Goal: Task Accomplishment & Management: Use online tool/utility

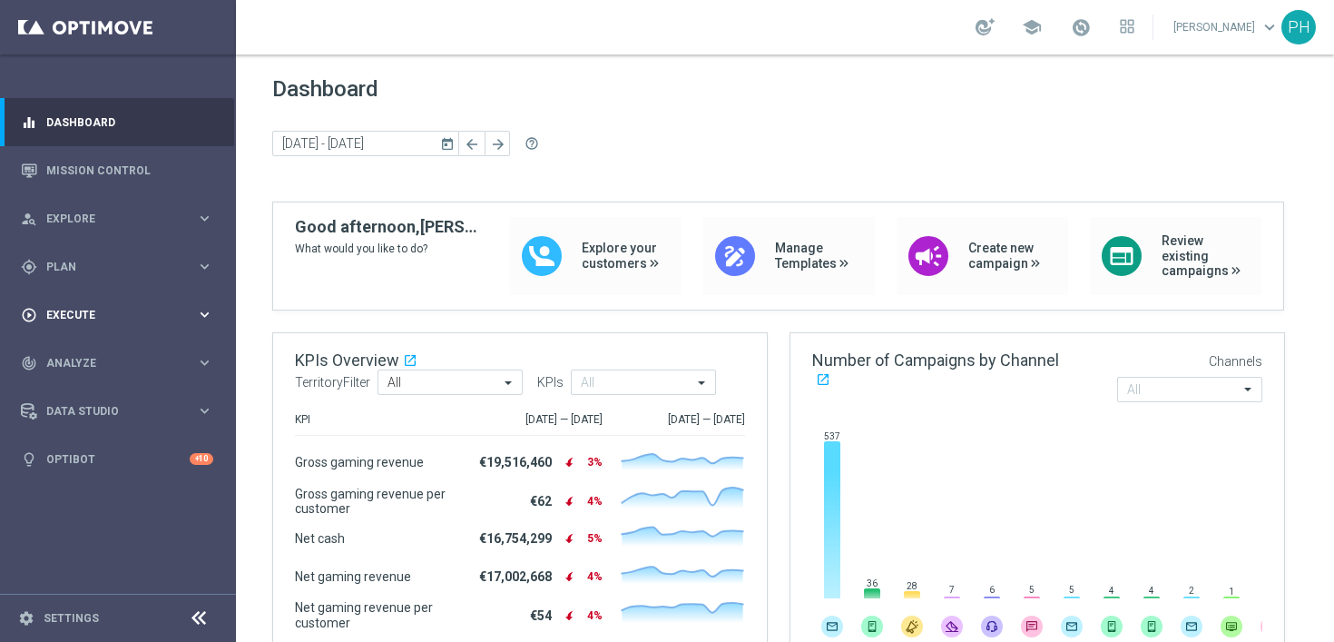
click at [147, 310] on span "Execute" at bounding box center [121, 315] width 150 height 11
click at [93, 353] on link "Campaign Builder" at bounding box center [118, 352] width 142 height 15
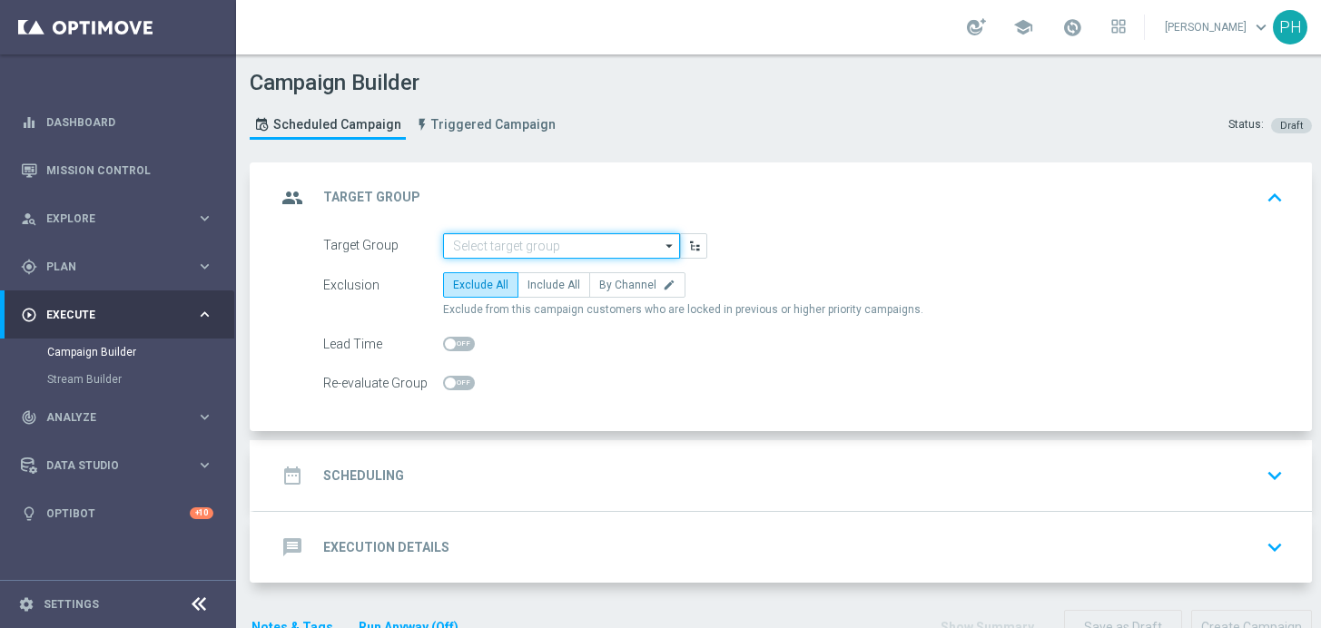
click at [506, 248] on input at bounding box center [561, 245] width 237 height 25
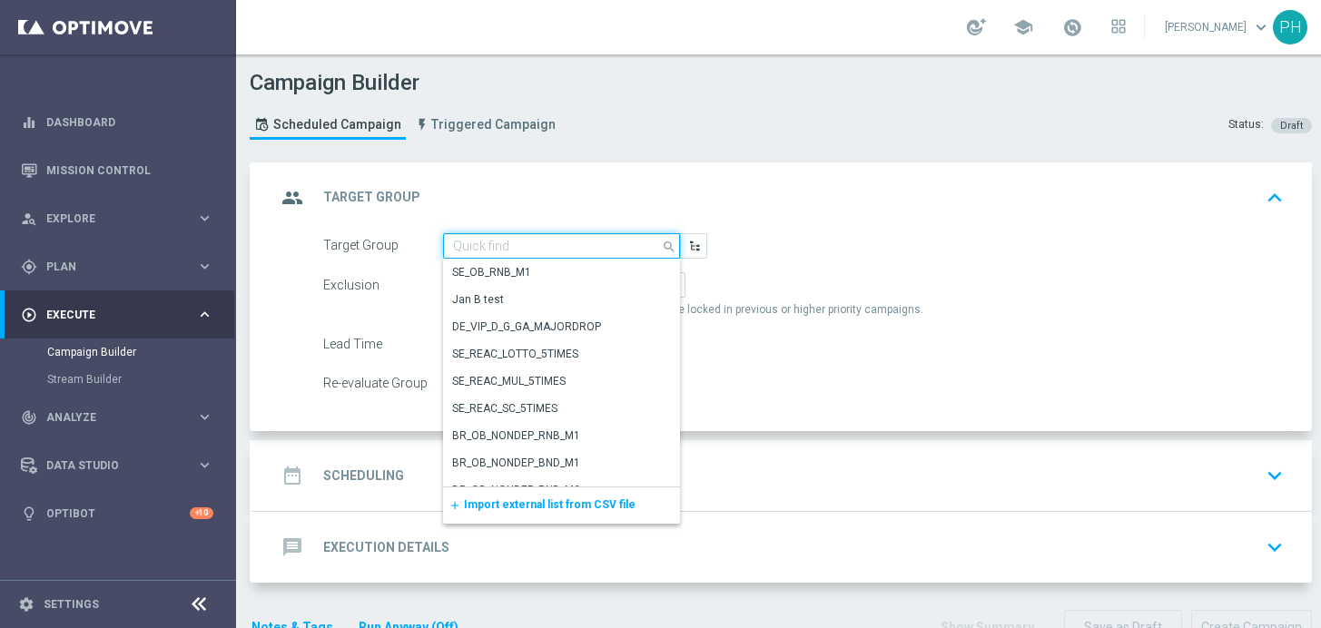
click at [479, 244] on input at bounding box center [561, 245] width 237 height 25
paste input "de_AT_TGT_NVIP_EM_TAC_LT__ACTIVE_645"
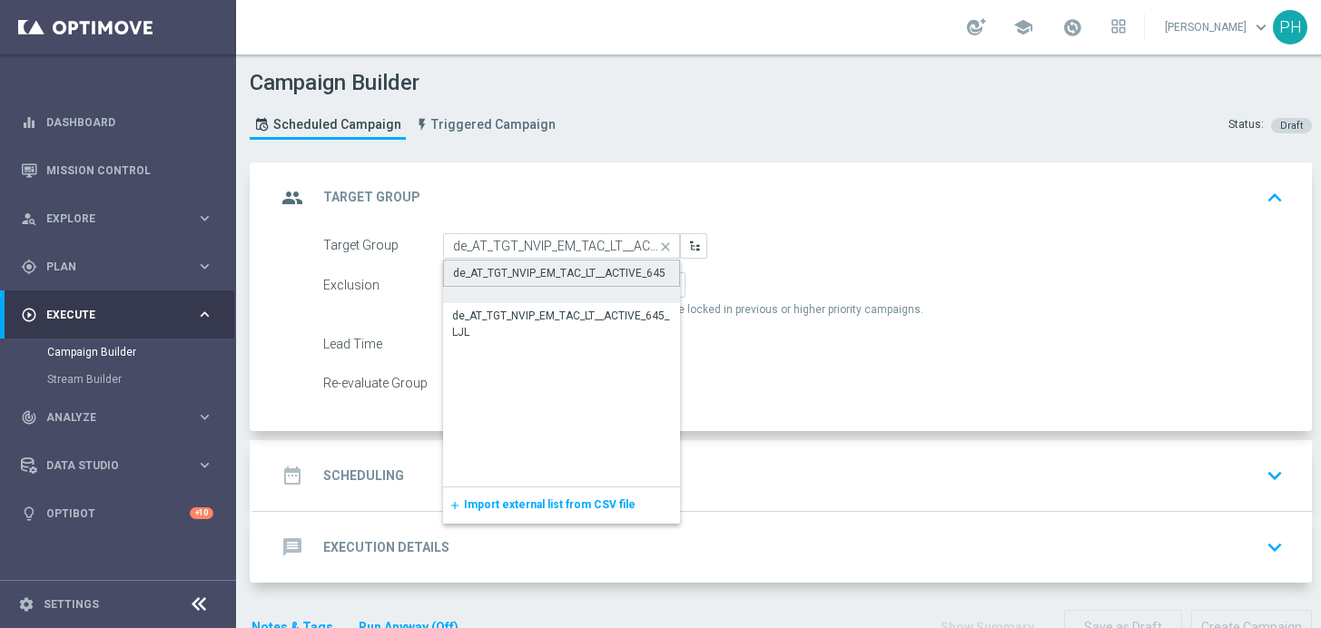
click at [525, 268] on div "de_AT_TGT_NVIP_EM_TAC_LT__ACTIVE_645" at bounding box center [559, 273] width 212 height 16
type input "de_AT_TGT_NVIP_EM_TAC_LT__ACTIVE_645"
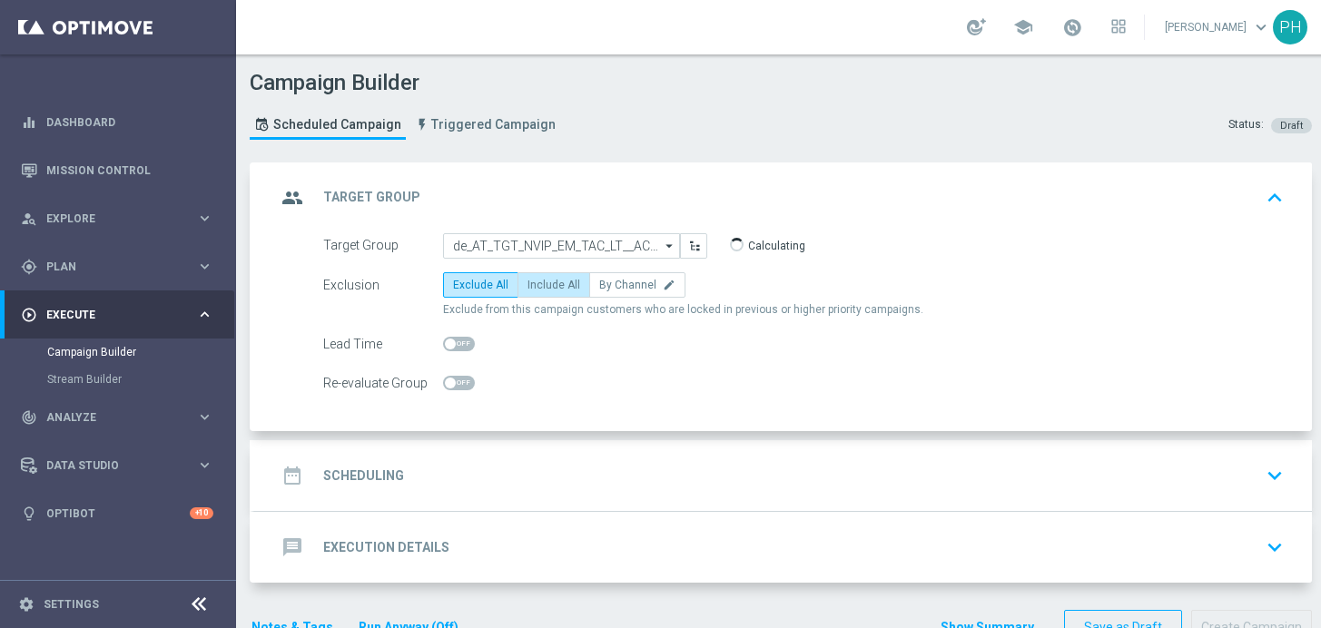
click at [569, 290] on span "Include All" at bounding box center [553, 285] width 53 height 13
click at [539, 290] on input "Include All" at bounding box center [533, 288] width 12 height 12
radio input "true"
click at [461, 345] on span at bounding box center [459, 344] width 32 height 15
click at [461, 345] on input "checkbox" at bounding box center [459, 344] width 32 height 15
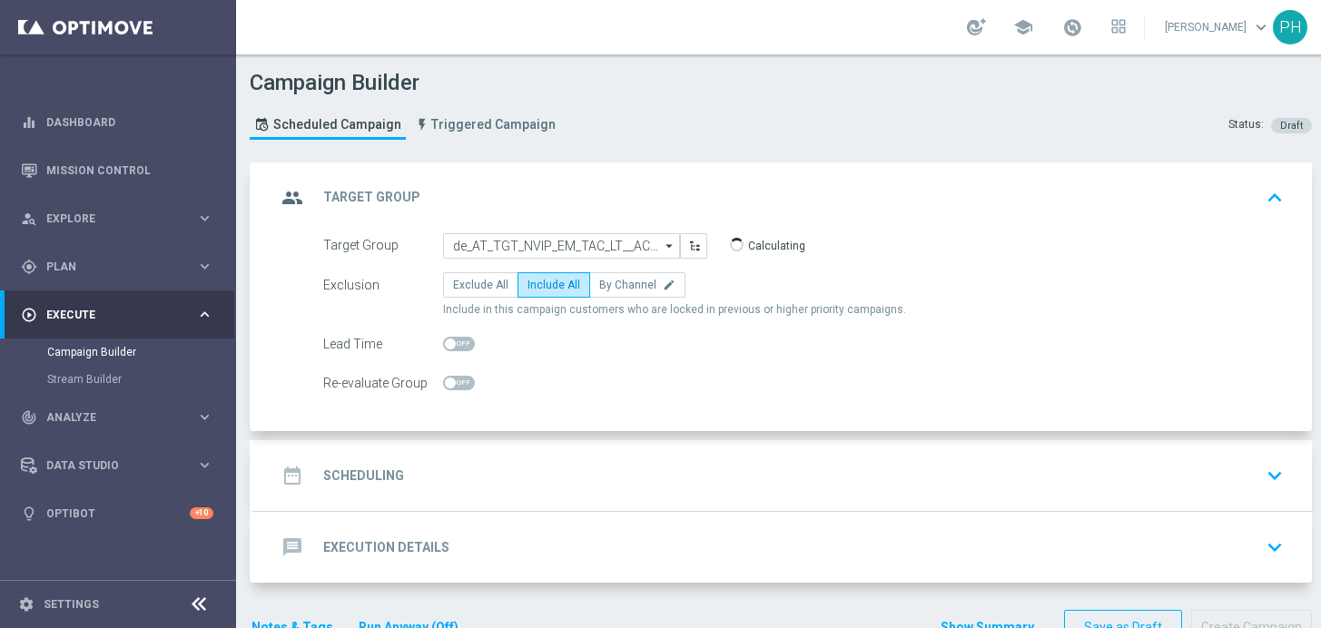
checkbox input "true"
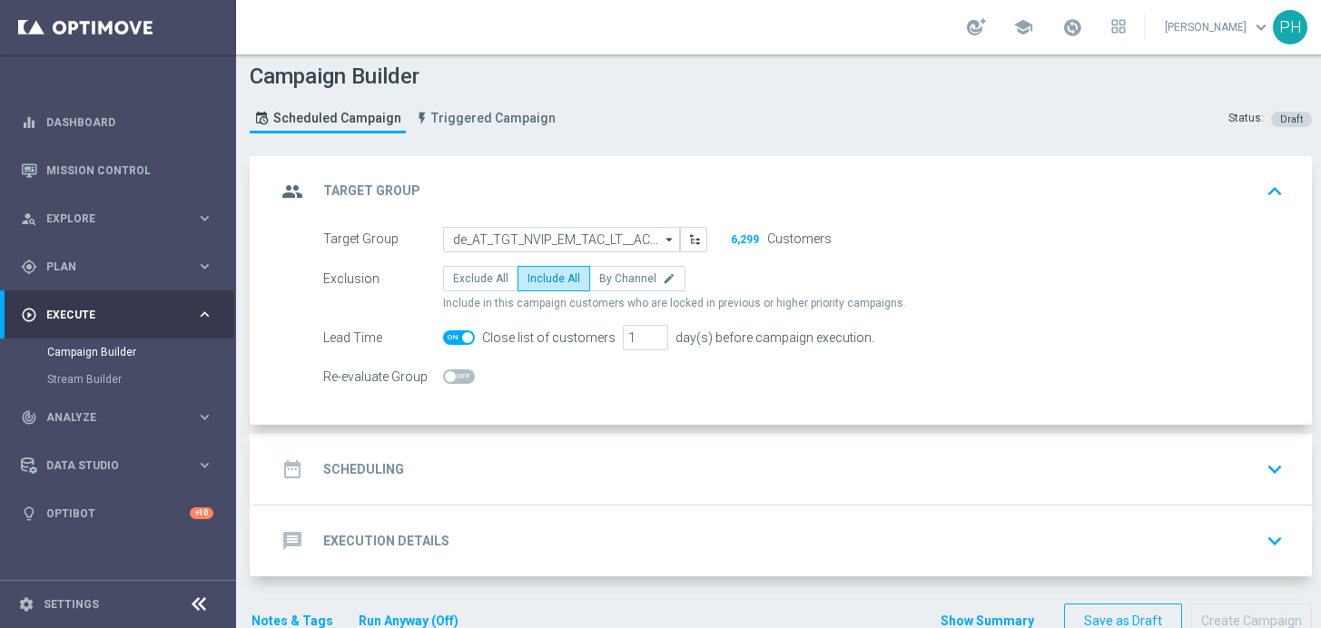
scroll to position [7, 0]
click at [379, 465] on h2 "Scheduling" at bounding box center [363, 468] width 81 height 17
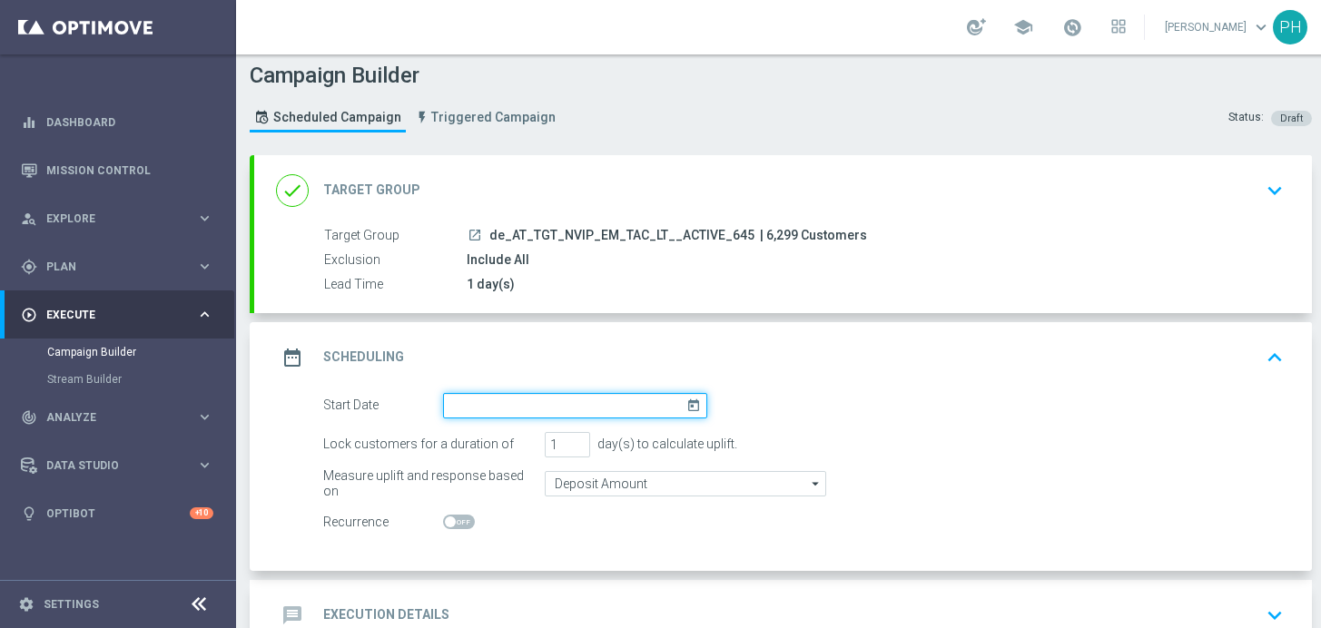
click at [572, 411] on input at bounding box center [575, 405] width 264 height 25
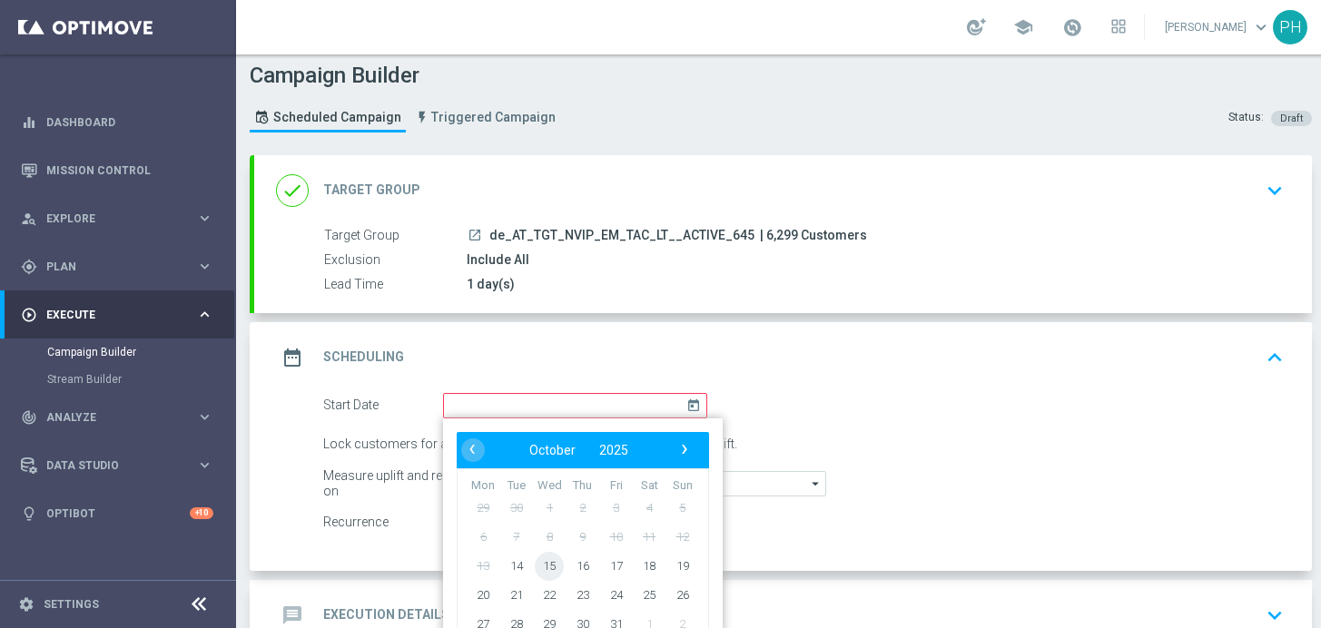
click at [549, 566] on span "15" at bounding box center [549, 565] width 29 height 29
type input "[DATE]"
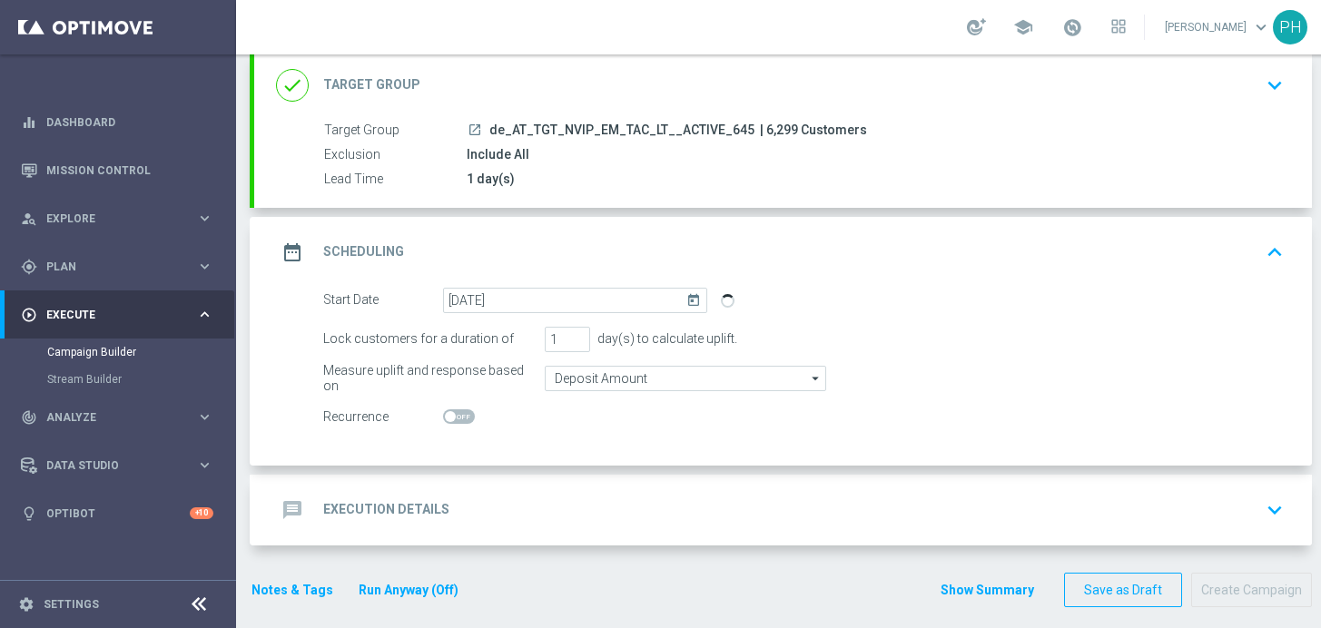
scroll to position [114, 0]
click at [464, 507] on div "message Execution Details keyboard_arrow_down" at bounding box center [783, 508] width 1014 height 34
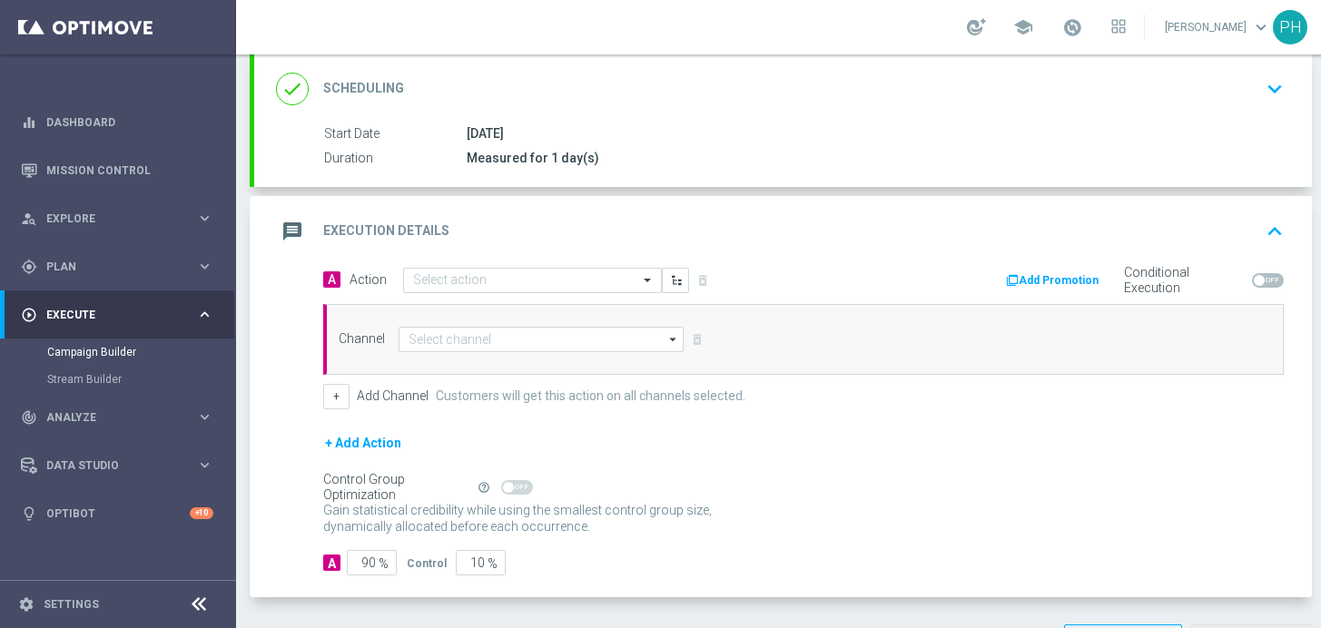
scroll to position [30, 0]
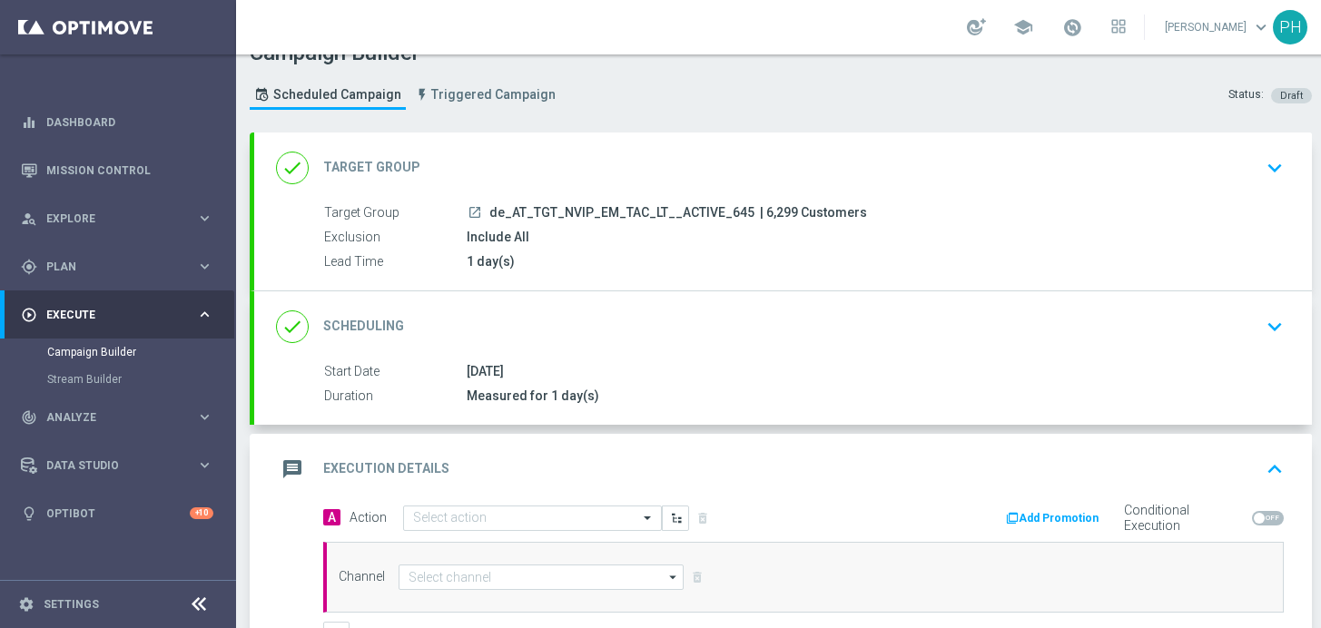
click at [687, 384] on div "Start Date [DATE] Duration Measured for 1 day(s)" at bounding box center [783, 384] width 1058 height 44
click at [1277, 319] on icon "keyboard_arrow_down" at bounding box center [1274, 326] width 27 height 27
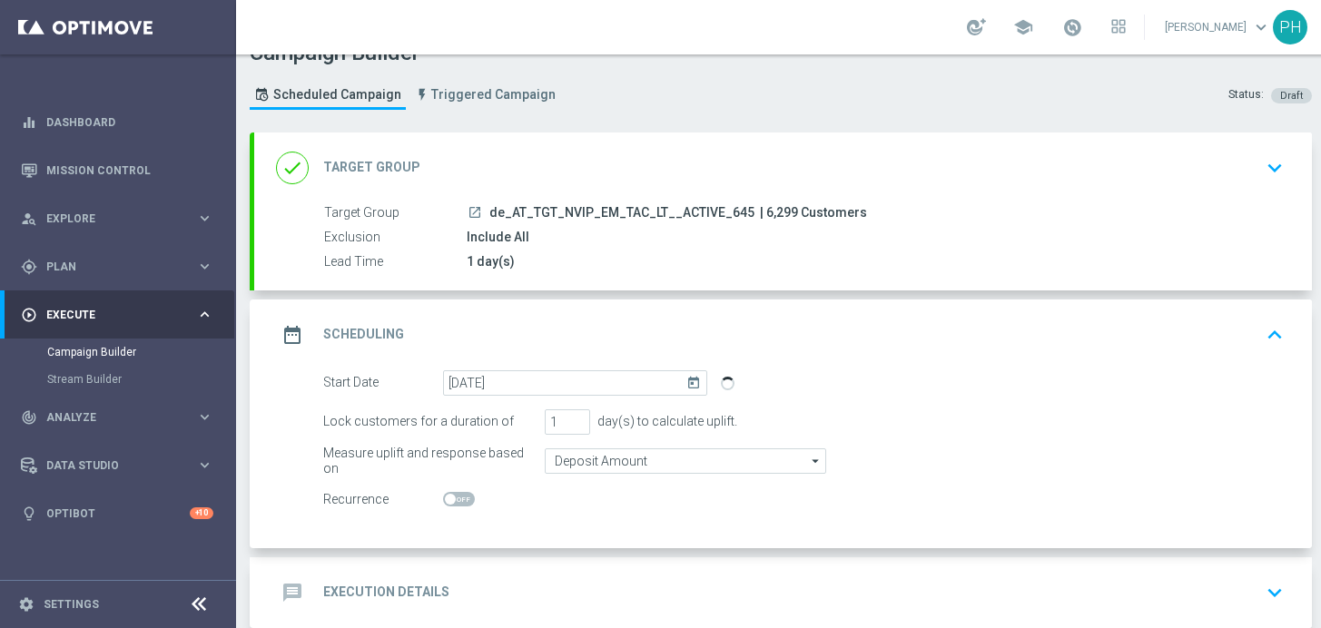
click at [696, 381] on icon "today" at bounding box center [696, 380] width 21 height 20
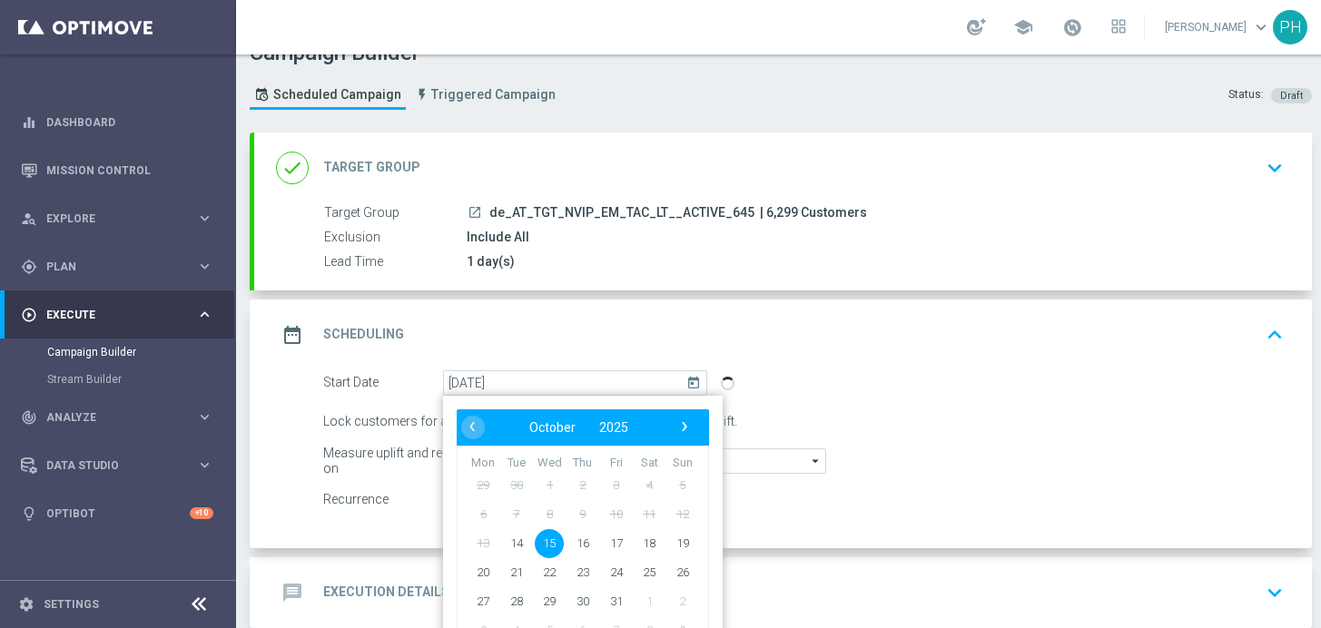
click at [551, 540] on span "15" at bounding box center [549, 542] width 29 height 29
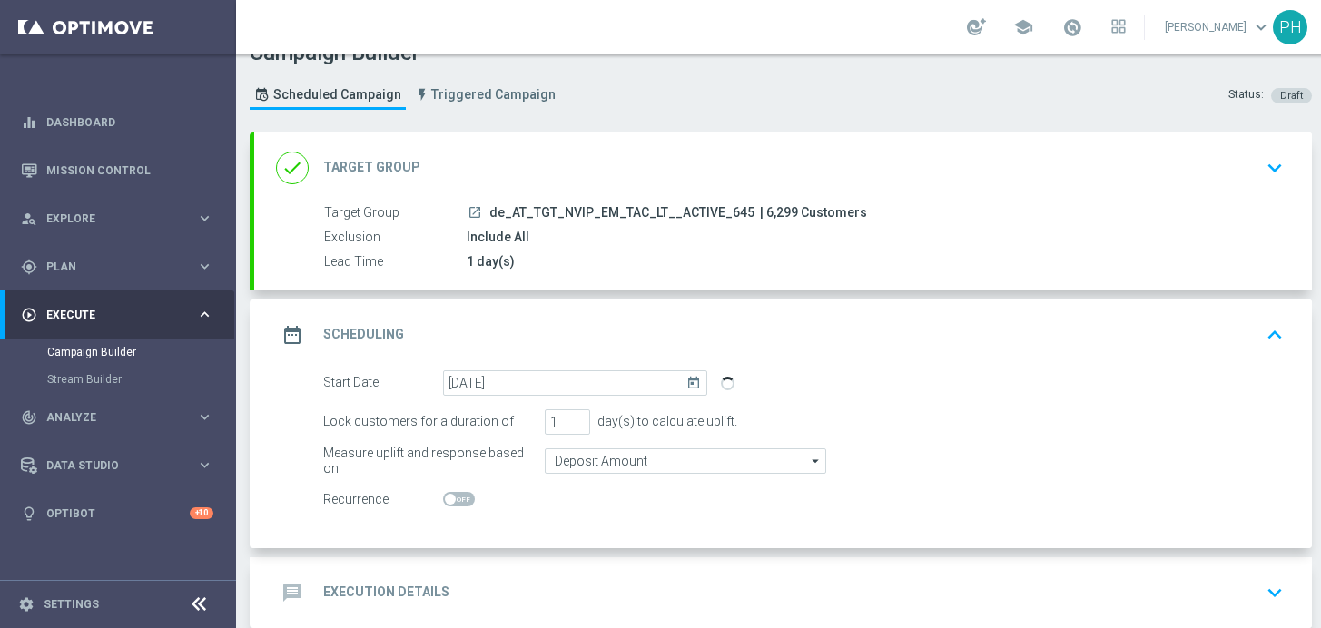
click at [1049, 424] on div "Lock customers for a duration of 1 day(s) to calculate uplift." at bounding box center [804, 421] width 988 height 25
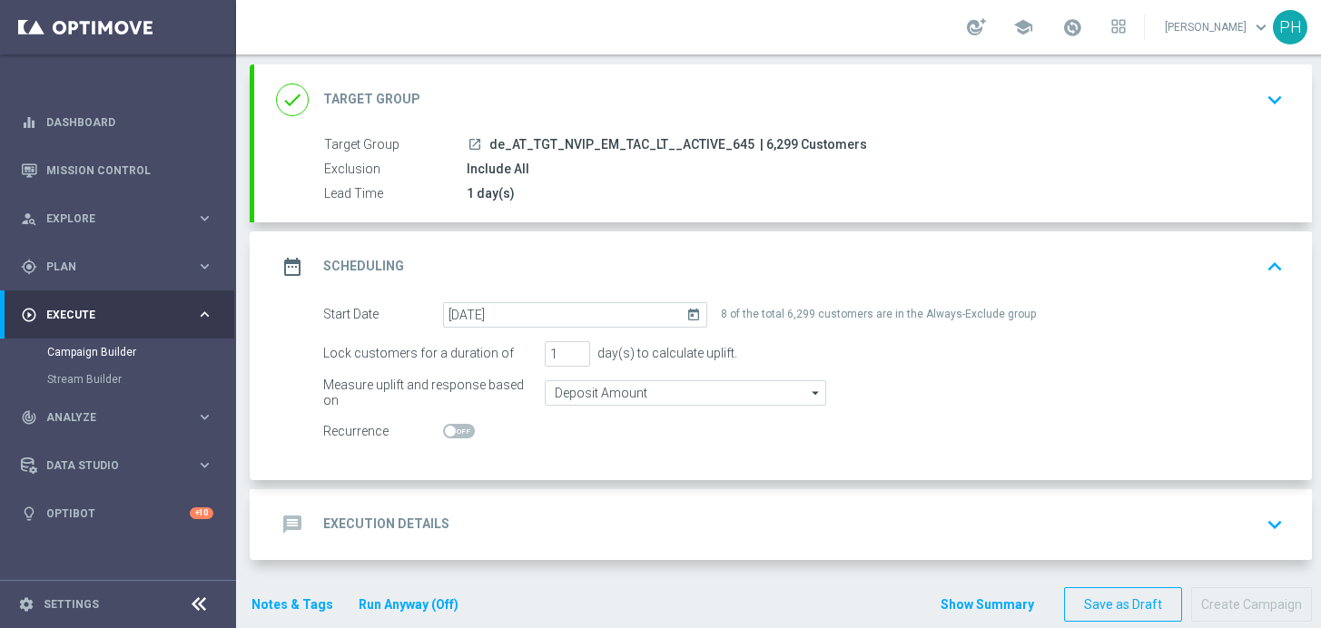
scroll to position [99, 0]
click at [589, 500] on div "message Execution Details keyboard_arrow_down" at bounding box center [783, 523] width 1058 height 71
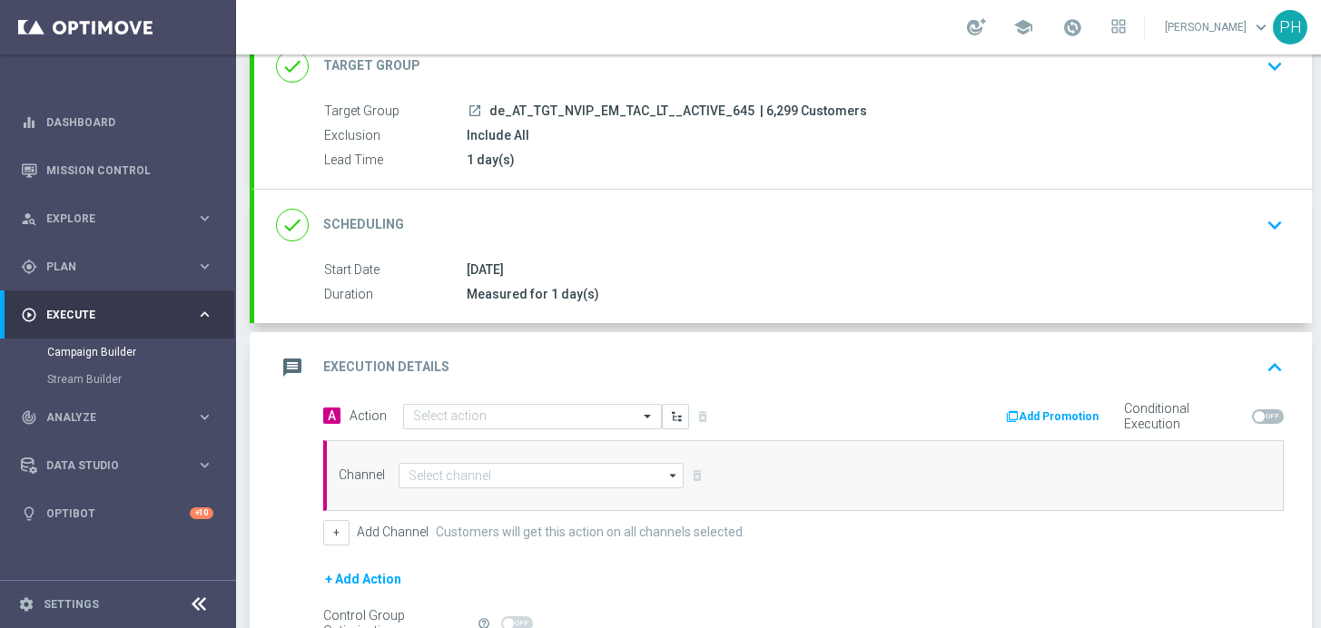
scroll to position [131, 0]
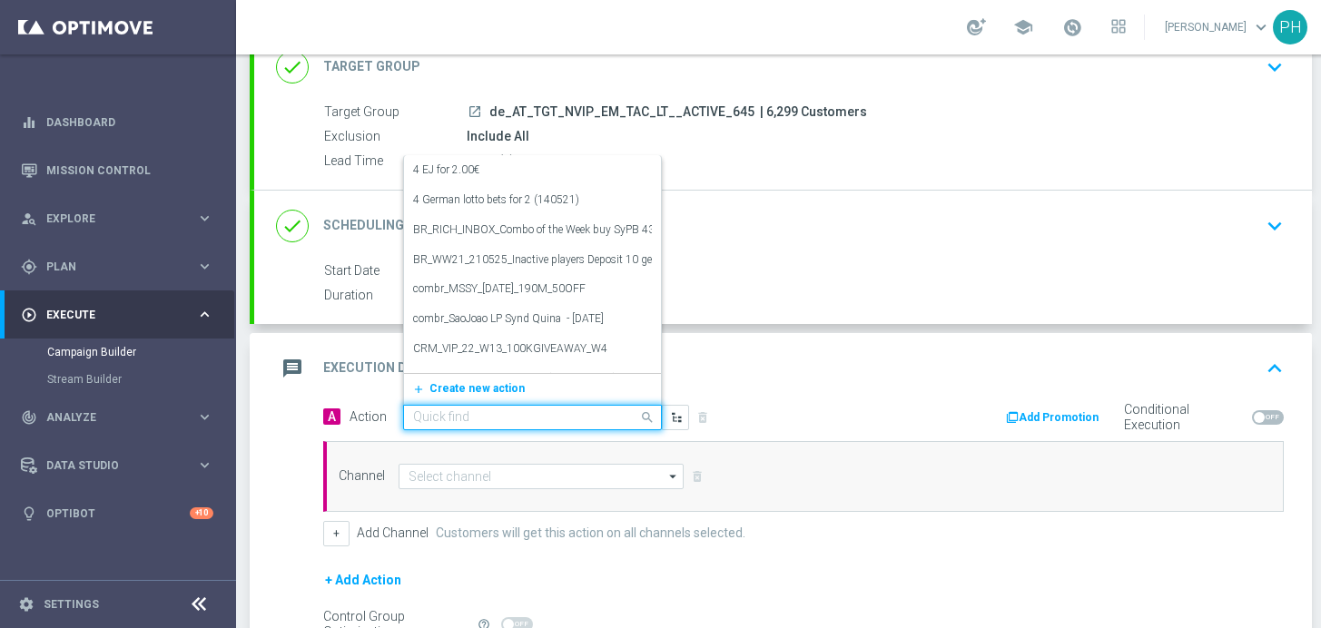
click at [645, 414] on span at bounding box center [649, 417] width 23 height 23
click at [825, 384] on div "message Execution Details keyboard_arrow_up" at bounding box center [783, 368] width 1014 height 34
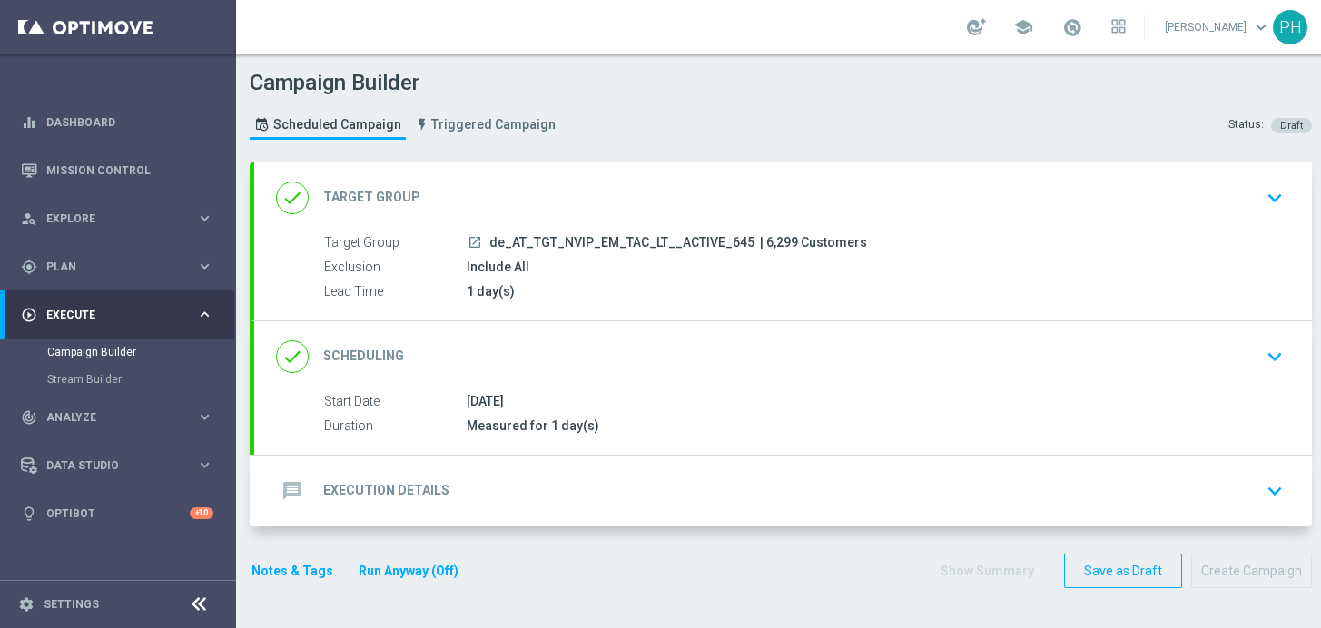
scroll to position [0, 0]
click at [580, 468] on div "message Execution Details keyboard_arrow_down" at bounding box center [783, 491] width 1058 height 71
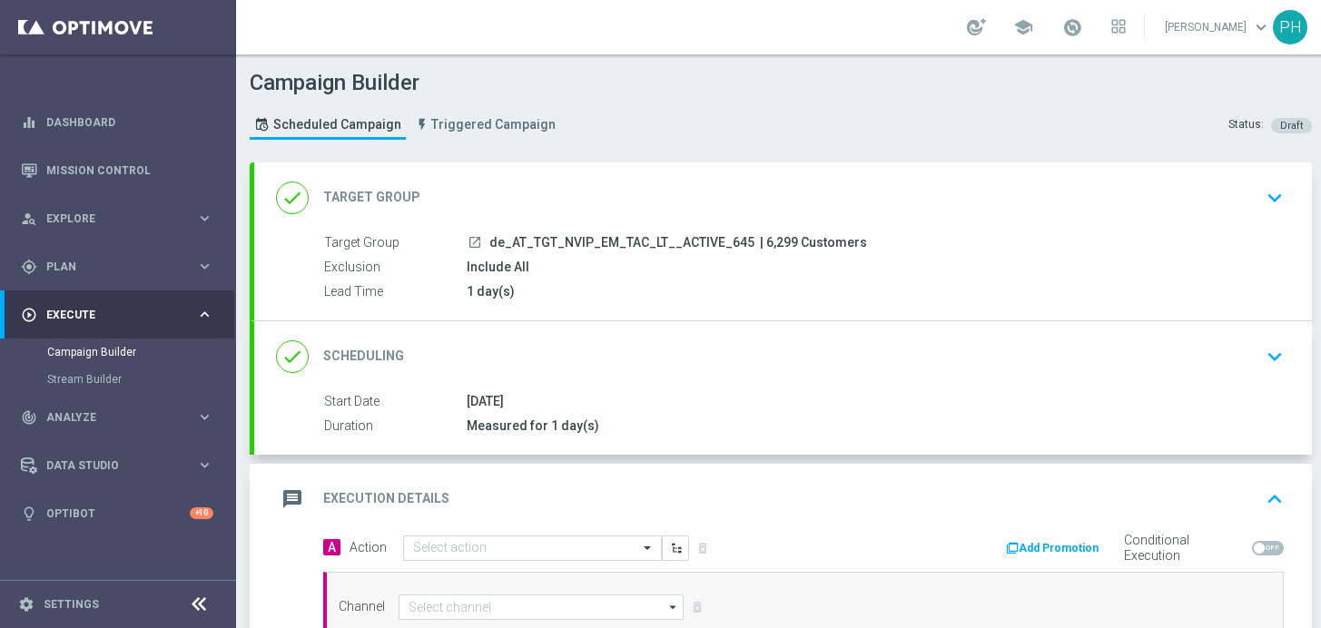
scroll to position [160, 0]
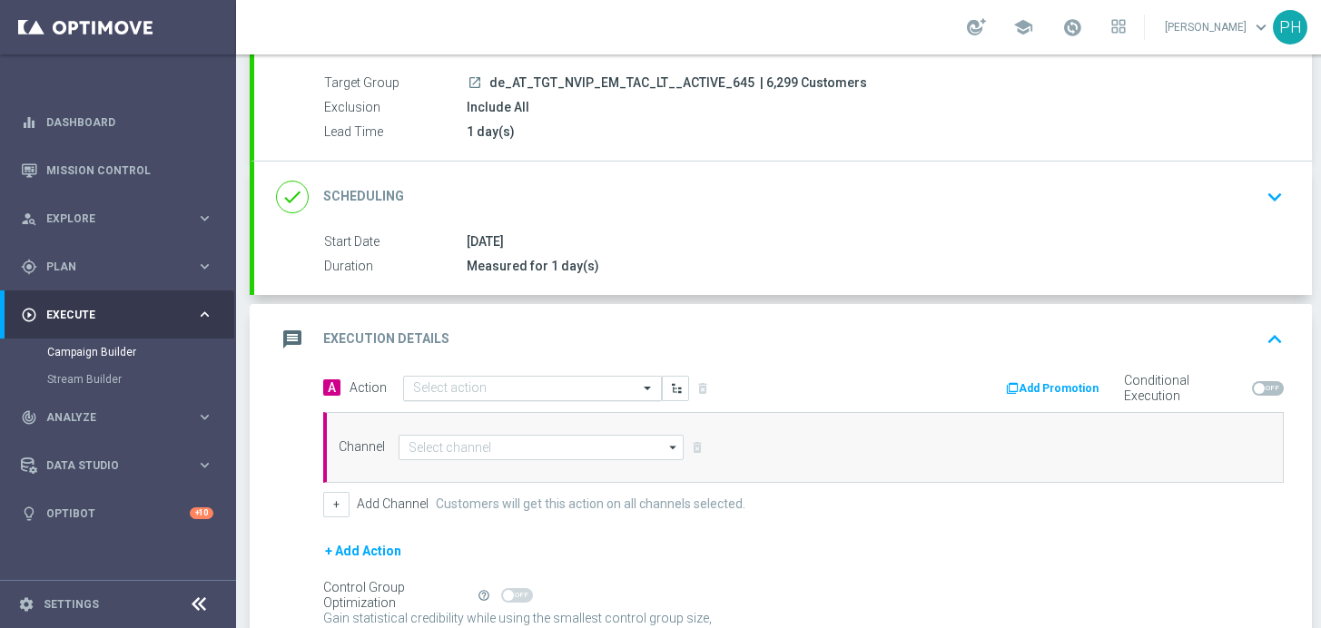
click at [503, 382] on input "text" at bounding box center [514, 388] width 202 height 15
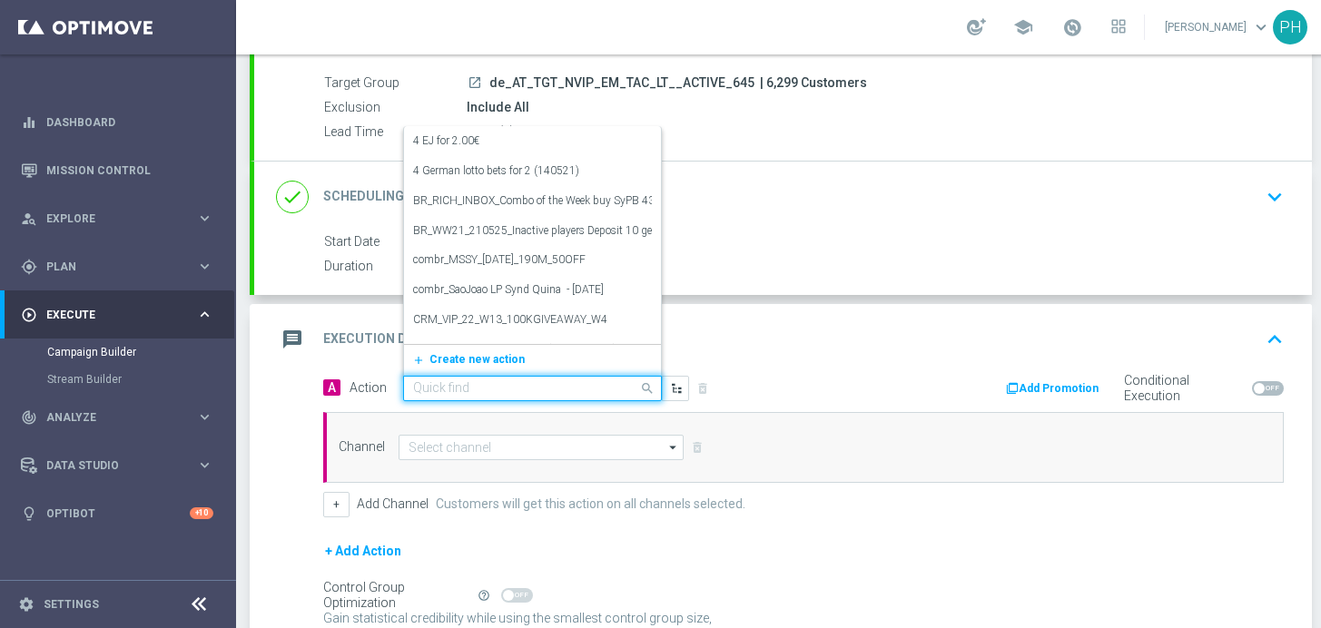
paste input "9 lines AT Lotto & extra game + 50 FS on Book of Dead"
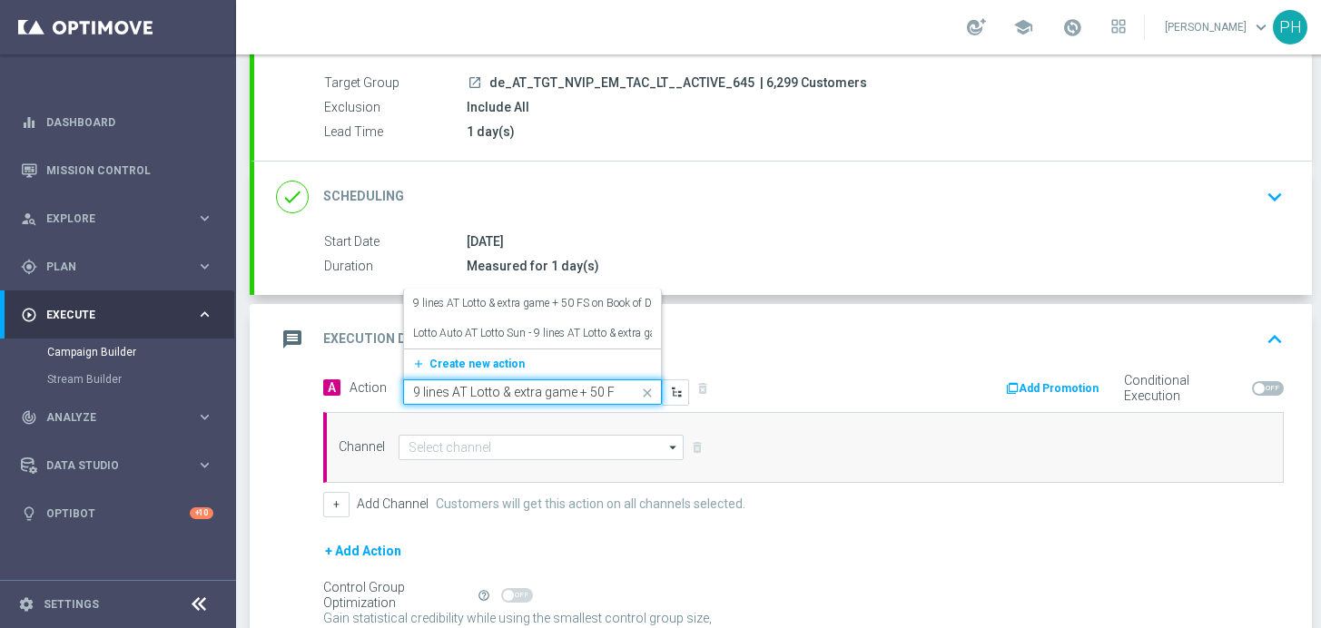
scroll to position [0, 99]
type input "9 lines AT Lotto & extra game + 50 FS on Book of Dead"
click at [594, 308] on label "9 lines AT Lotto & extra game + 50 FS on Book of Dead" at bounding box center [540, 303] width 255 height 15
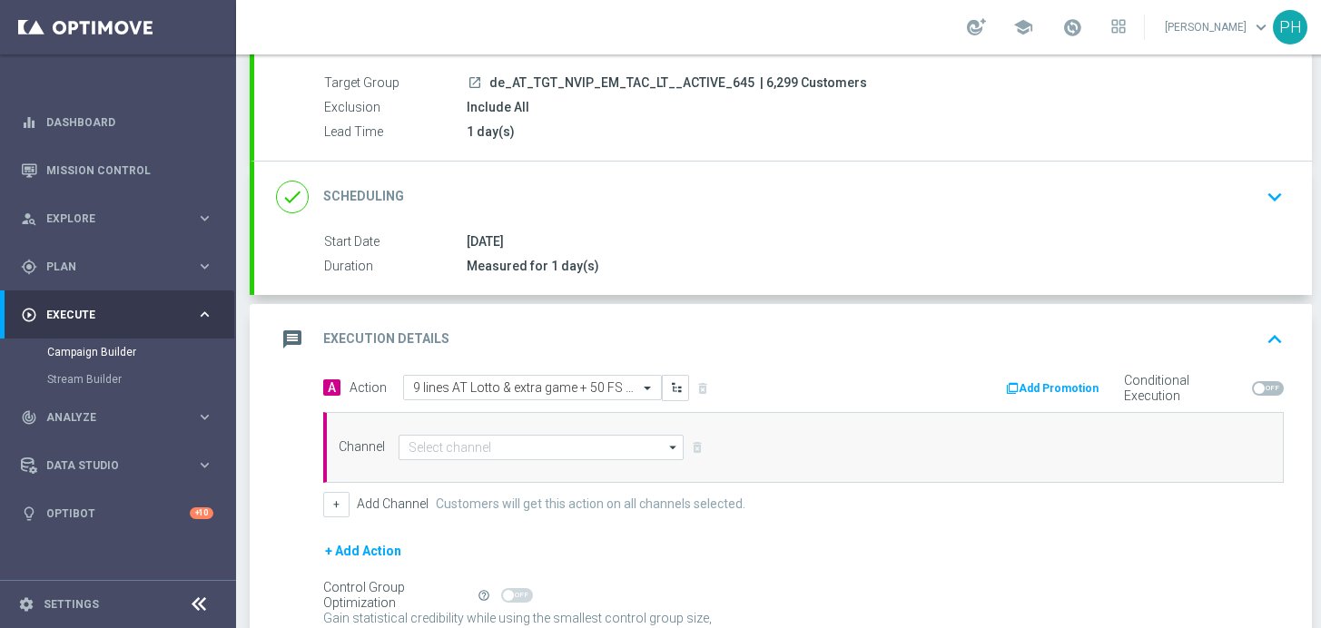
click at [789, 370] on div "message Execution Details keyboard_arrow_up" at bounding box center [783, 339] width 1058 height 71
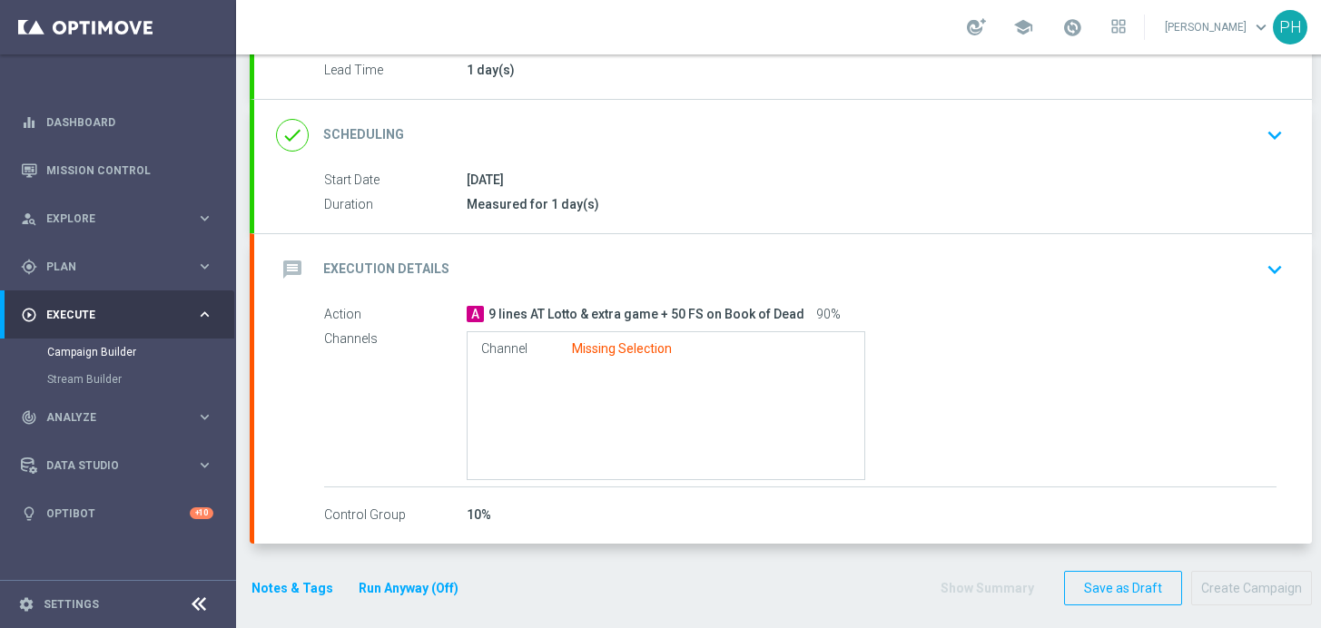
scroll to position [221, 0]
click at [591, 362] on div "Channel Missing Selection" at bounding box center [666, 405] width 398 height 149
click at [593, 349] on div "Missing Selection" at bounding box center [622, 349] width 100 height 16
click at [609, 320] on span "9 lines AT Lotto & extra game + 50 FS on Book of Dead" at bounding box center [646, 315] width 316 height 16
click at [644, 339] on div "Channel Missing Selection" at bounding box center [665, 349] width 369 height 20
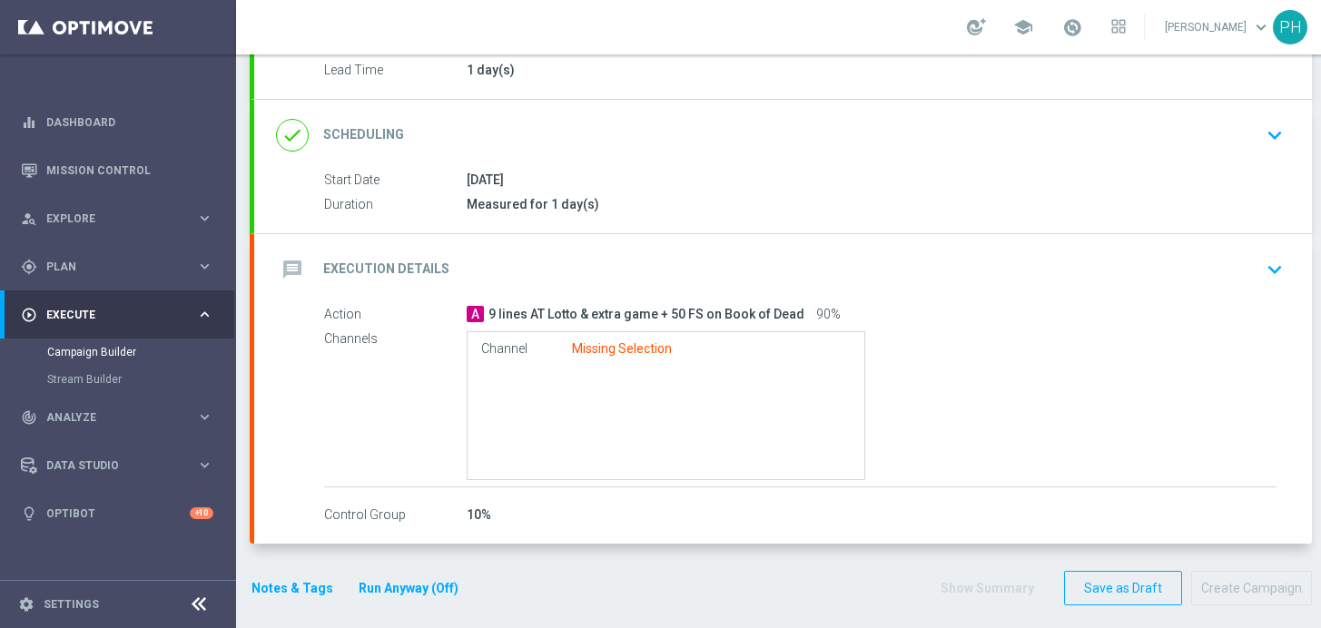
click at [637, 316] on span "9 lines AT Lotto & extra game + 50 FS on Book of Dead" at bounding box center [646, 315] width 316 height 16
click at [615, 350] on div "Missing Selection" at bounding box center [622, 349] width 100 height 16
click at [789, 310] on span "9 lines AT Lotto & extra game + 50 FS on Book of Dead" at bounding box center [646, 315] width 316 height 16
drag, startPoint x: 646, startPoint y: 326, endPoint x: 535, endPoint y: 323, distance: 111.7
click at [543, 325] on div "Action A 9 lines AT Lotto & extra game + 50 FS on Book of Dead 90% Channels Cha…" at bounding box center [800, 396] width 952 height 182
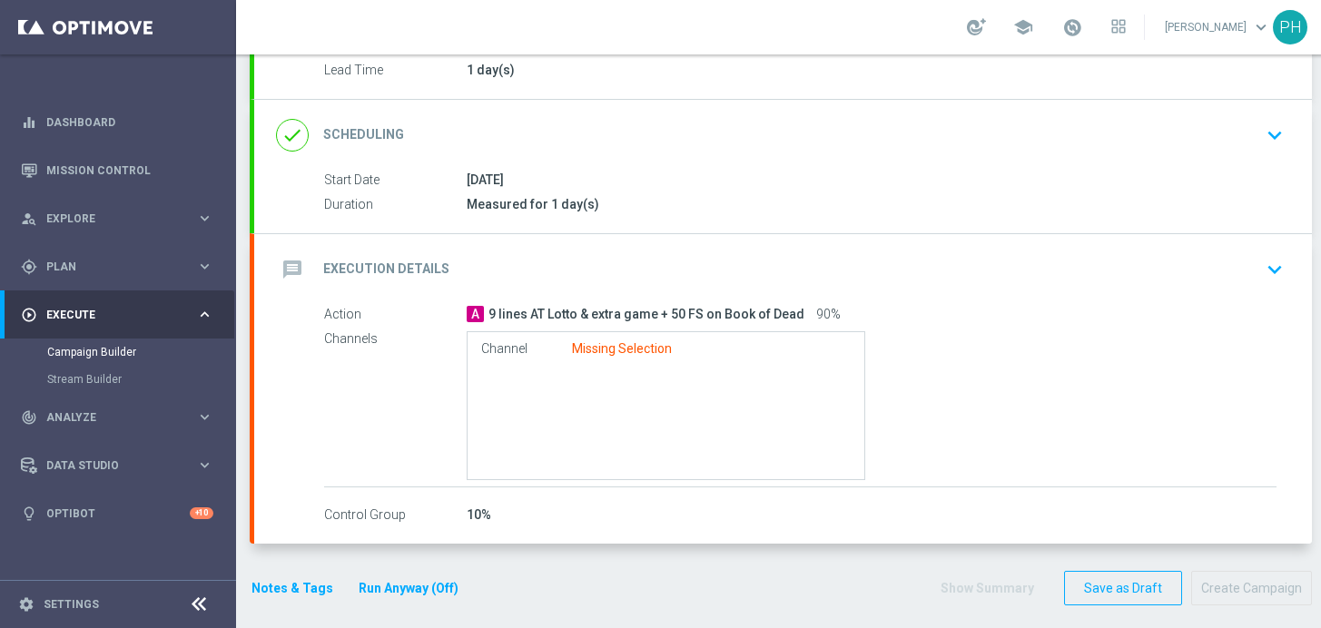
click at [457, 372] on div "Channels Channel Missing Selection" at bounding box center [800, 406] width 952 height 152
drag, startPoint x: 610, startPoint y: 319, endPoint x: 738, endPoint y: 337, distance: 129.3
click at [741, 336] on div "Action A 9 lines AT Lotto & extra game + 50 FS on Book of Dead 90% Channels Cha…" at bounding box center [800, 396] width 952 height 182
drag, startPoint x: 675, startPoint y: 354, endPoint x: 537, endPoint y: 356, distance: 138.0
click at [674, 355] on div "Channel Missing Selection" at bounding box center [665, 349] width 369 height 20
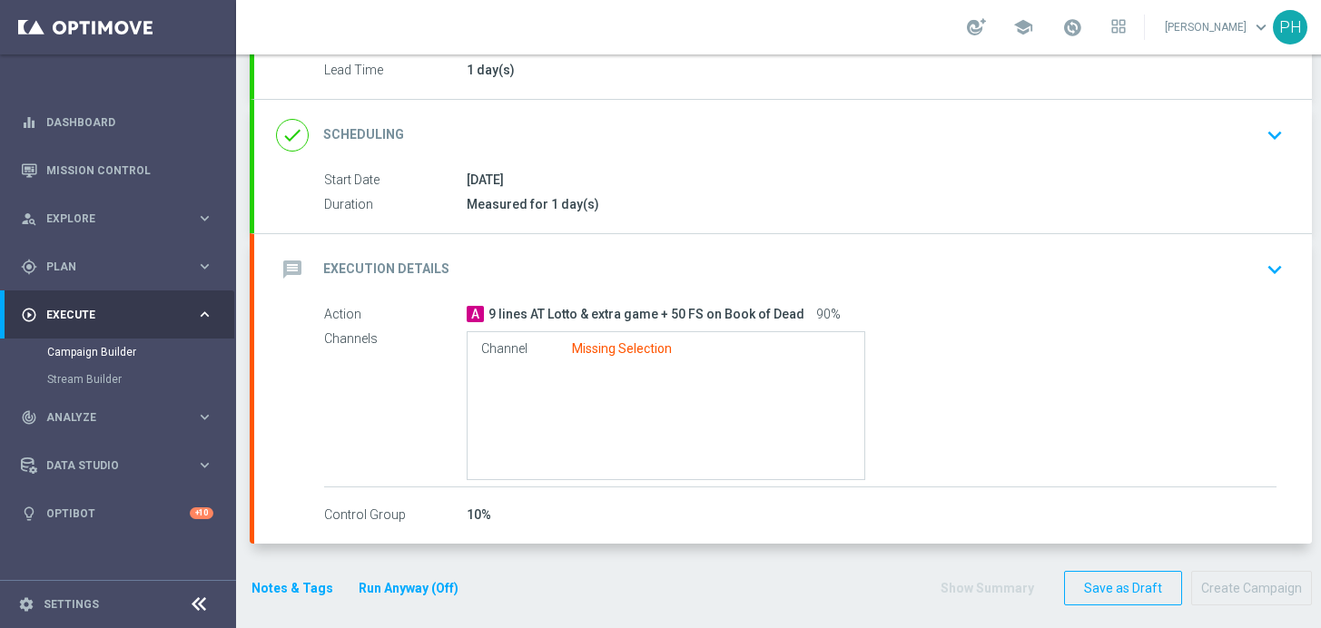
click at [492, 355] on label "Channel" at bounding box center [526, 349] width 91 height 16
click at [577, 352] on div "Missing Selection" at bounding box center [622, 349] width 100 height 16
click at [608, 343] on div "Missing Selection" at bounding box center [622, 349] width 100 height 16
click at [591, 305] on div "A 9 lines AT Lotto & extra game + 50 FS on Book of Dead 90%" at bounding box center [872, 314] width 810 height 18
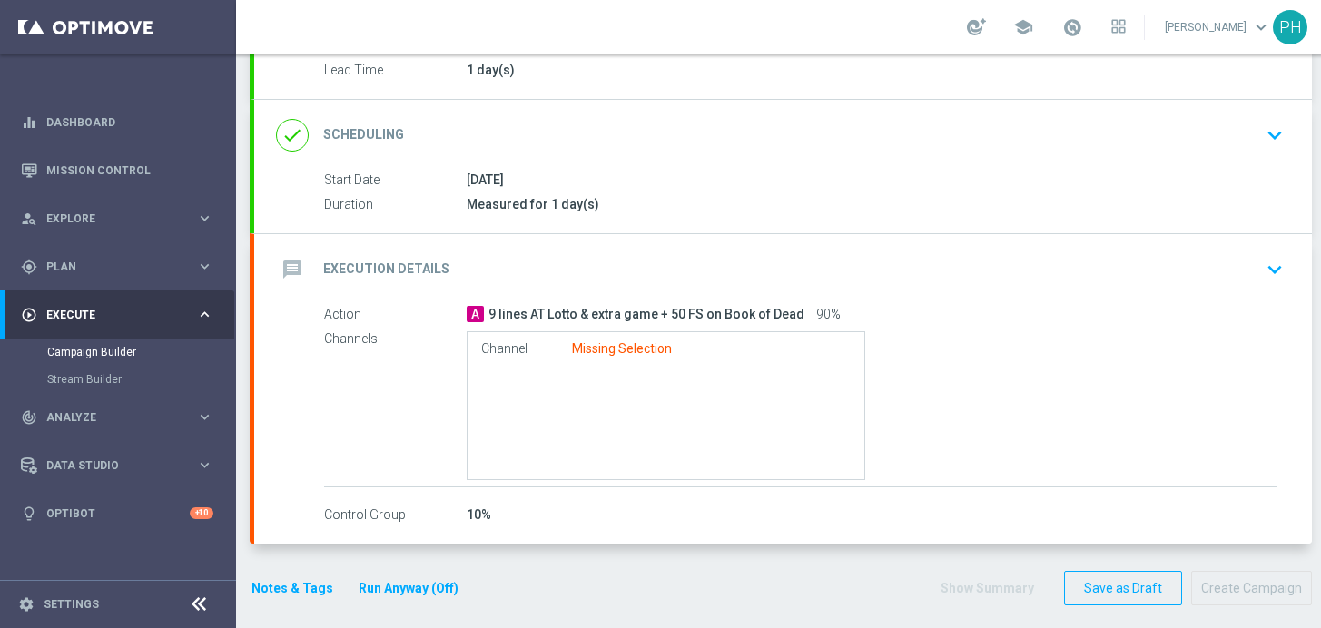
click at [473, 321] on span "A" at bounding box center [475, 314] width 17 height 16
click at [473, 320] on span "A" at bounding box center [475, 314] width 17 height 16
click at [1126, 271] on div "message Execution Details keyboard_arrow_down" at bounding box center [783, 269] width 1014 height 34
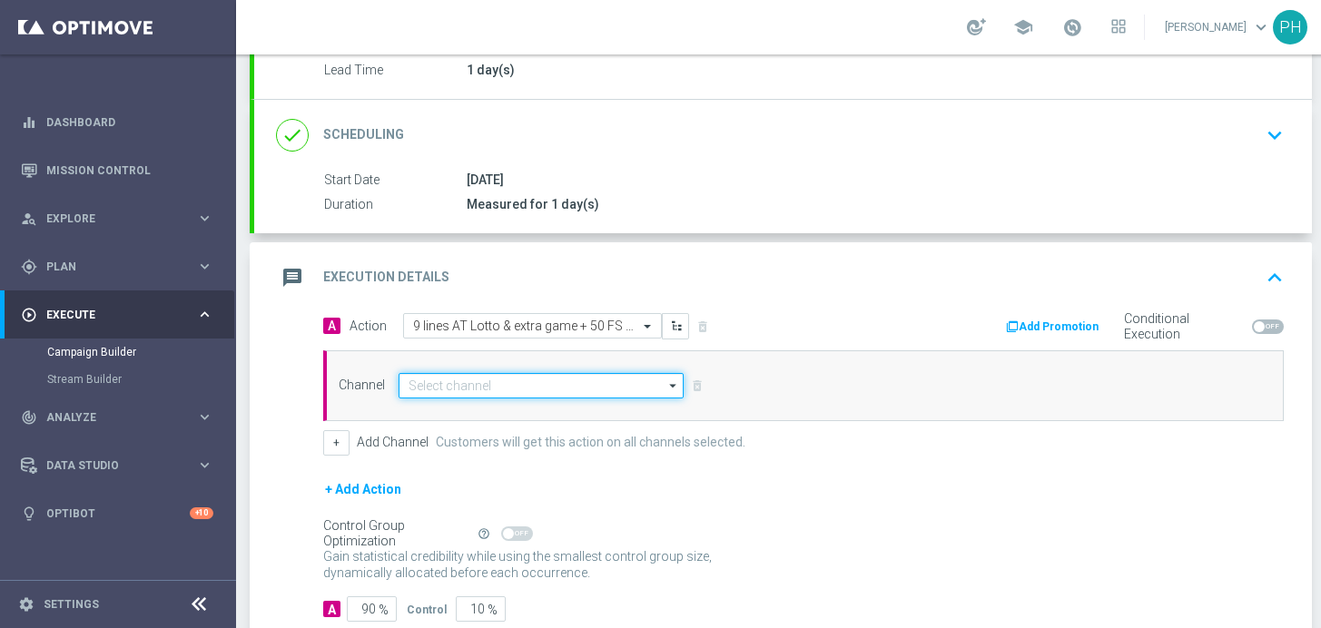
click at [477, 390] on input at bounding box center [540, 385] width 285 height 25
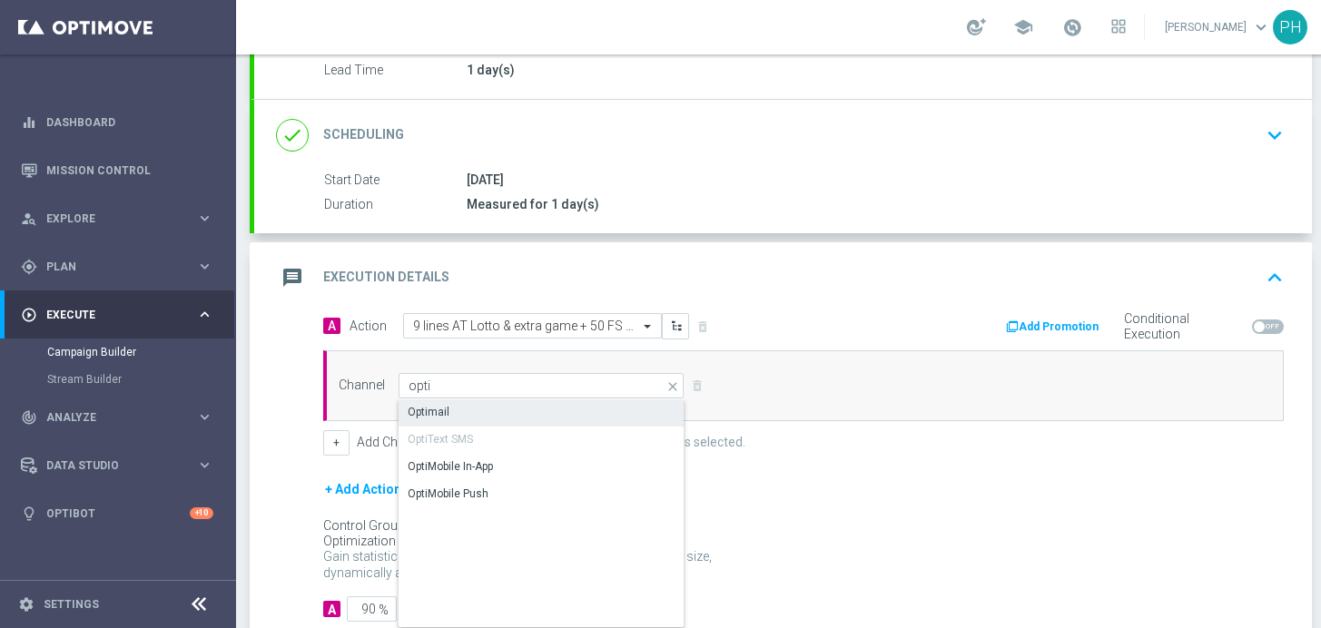
click at [450, 415] on div "Optimail" at bounding box center [541, 411] width 286 height 25
type input "Optimail"
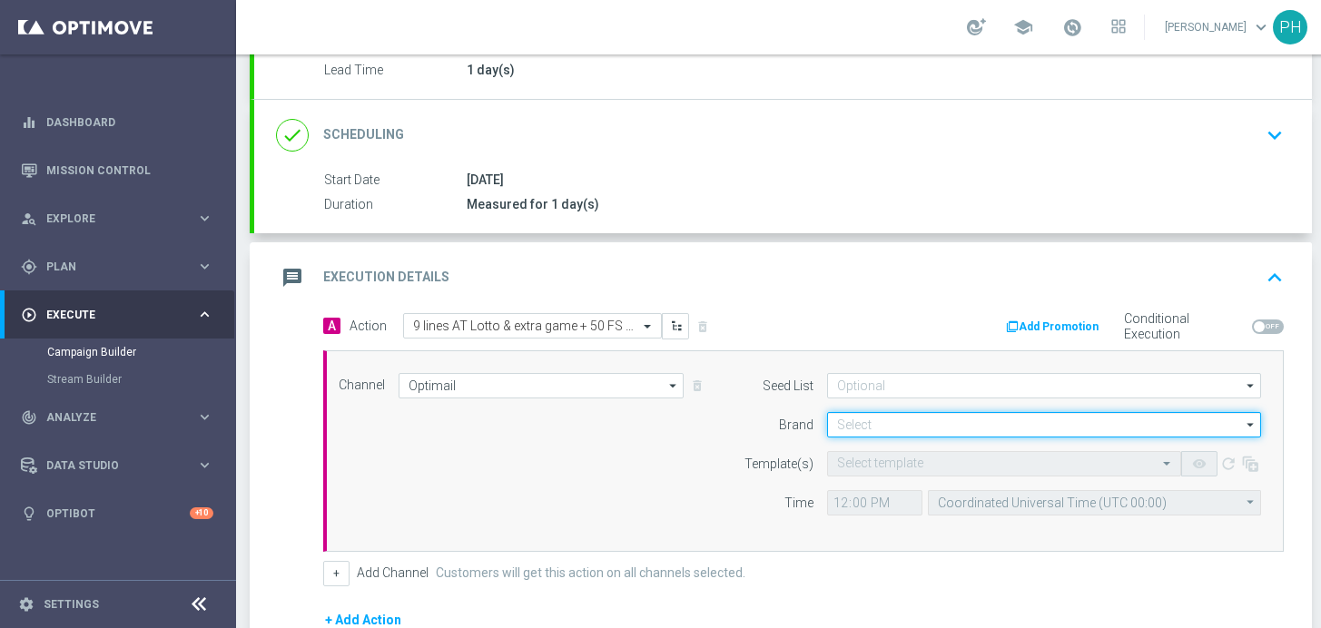
click at [900, 422] on input at bounding box center [1044, 424] width 434 height 25
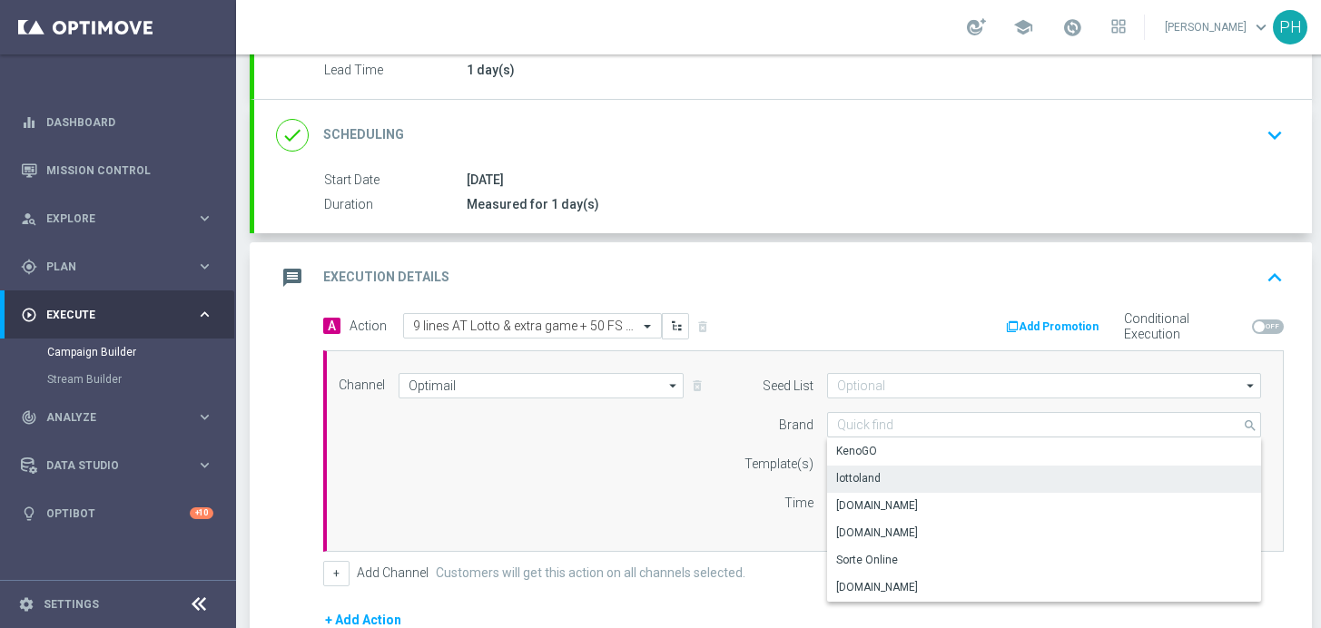
click at [926, 469] on div "lottoland" at bounding box center [1044, 478] width 434 height 25
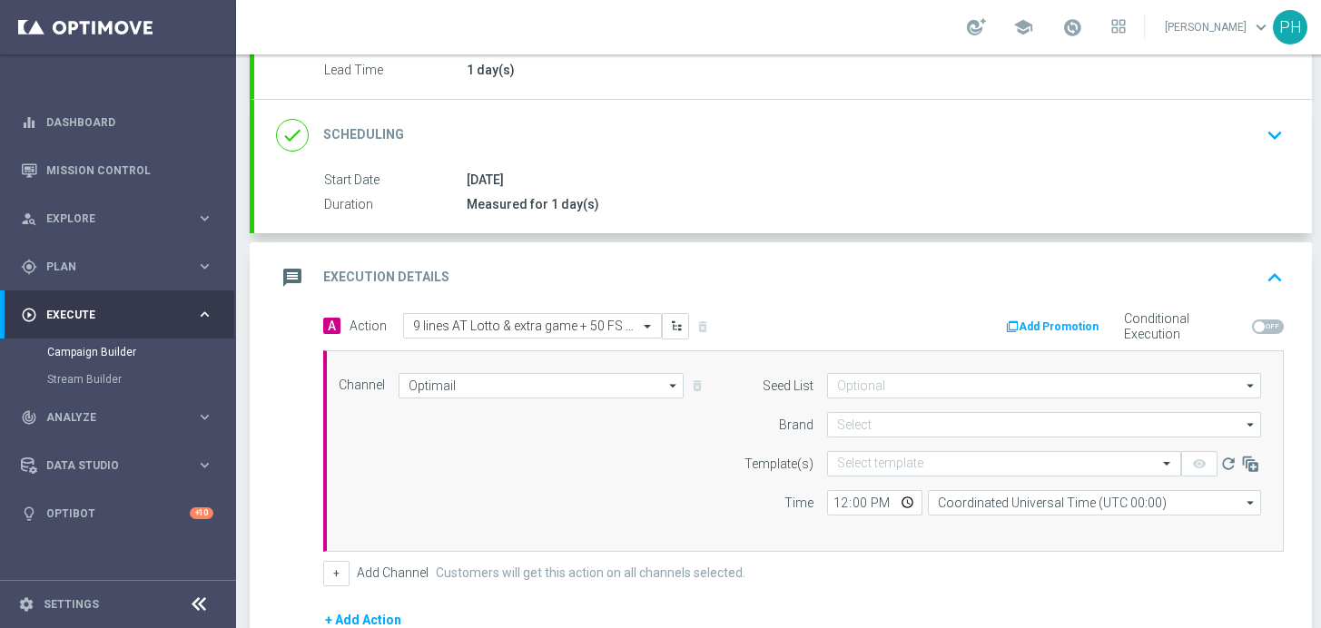
type input "lottoland"
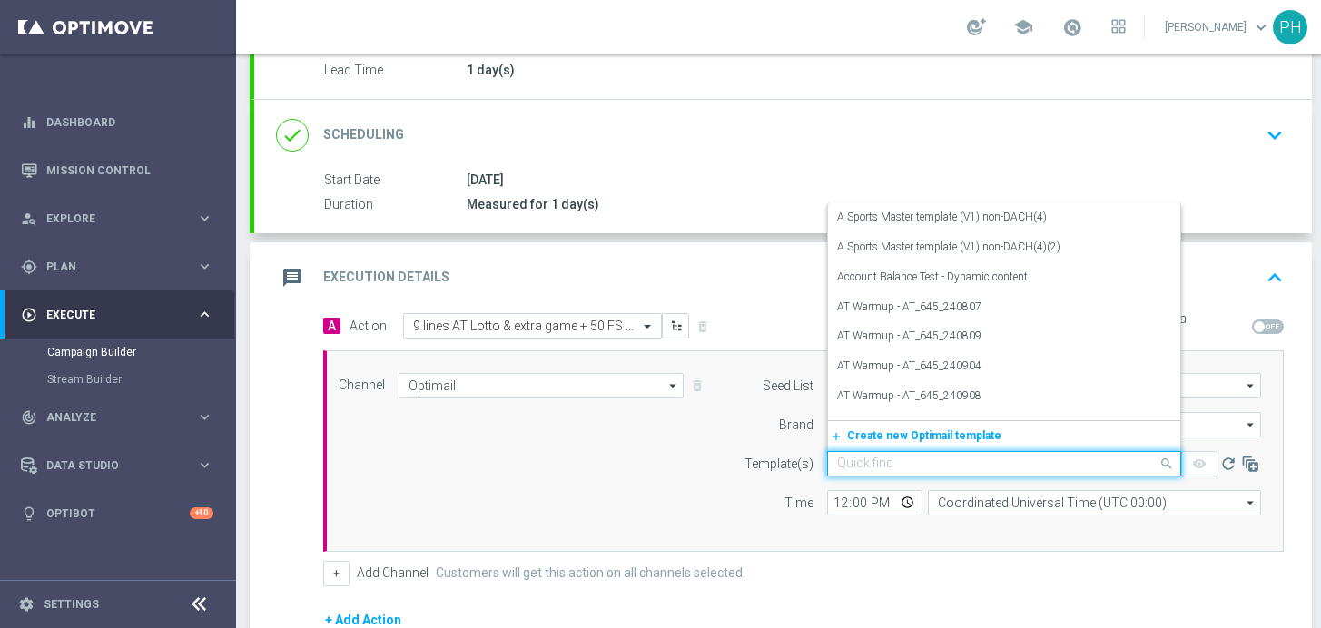
click at [849, 461] on input "text" at bounding box center [986, 464] width 298 height 15
paste input "AT__645_ACTIVE_251015__NVIP_EMA_TAC_LT"
type input "AT__645_ACTIVE_251015__NVIP_EMA_TAC_LT"
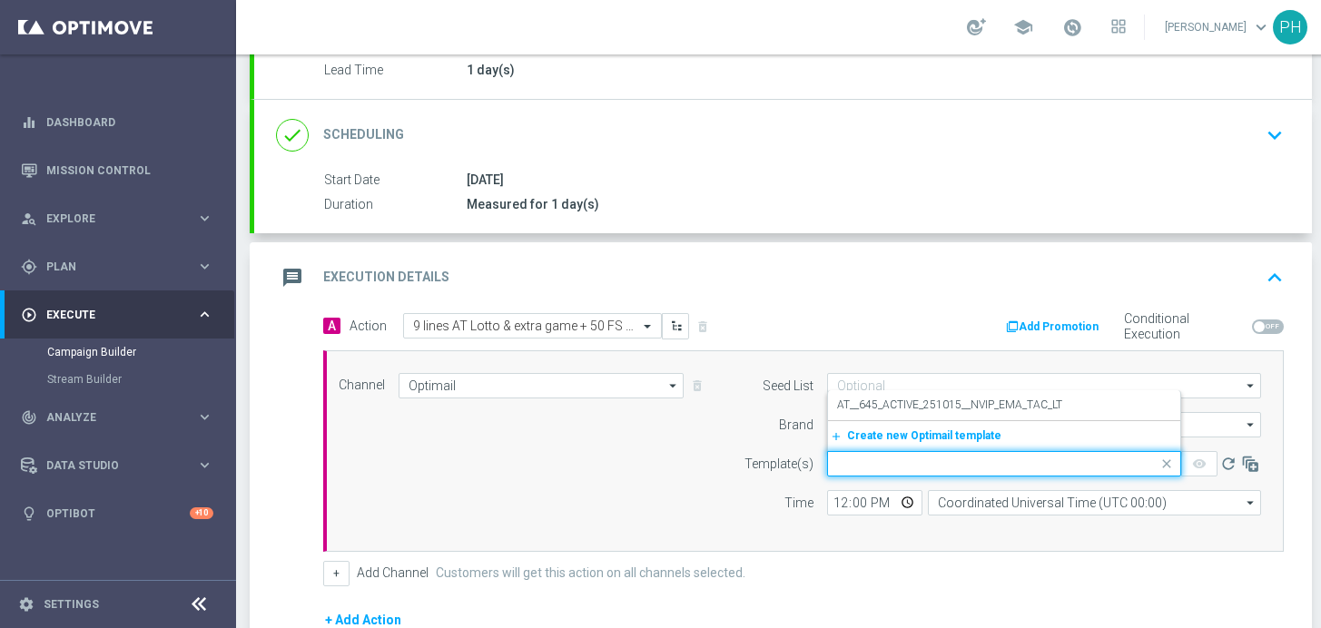
click at [733, 468] on div "Template(s)" at bounding box center [767, 463] width 93 height 25
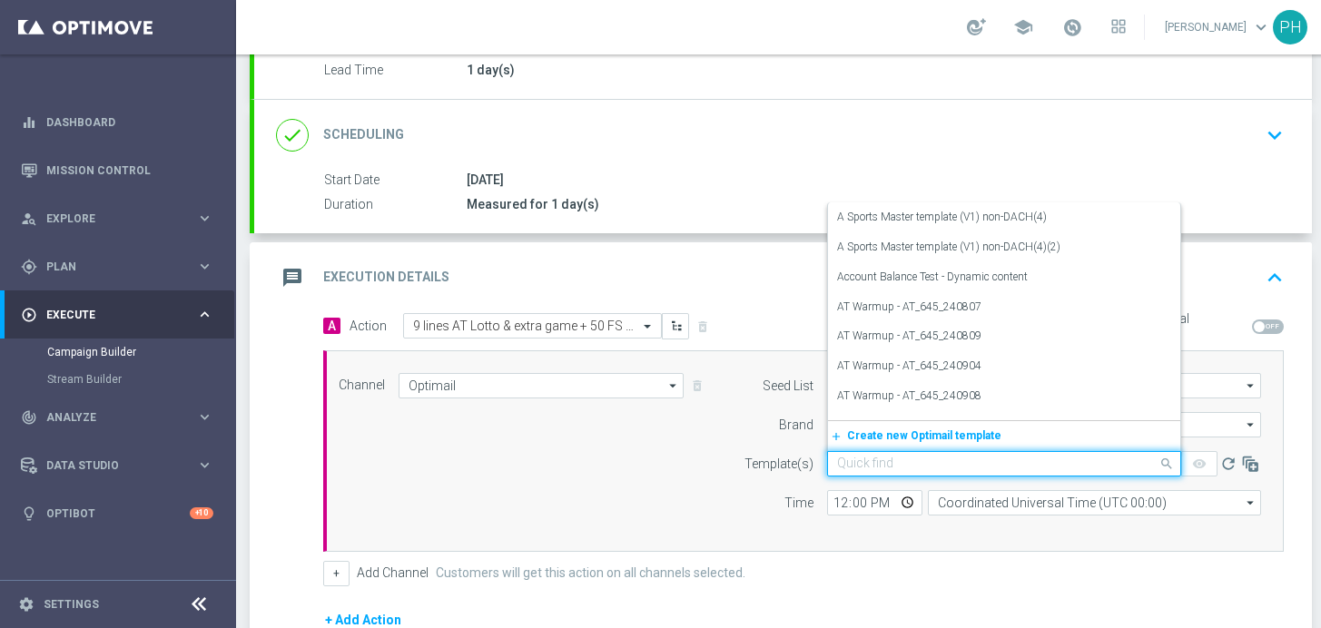
click at [891, 465] on input "text" at bounding box center [986, 464] width 298 height 15
paste input "AT__645_ACTIVE_251015__NVIP_EMA_TAC_LT"
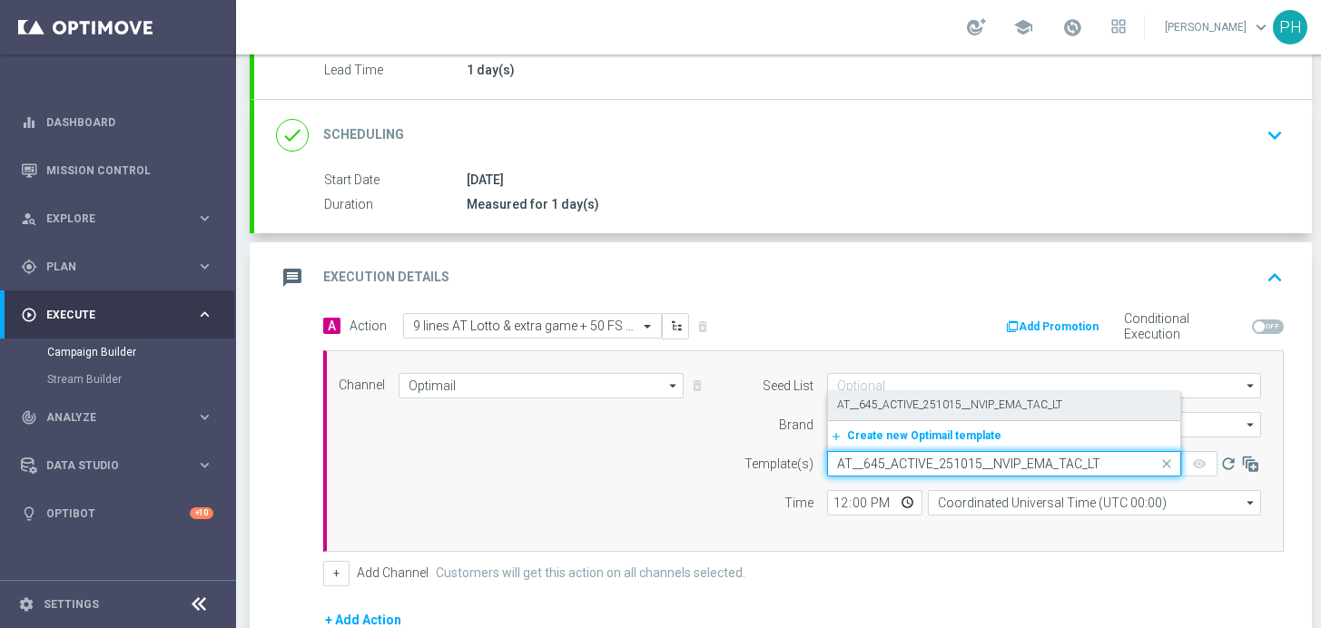
click at [966, 403] on label "AT__645_ACTIVE_251015__NVIP_EMA_TAC_LT" at bounding box center [949, 405] width 225 height 15
type input "AT__645_ACTIVE_251015__NVIP_EMA_TAC_LT"
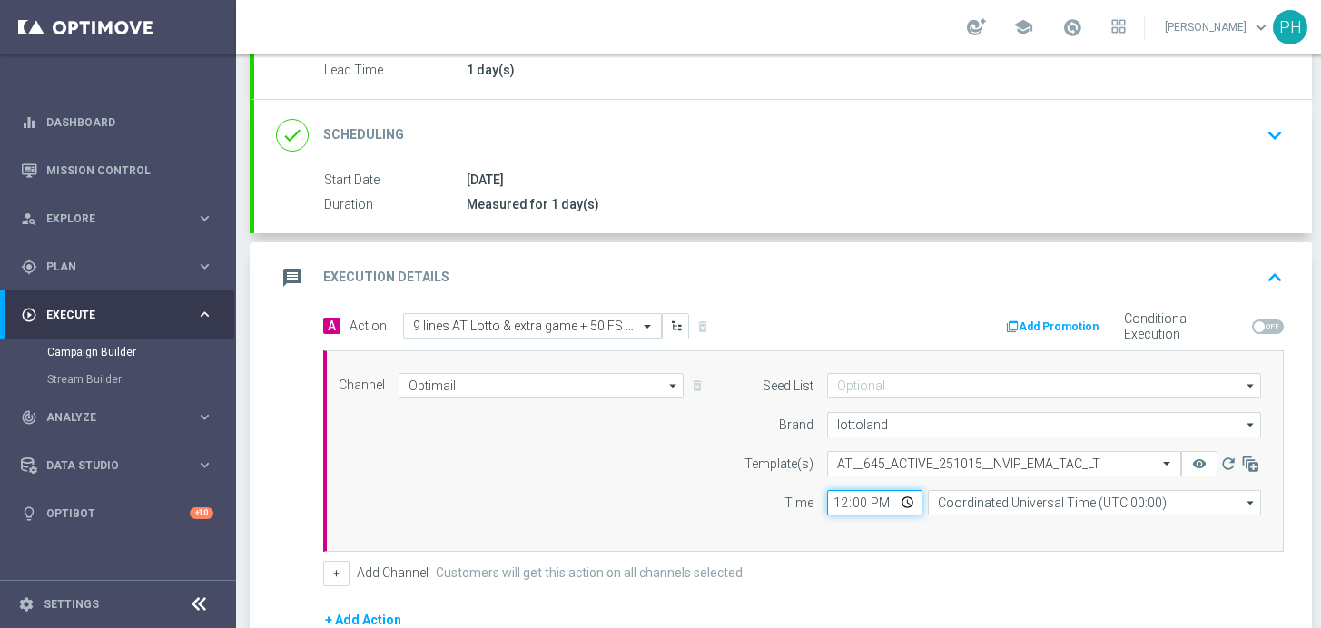
click at [861, 499] on input "12:00" at bounding box center [874, 502] width 95 height 25
click at [836, 502] on input "12:00" at bounding box center [874, 502] width 95 height 25
type input "06:00"
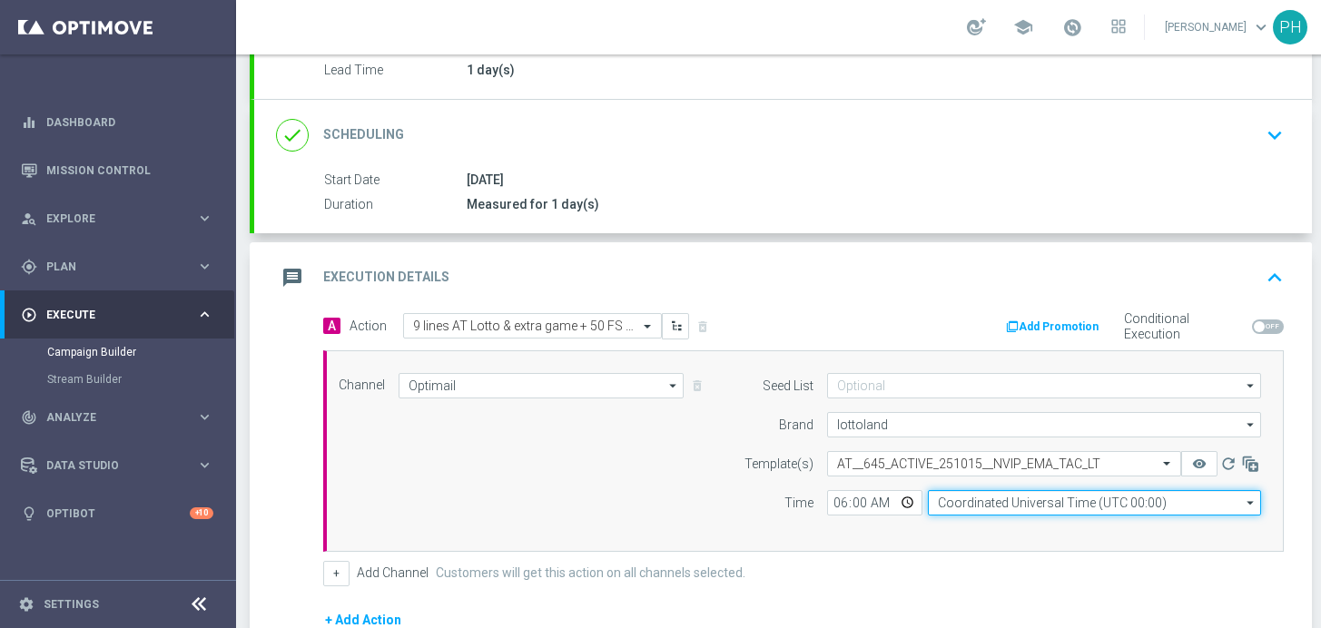
click at [997, 501] on input "Coordinated Universal Time (UTC 00:00)" at bounding box center [1094, 502] width 333 height 25
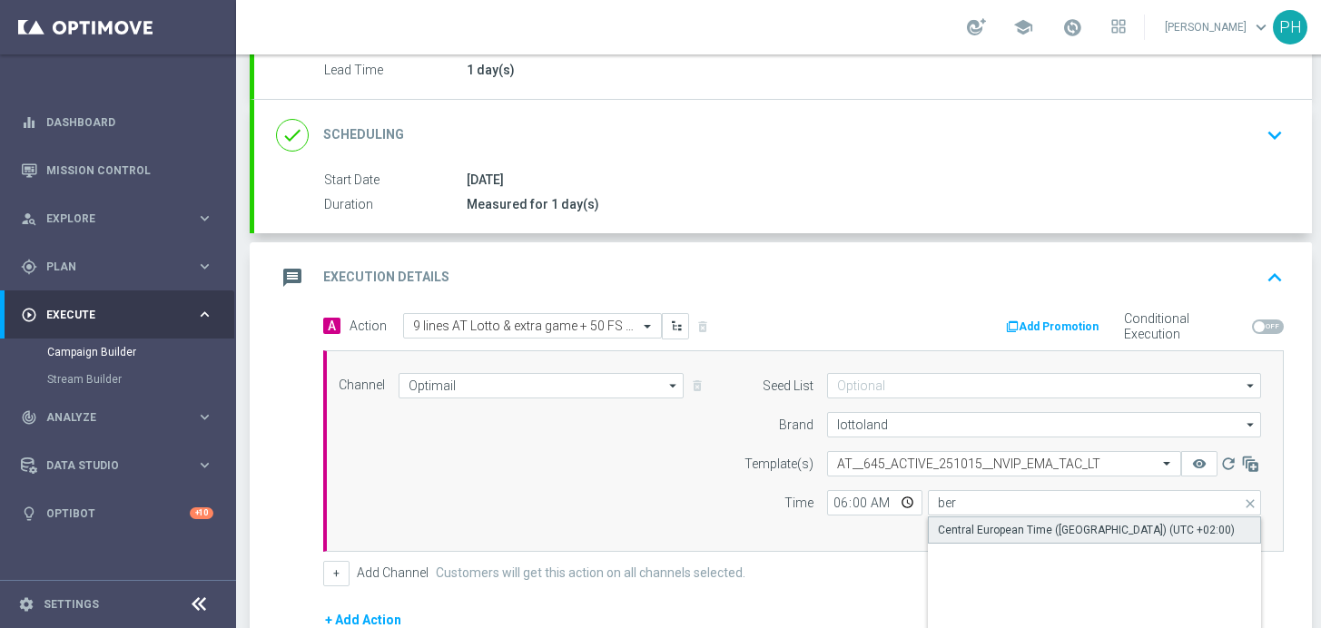
click at [990, 522] on div "Central European Time ([GEOGRAPHIC_DATA]) (UTC +02:00)" at bounding box center [1086, 530] width 297 height 16
type input "Central European Time ([GEOGRAPHIC_DATA]) (UTC +02:00)"
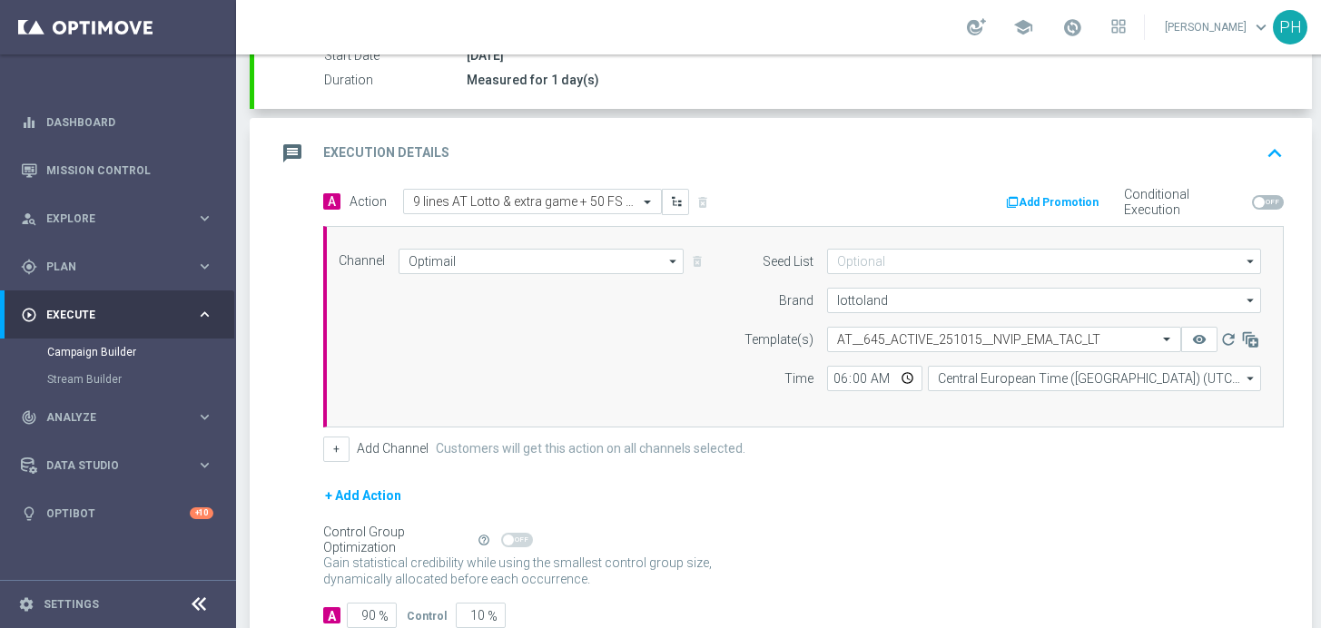
scroll to position [453, 0]
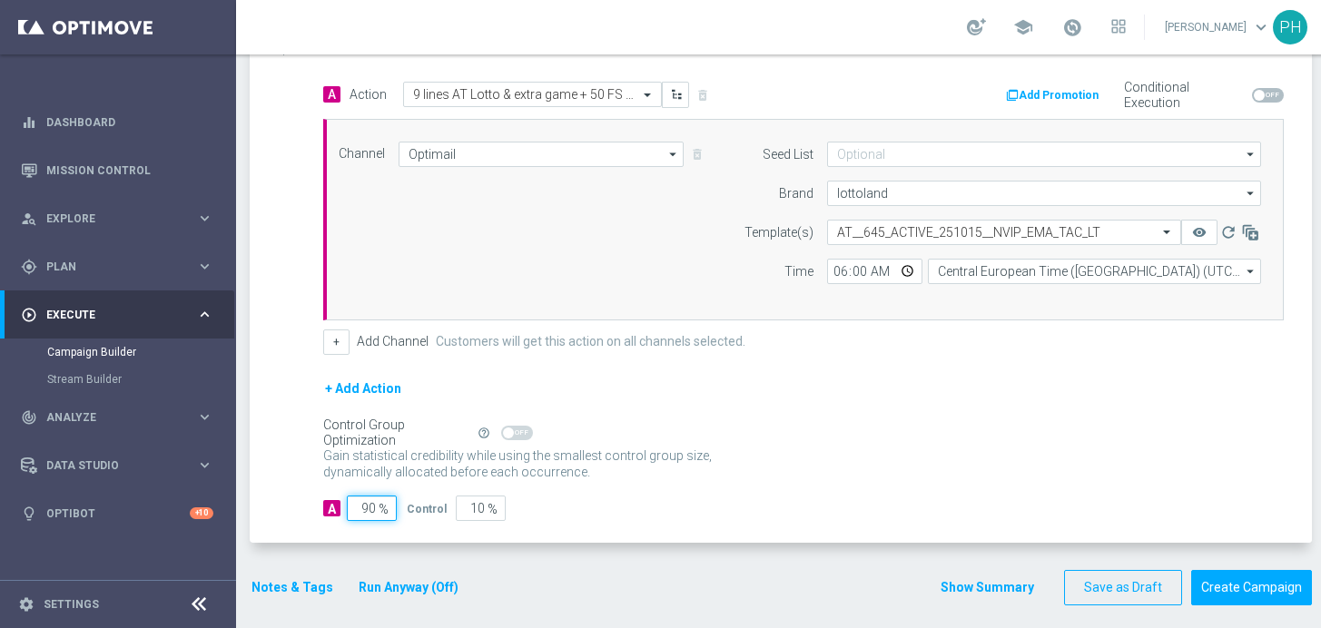
drag, startPoint x: 377, startPoint y: 507, endPoint x: 330, endPoint y: 495, distance: 47.8
click at [330, 496] on div "A 90 %" at bounding box center [357, 508] width 69 height 25
type input "9"
type input "91"
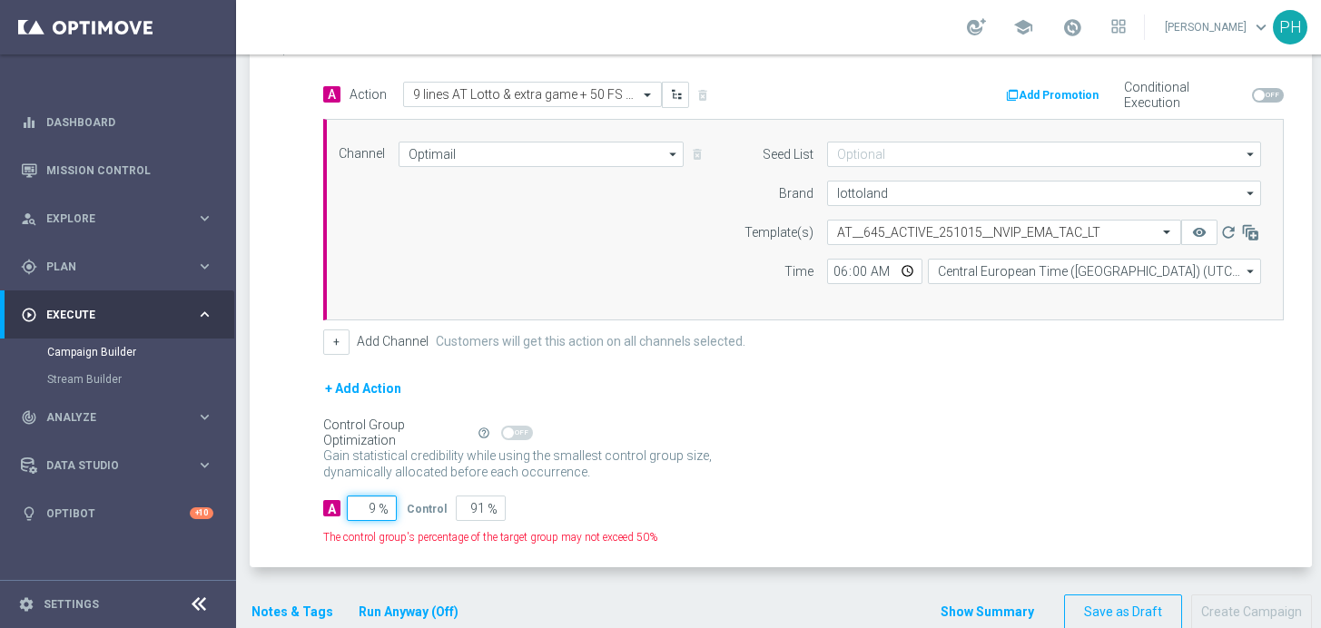
type input "98"
type input "2"
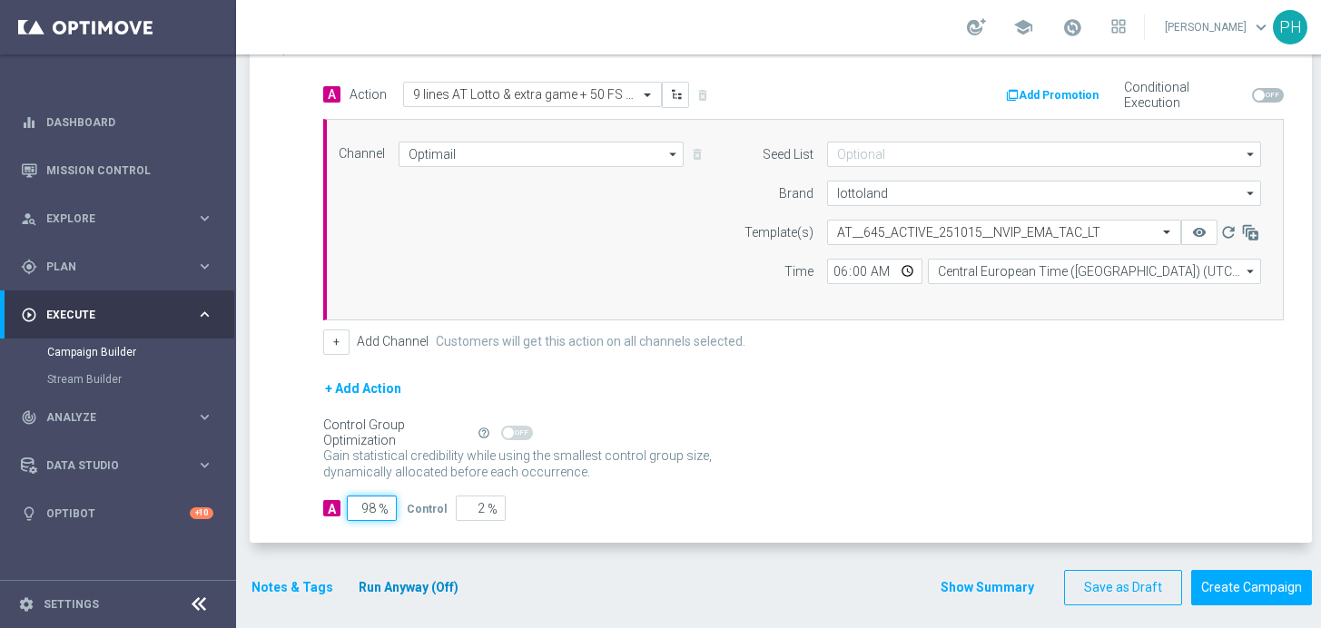
type input "98"
click at [417, 580] on button "Run Anyway (Off)" at bounding box center [408, 587] width 103 height 23
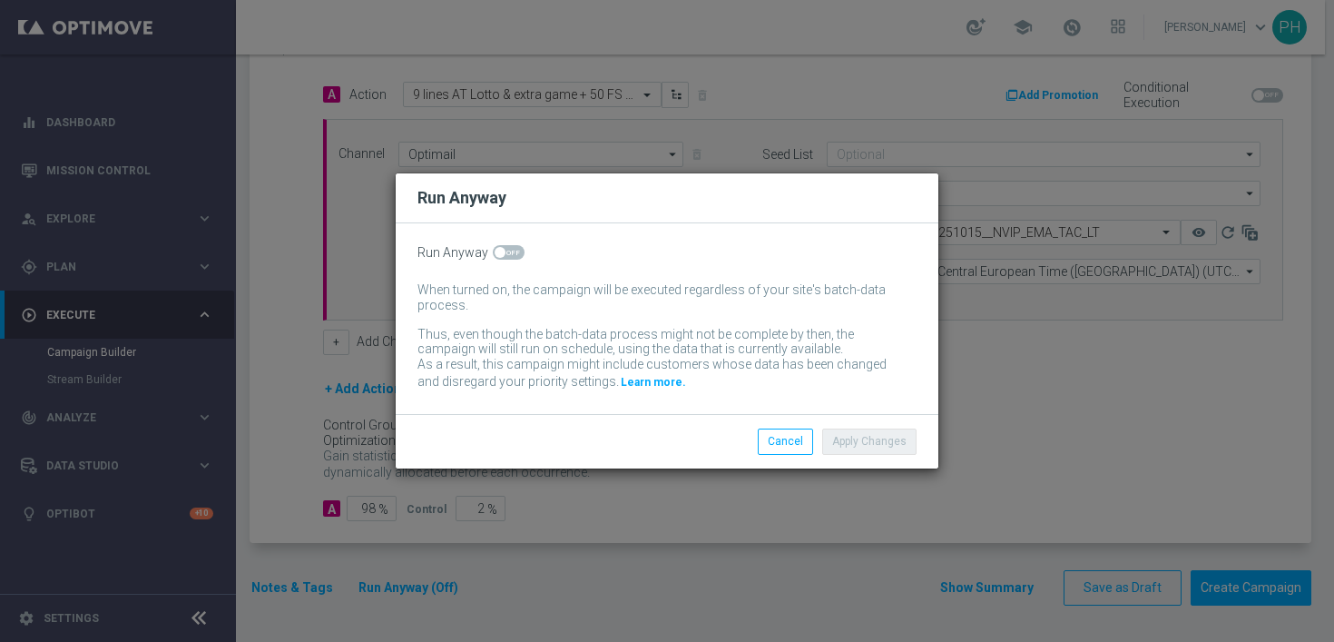
click at [503, 247] on span at bounding box center [509, 252] width 32 height 15
click at [503, 247] on input "checkbox" at bounding box center [509, 252] width 32 height 15
checkbox input "true"
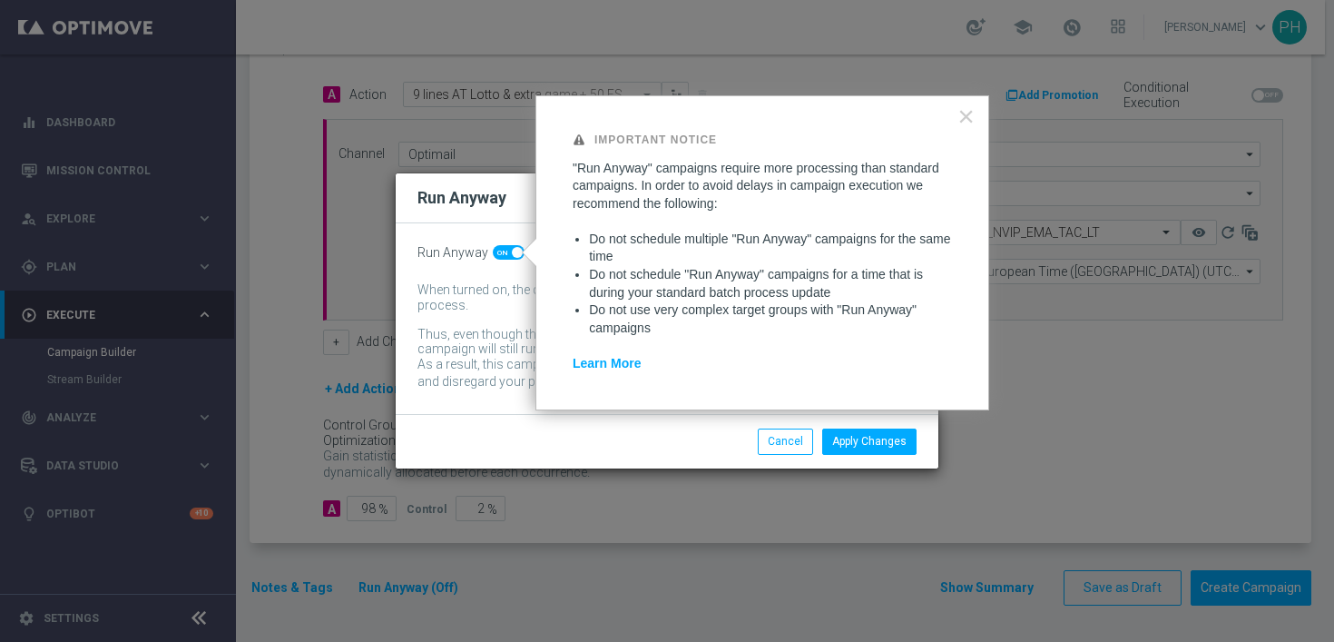
click at [851, 428] on div "Apply Changes Cancel" at bounding box center [667, 441] width 543 height 54
click at [863, 444] on button "Apply Changes" at bounding box center [869, 440] width 94 height 25
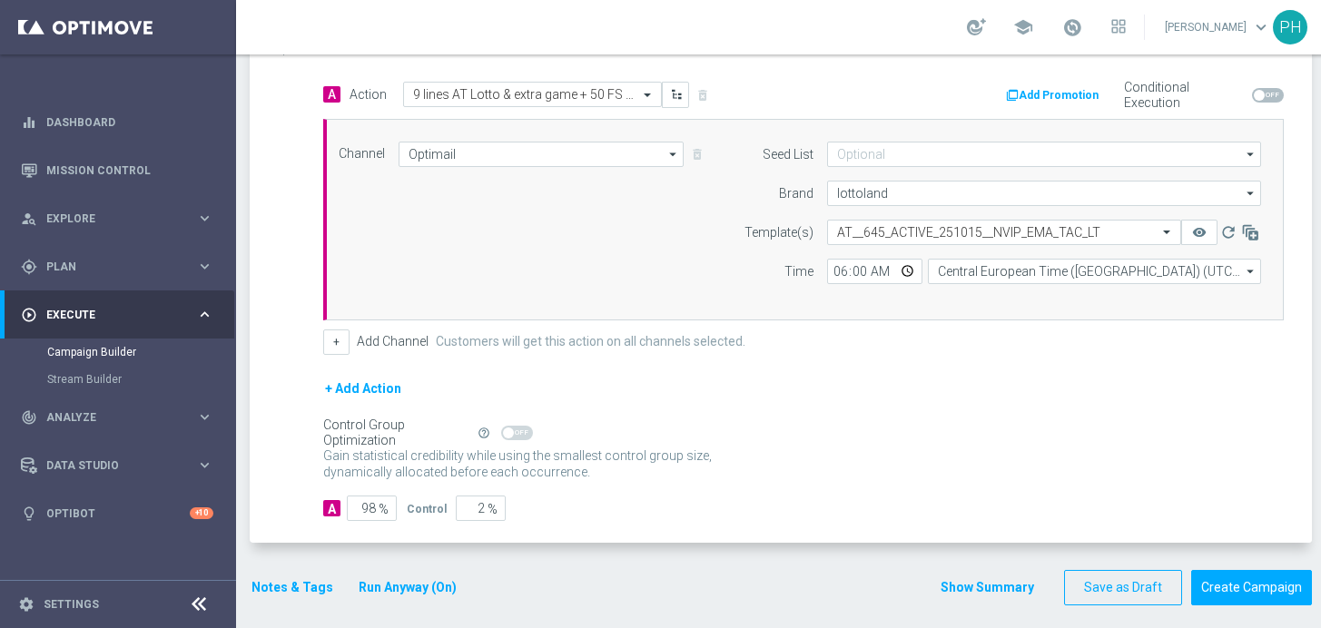
click at [830, 537] on div "A Action Select action 9 lines AT Lotto & extra game + 50 FS on Book of Dead de…" at bounding box center [783, 313] width 1058 height 462
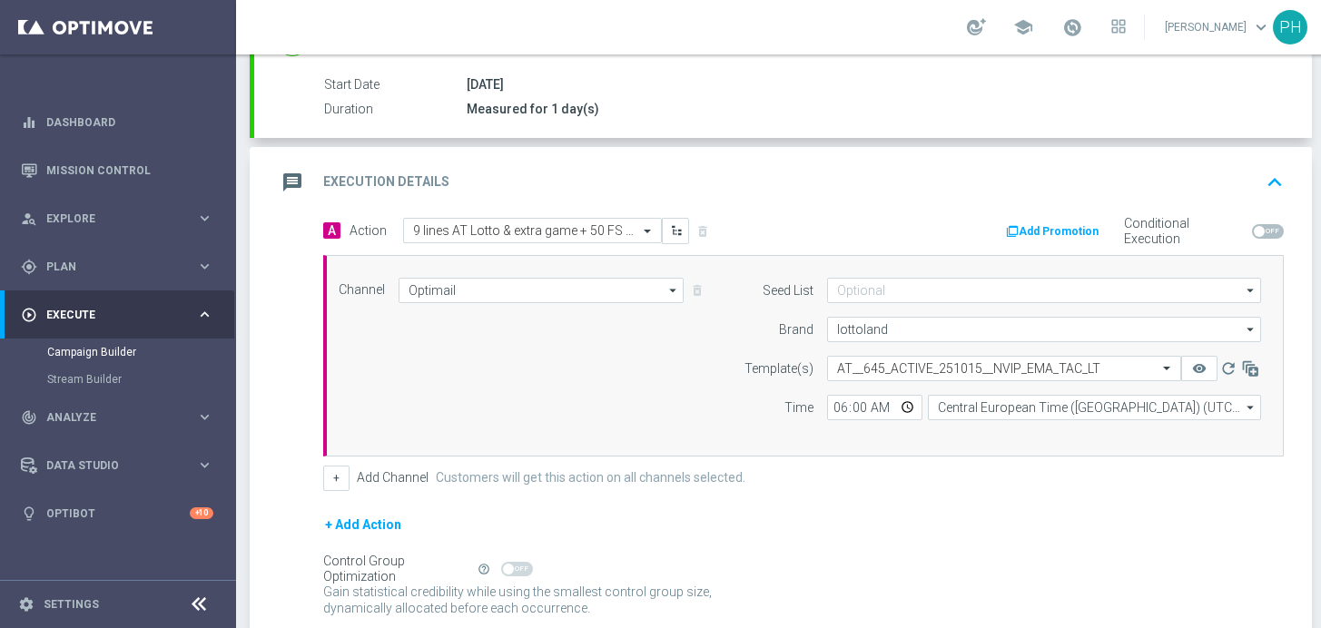
scroll to position [0, 0]
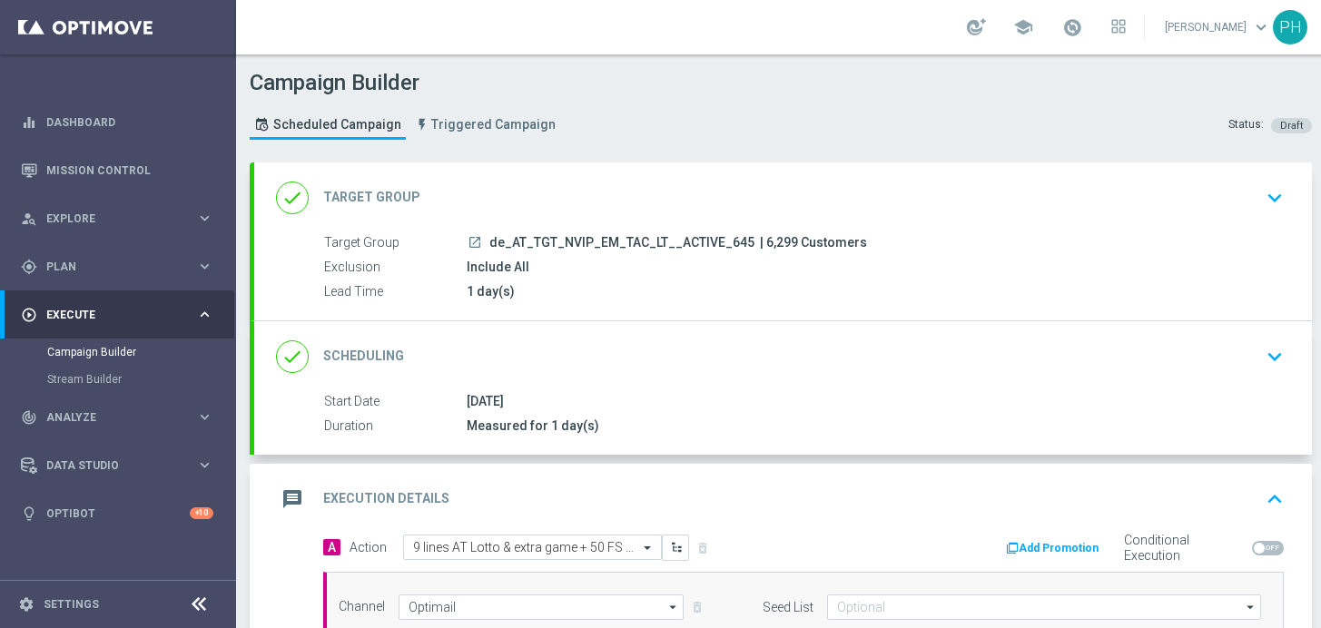
click at [1265, 497] on icon "keyboard_arrow_up" at bounding box center [1274, 499] width 27 height 27
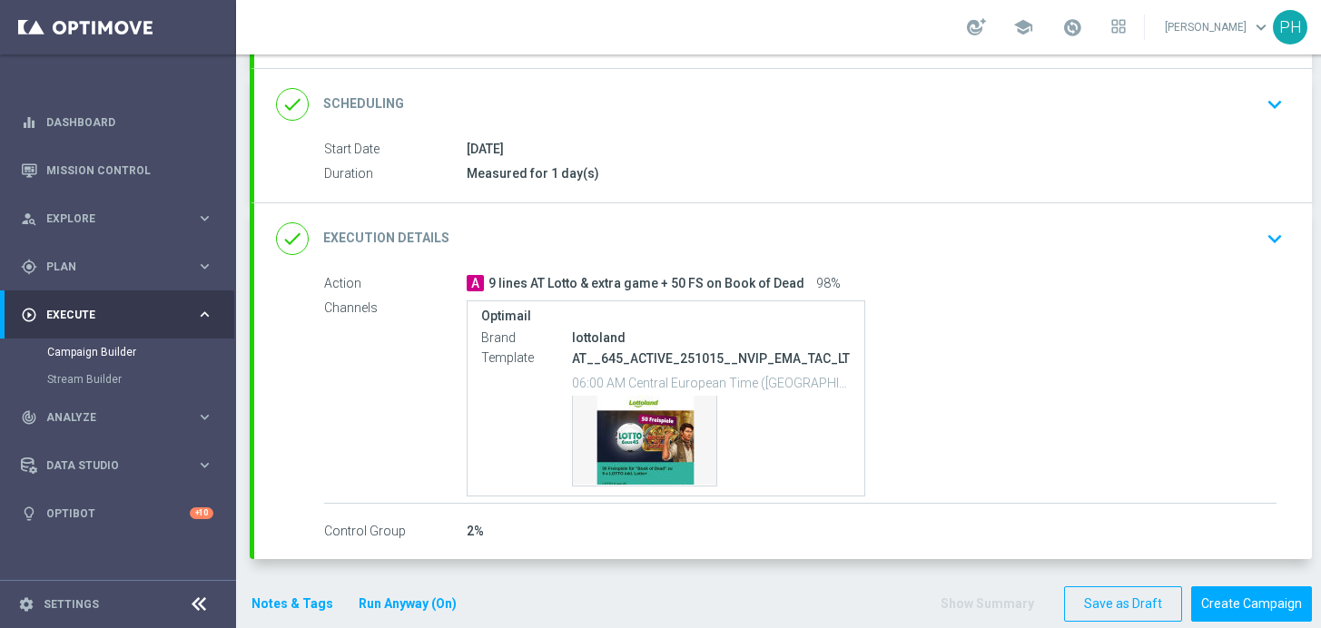
scroll to position [221, 0]
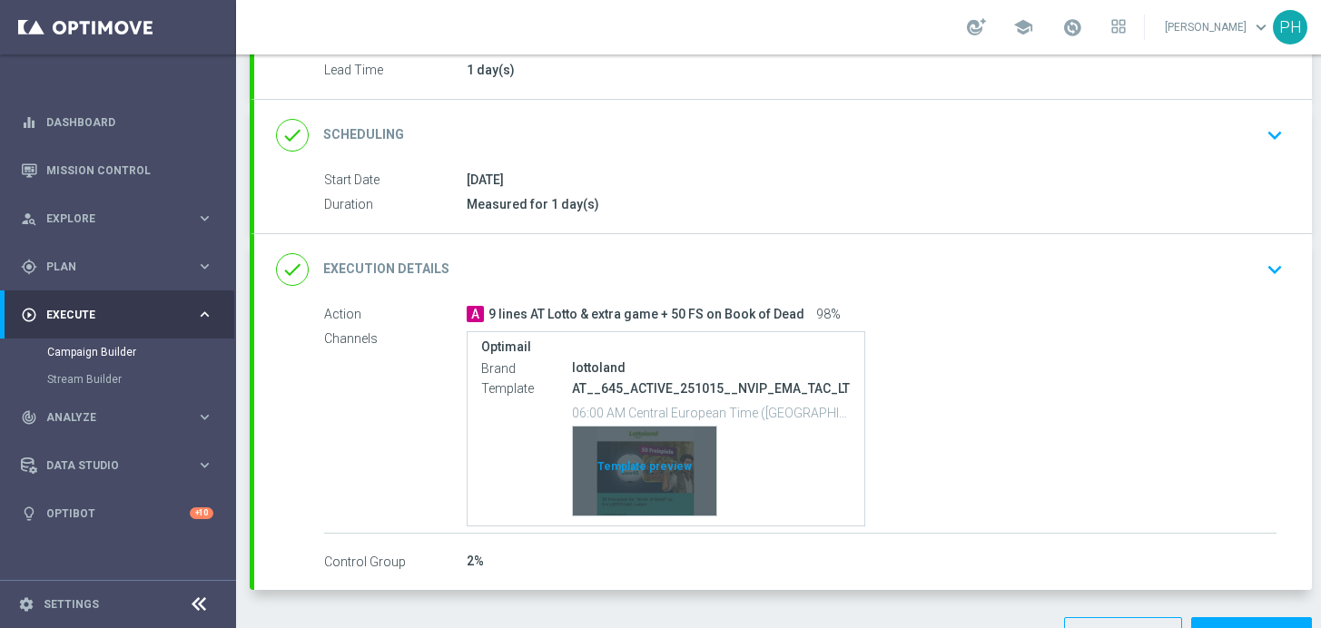
click at [666, 467] on div "Template preview" at bounding box center [644, 471] width 143 height 89
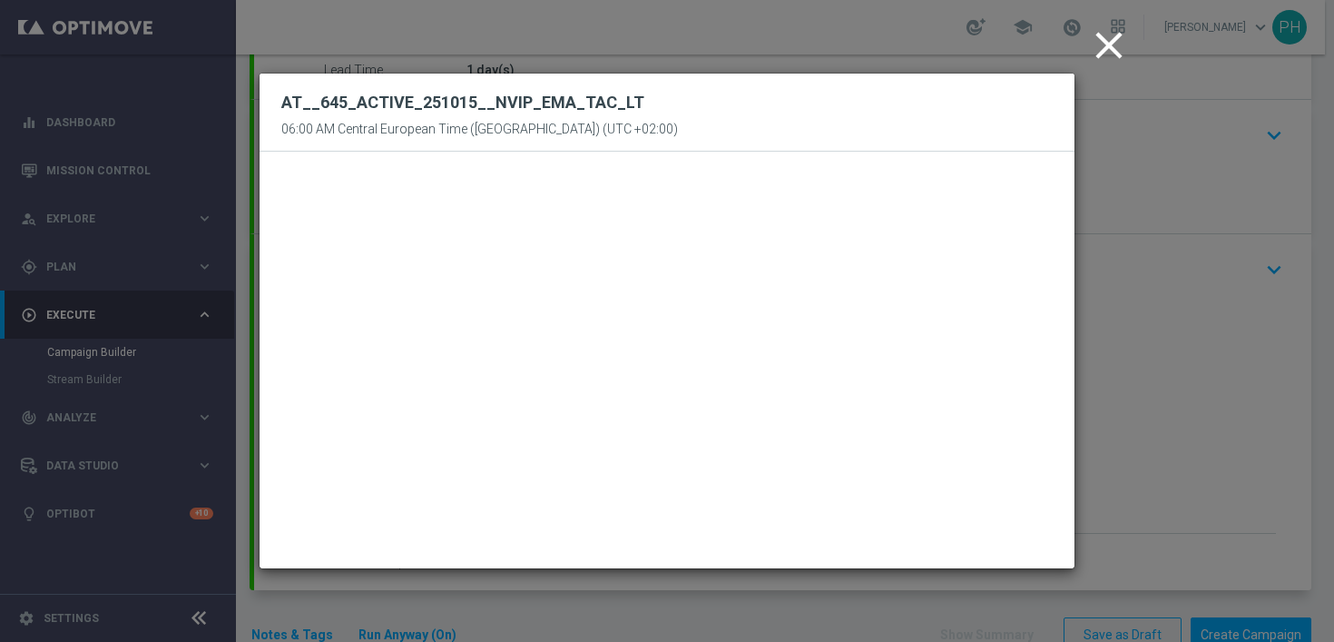
click at [1106, 47] on icon "close" at bounding box center [1109, 45] width 45 height 45
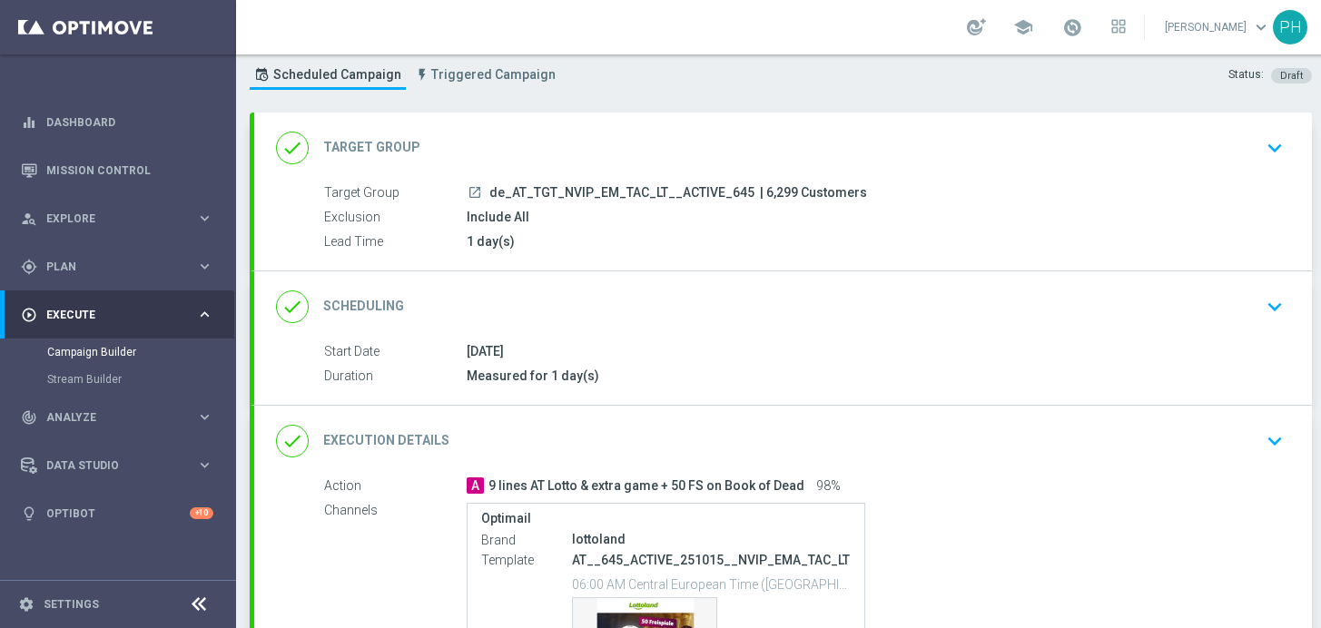
scroll to position [269, 0]
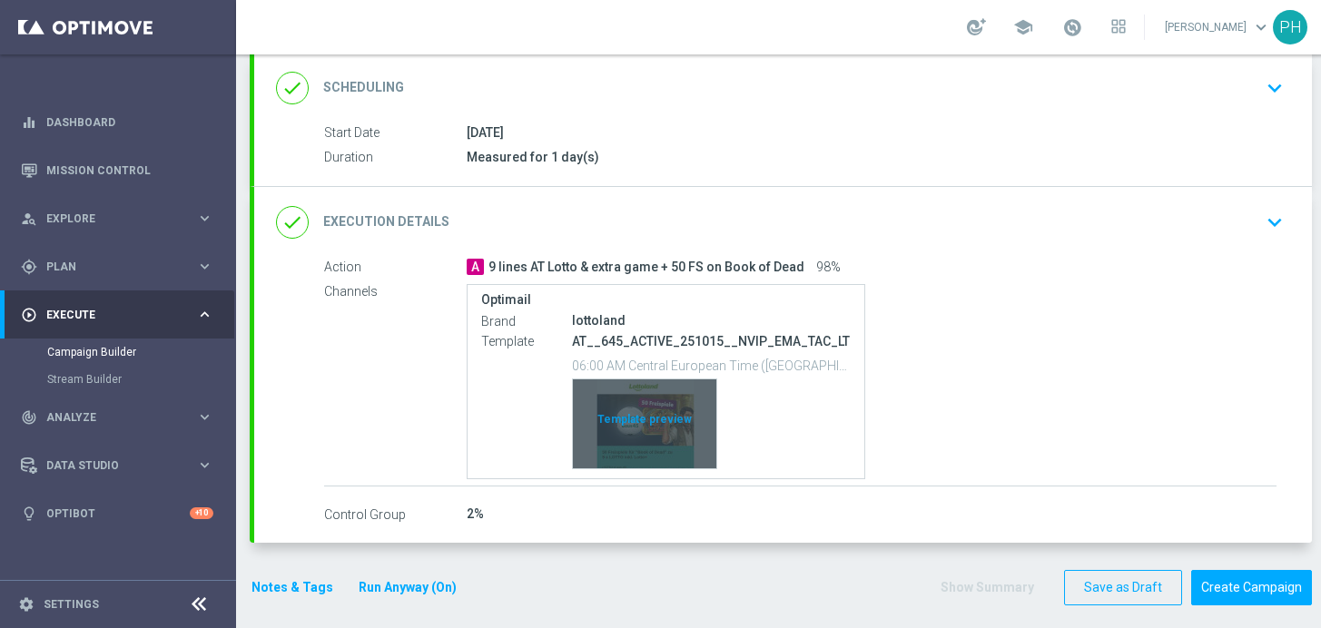
click at [668, 417] on div "Template preview" at bounding box center [644, 423] width 143 height 89
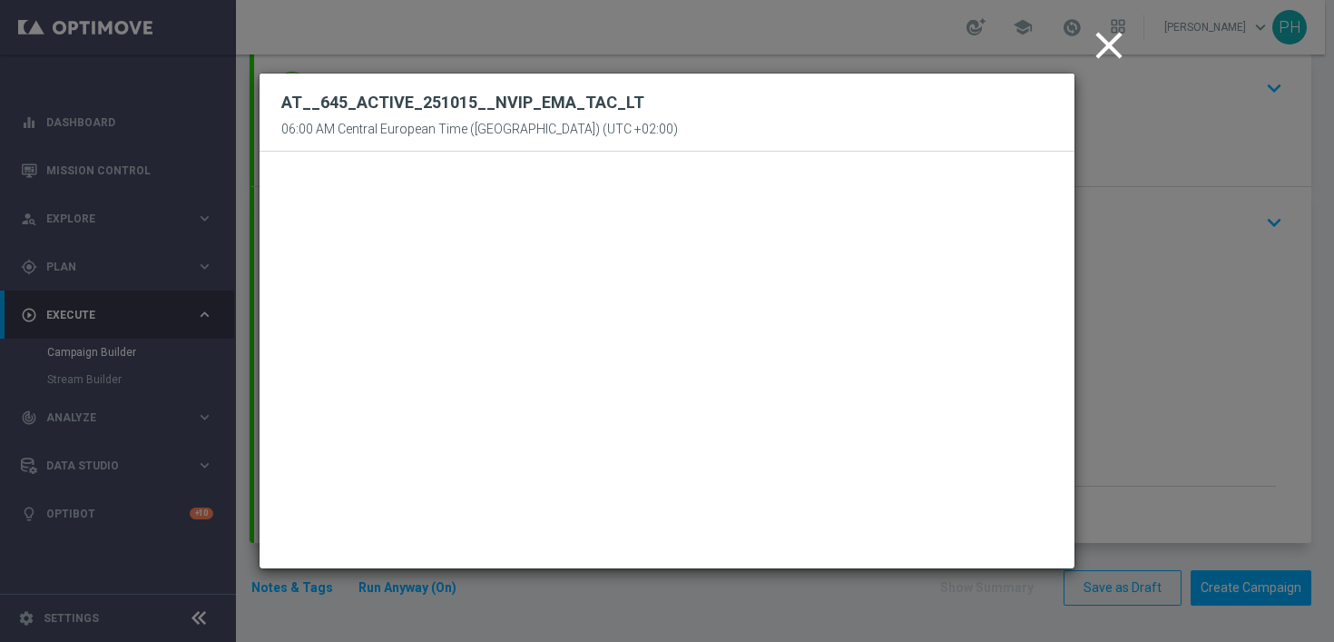
click at [1108, 45] on icon "close" at bounding box center [1109, 45] width 45 height 45
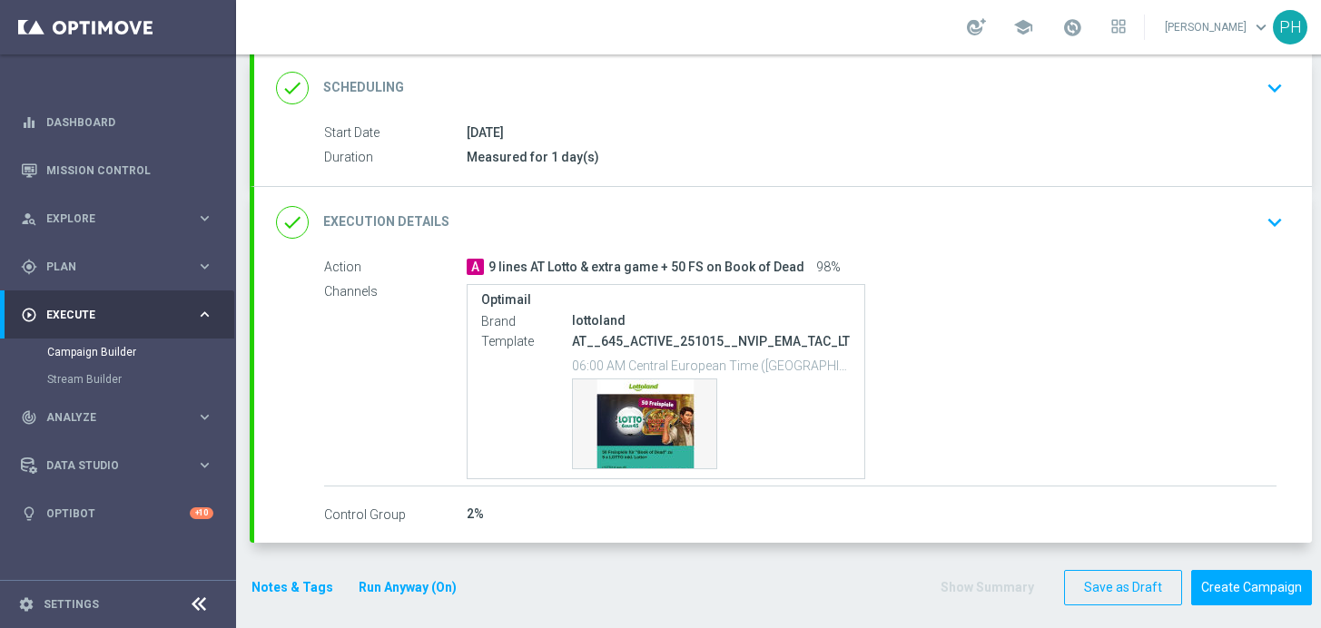
click at [1275, 217] on icon "keyboard_arrow_down" at bounding box center [1274, 222] width 27 height 27
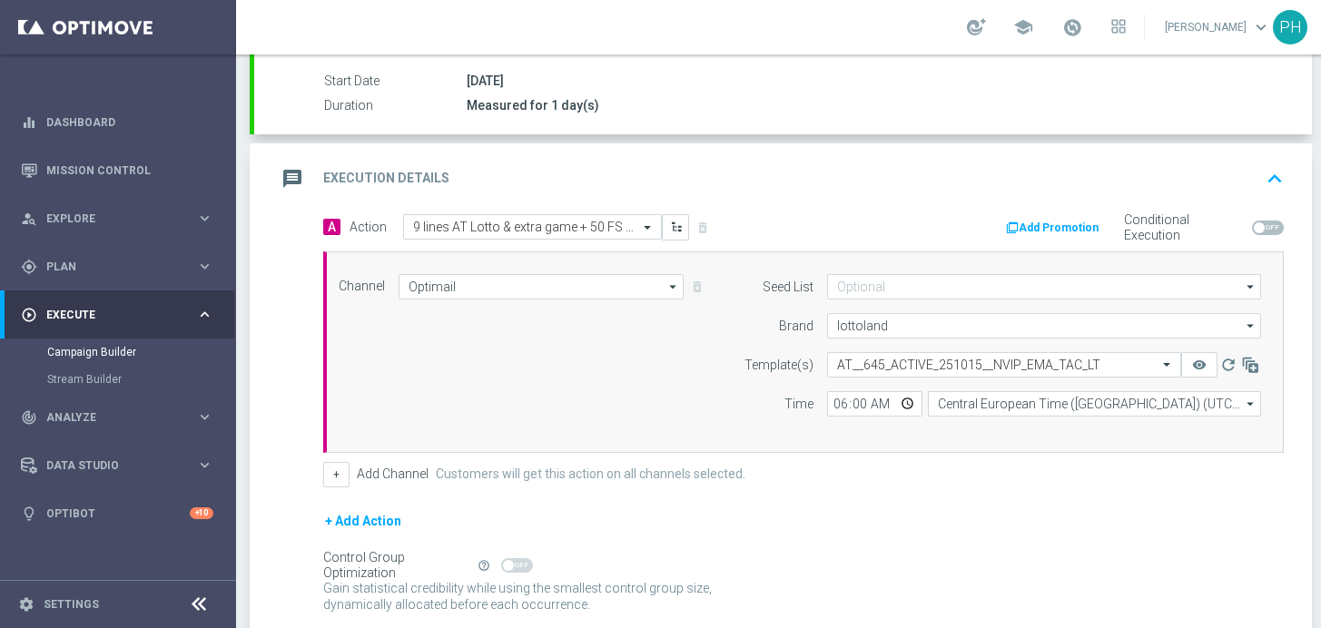
scroll to position [320, 0]
click at [1278, 172] on icon "keyboard_arrow_up" at bounding box center [1274, 179] width 27 height 27
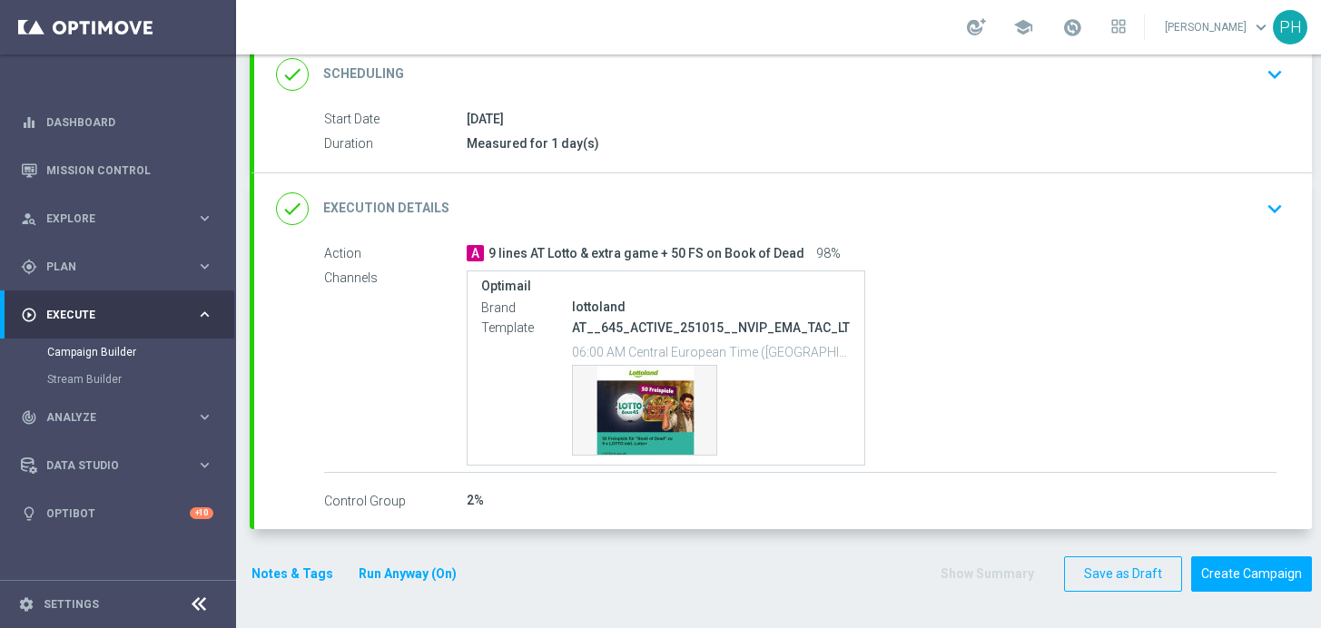
scroll to position [269, 0]
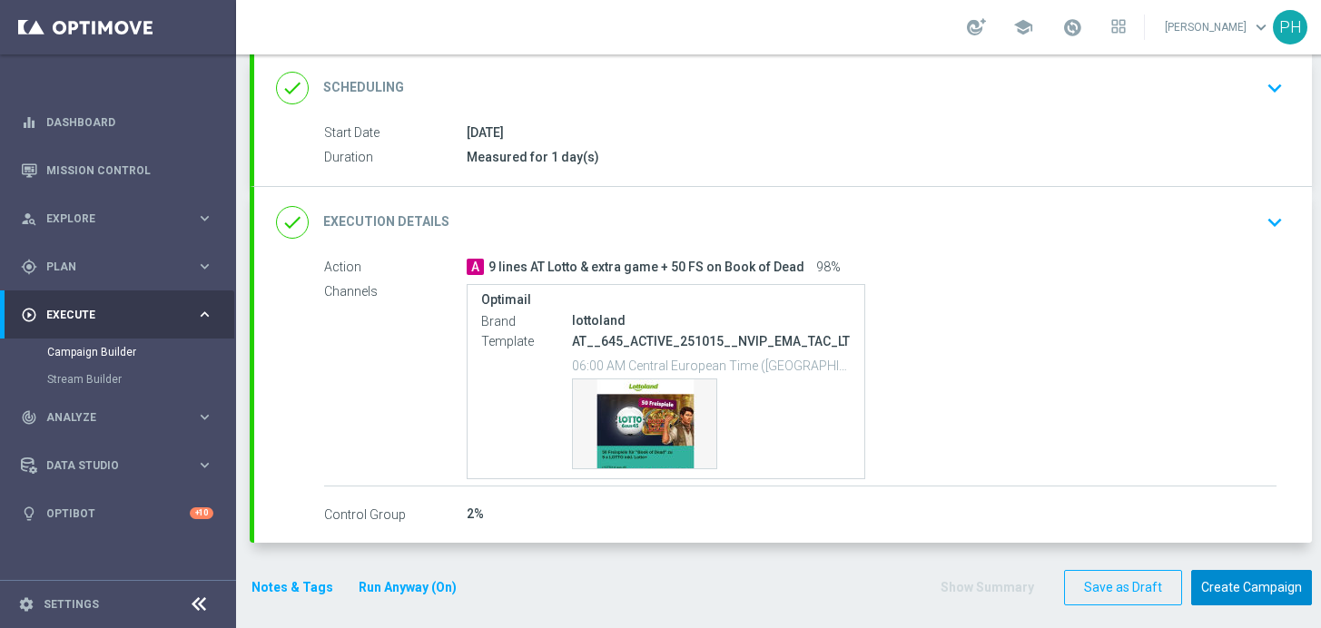
click at [1232, 587] on button "Create Campaign" at bounding box center [1251, 587] width 121 height 35
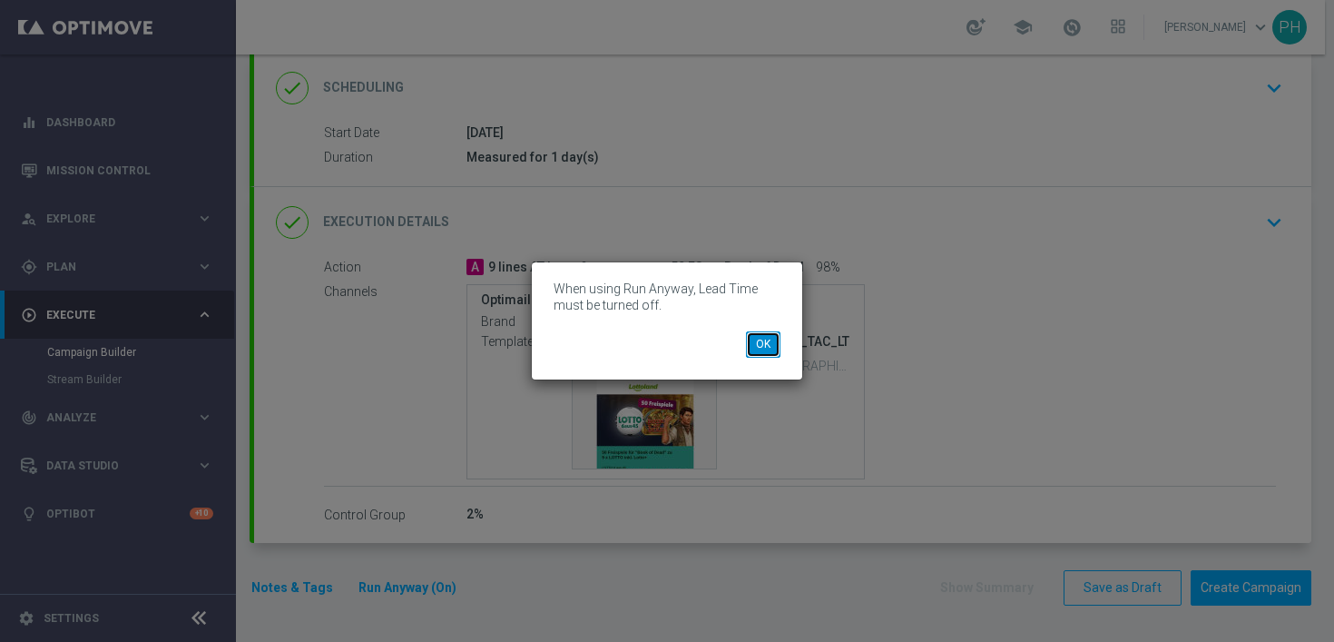
click at [766, 343] on button "OK" at bounding box center [763, 343] width 34 height 25
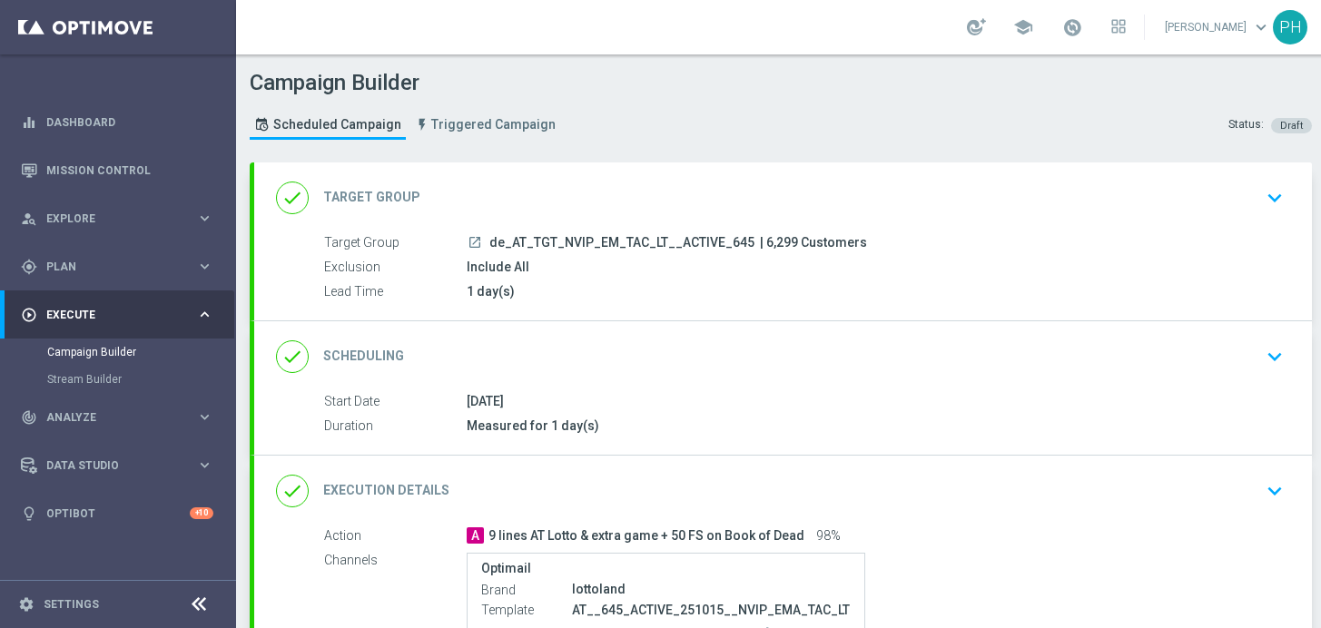
click at [1276, 196] on icon "keyboard_arrow_down" at bounding box center [1274, 197] width 27 height 27
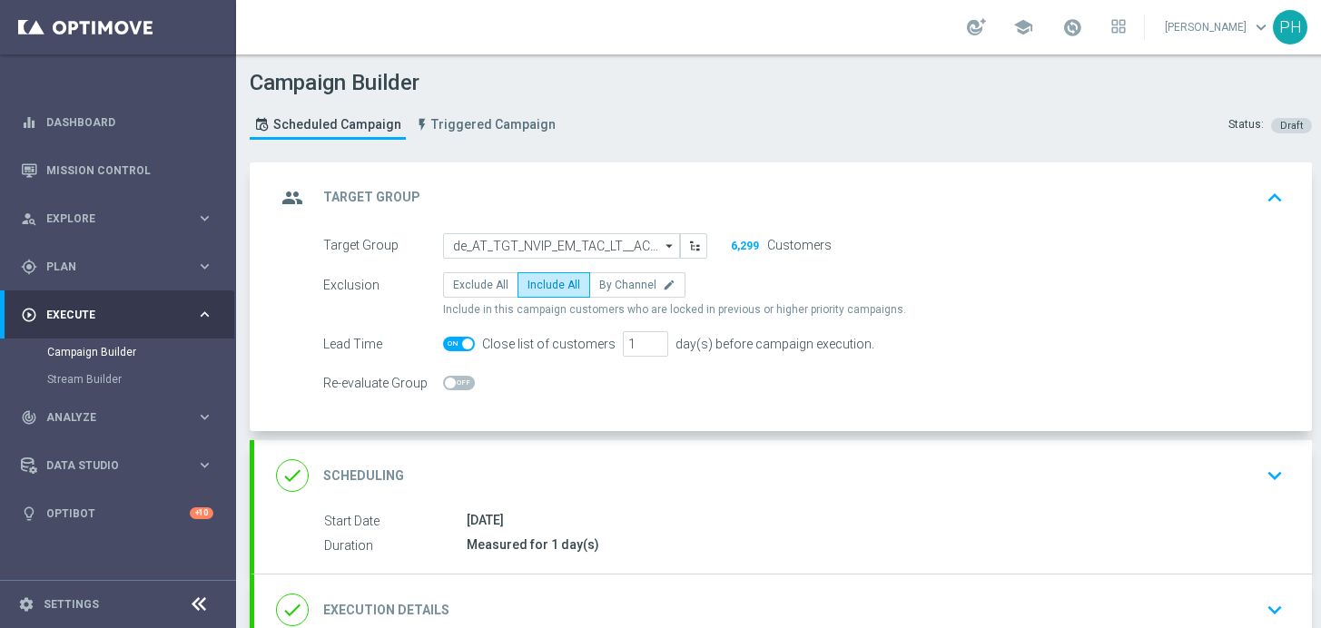
click at [461, 346] on span at bounding box center [459, 344] width 32 height 15
click at [461, 346] on input "checkbox" at bounding box center [459, 344] width 32 height 15
checkbox input "false"
click at [1271, 190] on icon "keyboard_arrow_up" at bounding box center [1274, 197] width 27 height 27
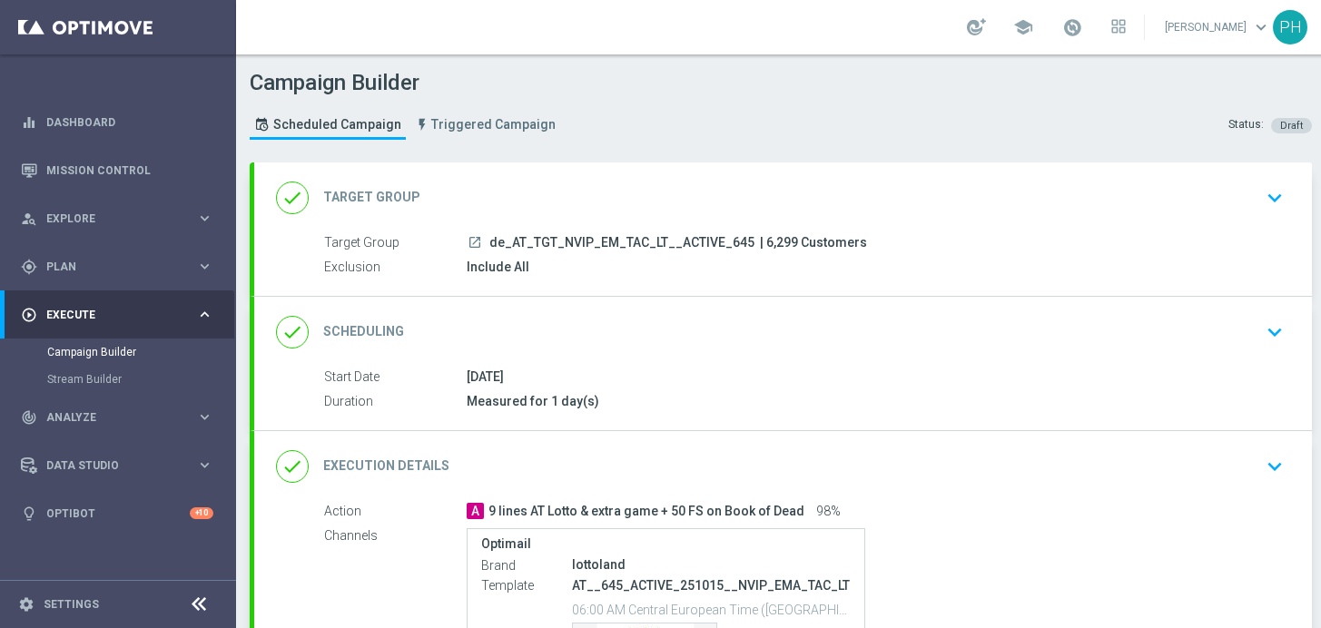
click at [1274, 197] on icon "keyboard_arrow_down" at bounding box center [1274, 197] width 27 height 27
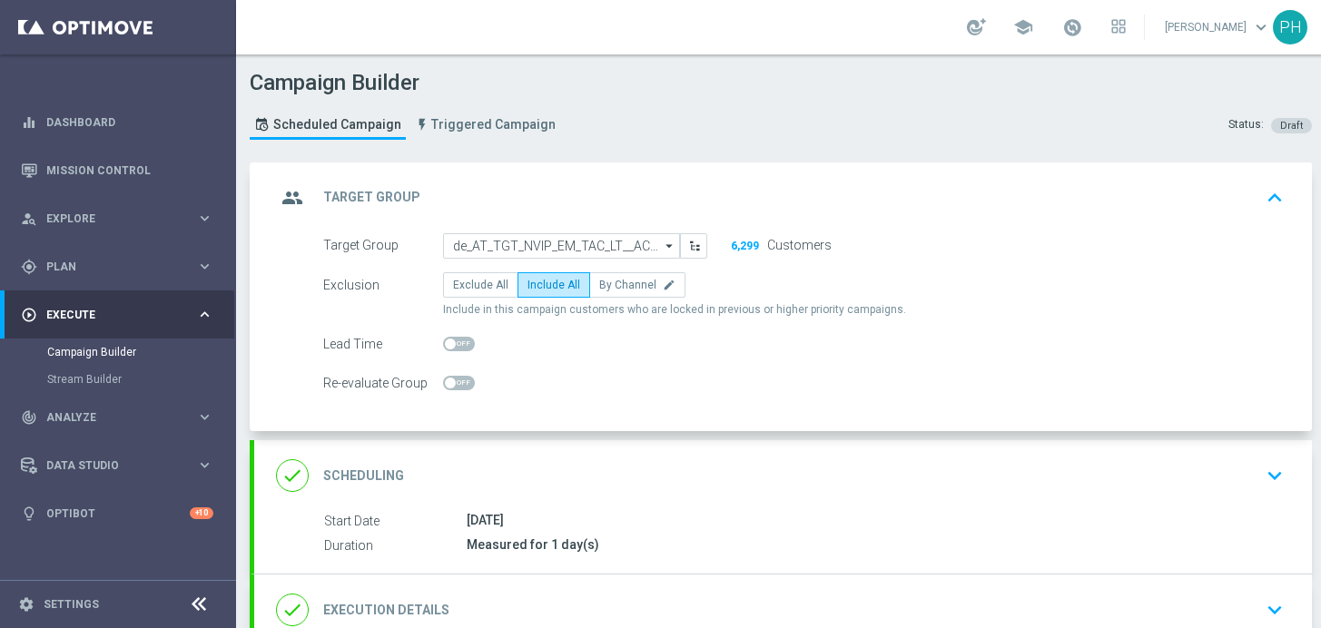
click at [1267, 198] on icon "keyboard_arrow_up" at bounding box center [1274, 197] width 27 height 27
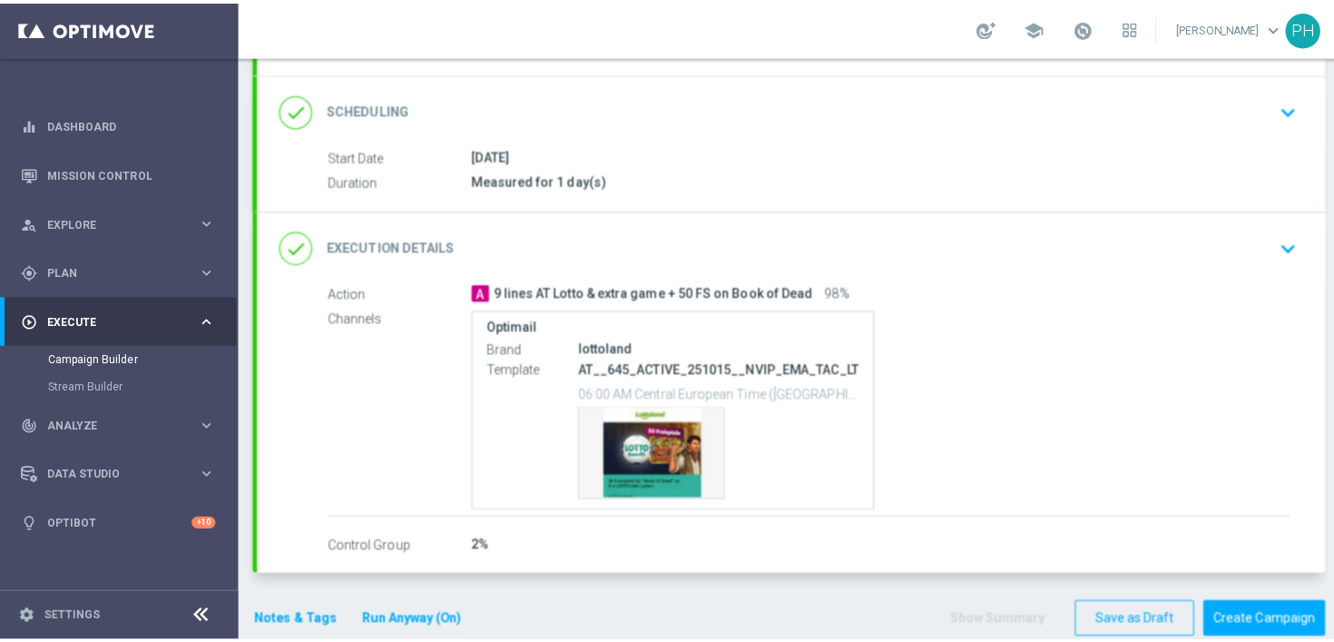
scroll to position [244, 0]
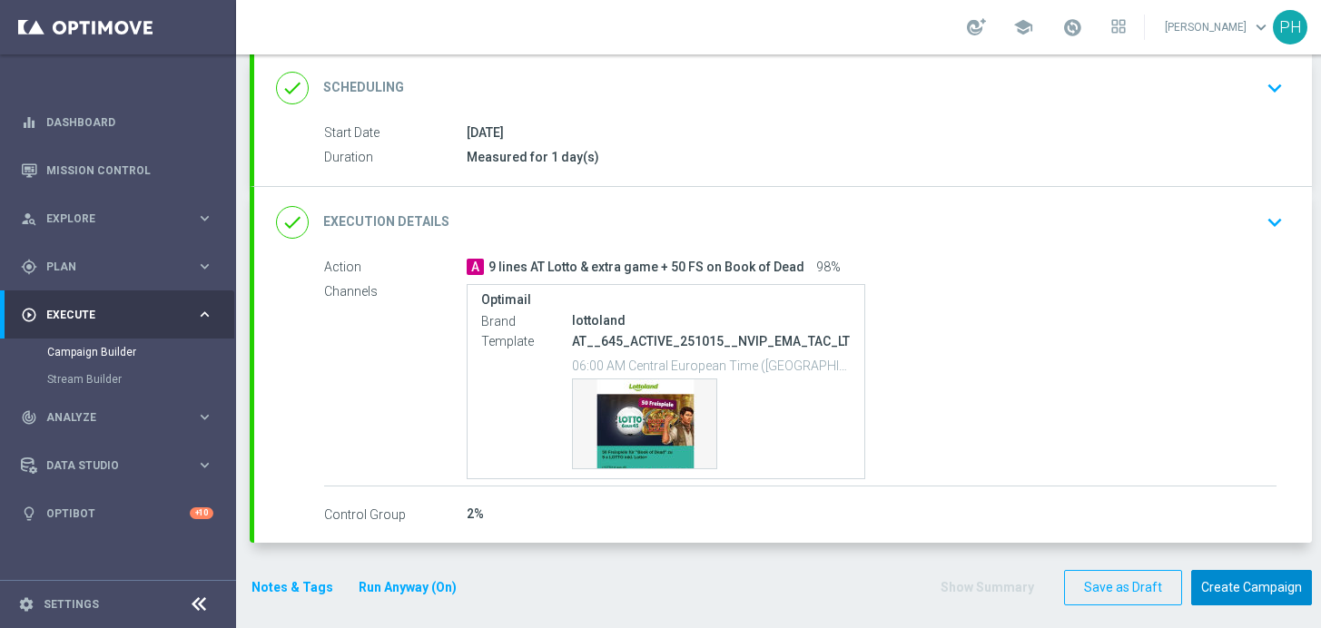
click at [1250, 594] on button "Create Campaign" at bounding box center [1251, 587] width 121 height 35
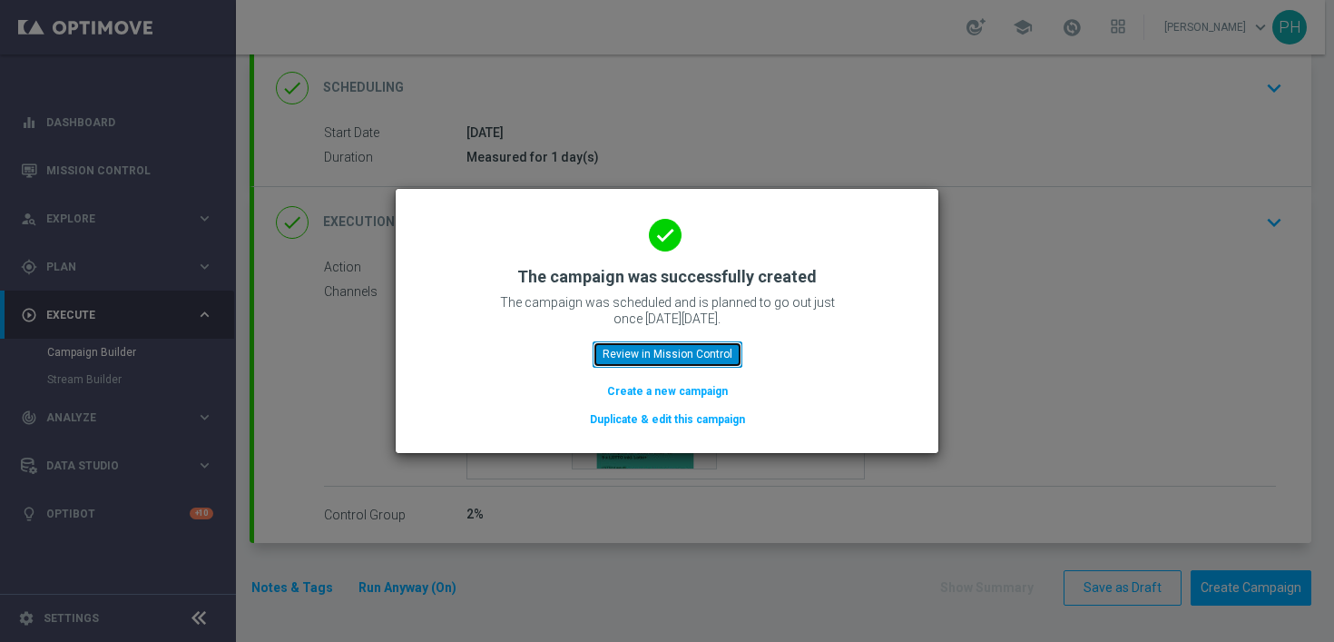
click at [714, 357] on button "Review in Mission Control" at bounding box center [668, 353] width 150 height 25
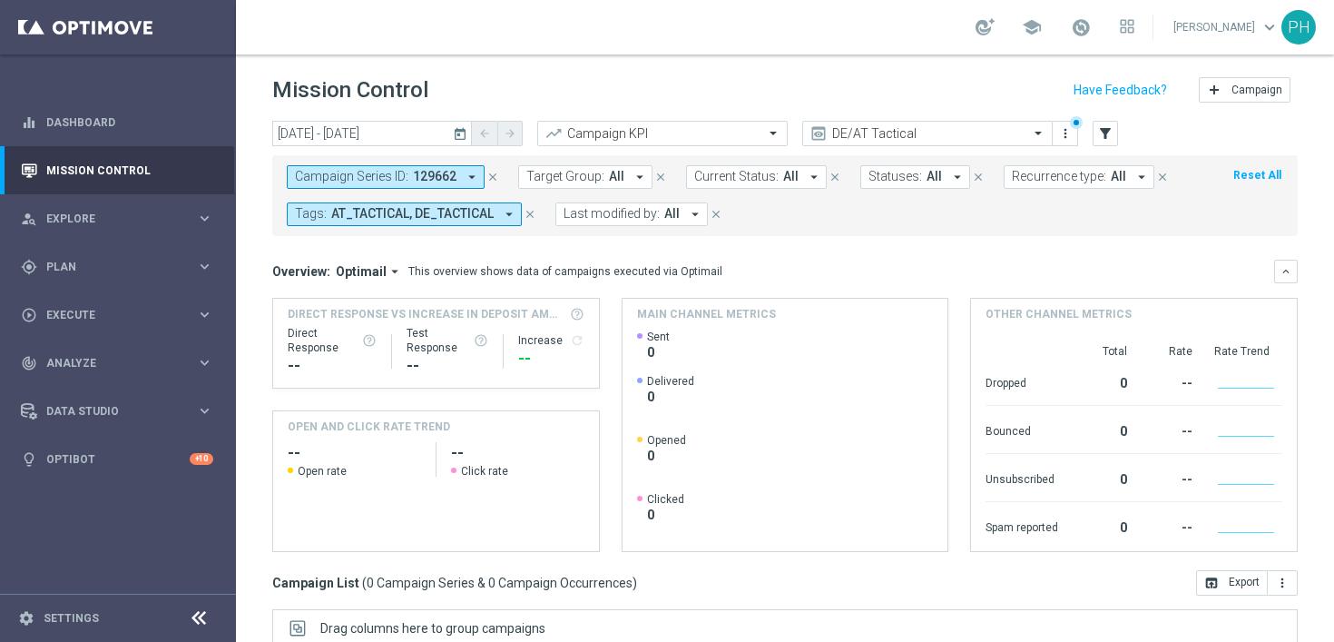
click at [461, 133] on icon "today" at bounding box center [461, 133] width 16 height 16
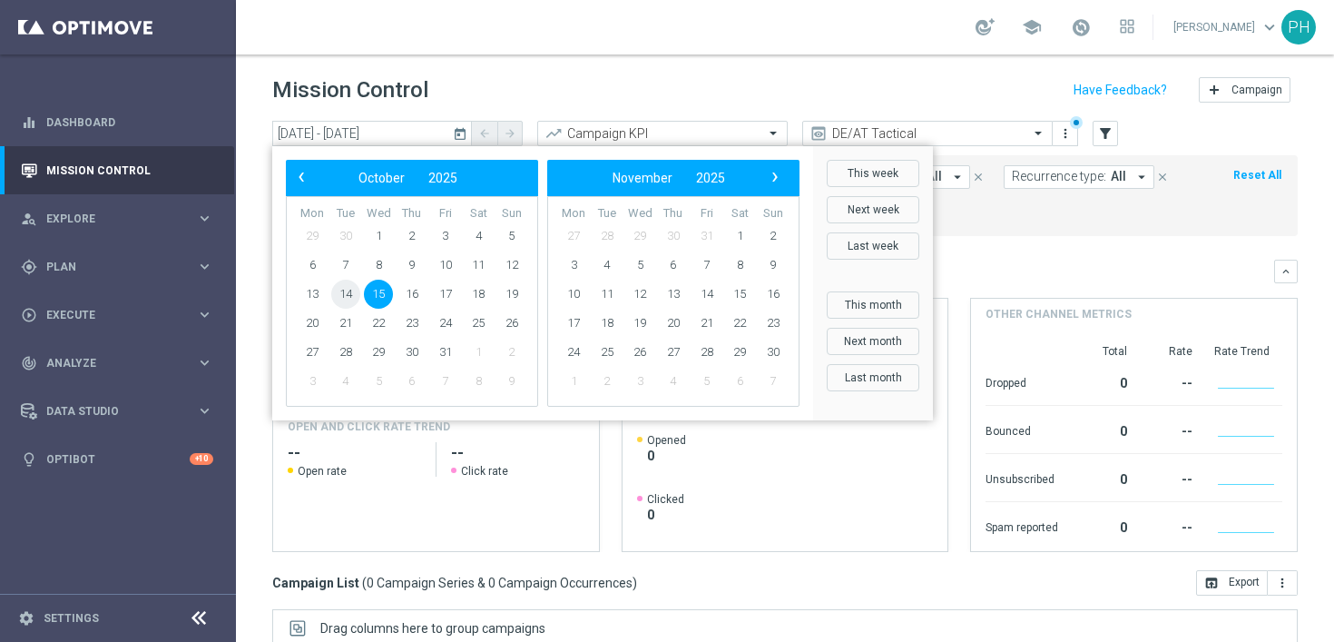
click at [349, 294] on span "14" at bounding box center [345, 294] width 29 height 29
click at [372, 292] on span "15" at bounding box center [378, 294] width 29 height 29
type input "[DATE] - [DATE]"
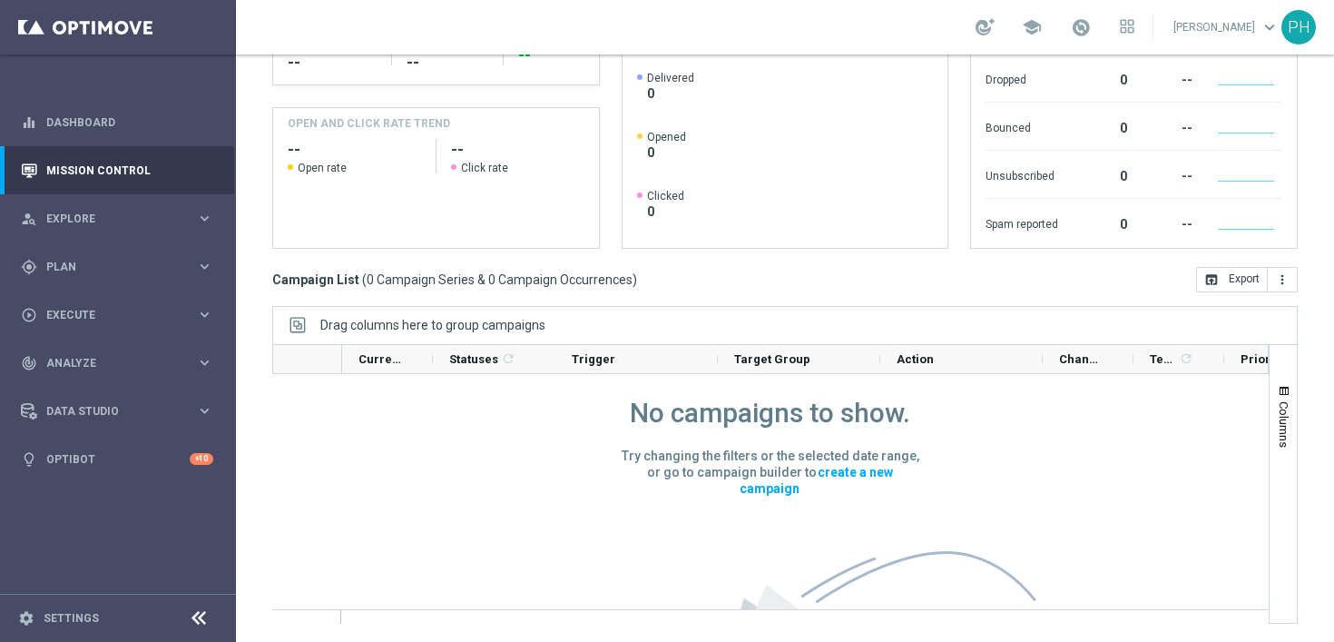
scroll to position [187, 0]
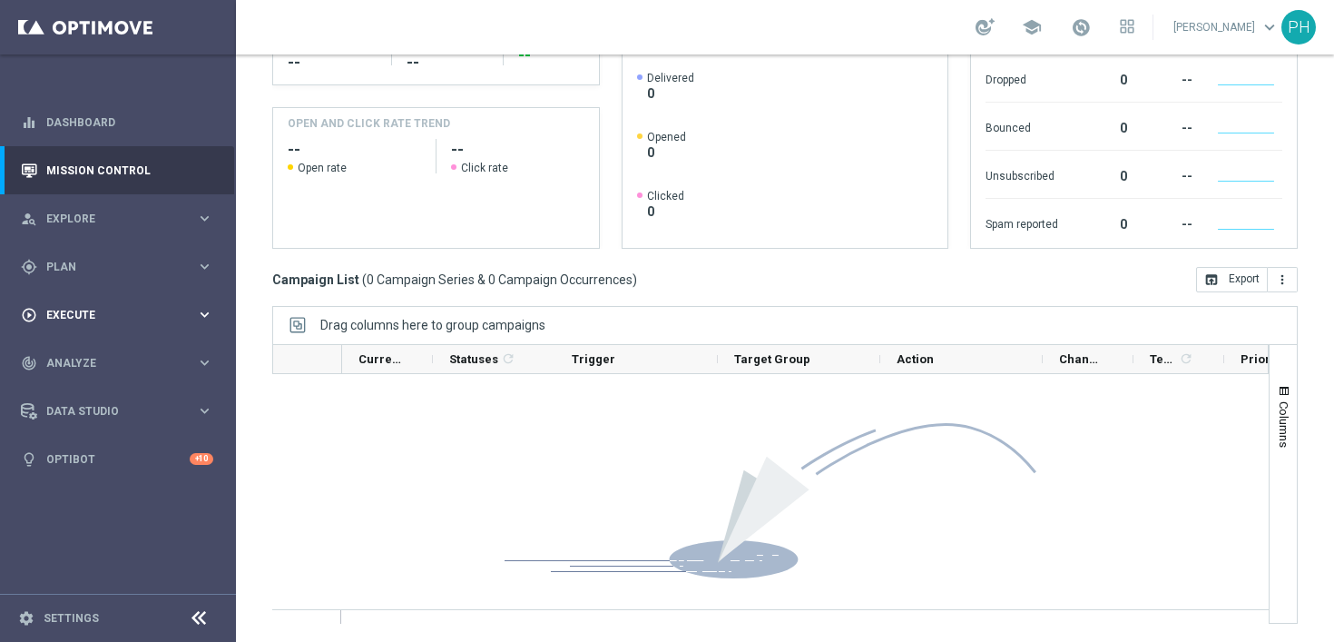
click at [206, 312] on icon "keyboard_arrow_right" at bounding box center [204, 314] width 17 height 17
click at [212, 308] on icon "keyboard_arrow_right" at bounding box center [204, 314] width 17 height 17
click at [202, 215] on icon "keyboard_arrow_right" at bounding box center [204, 218] width 17 height 17
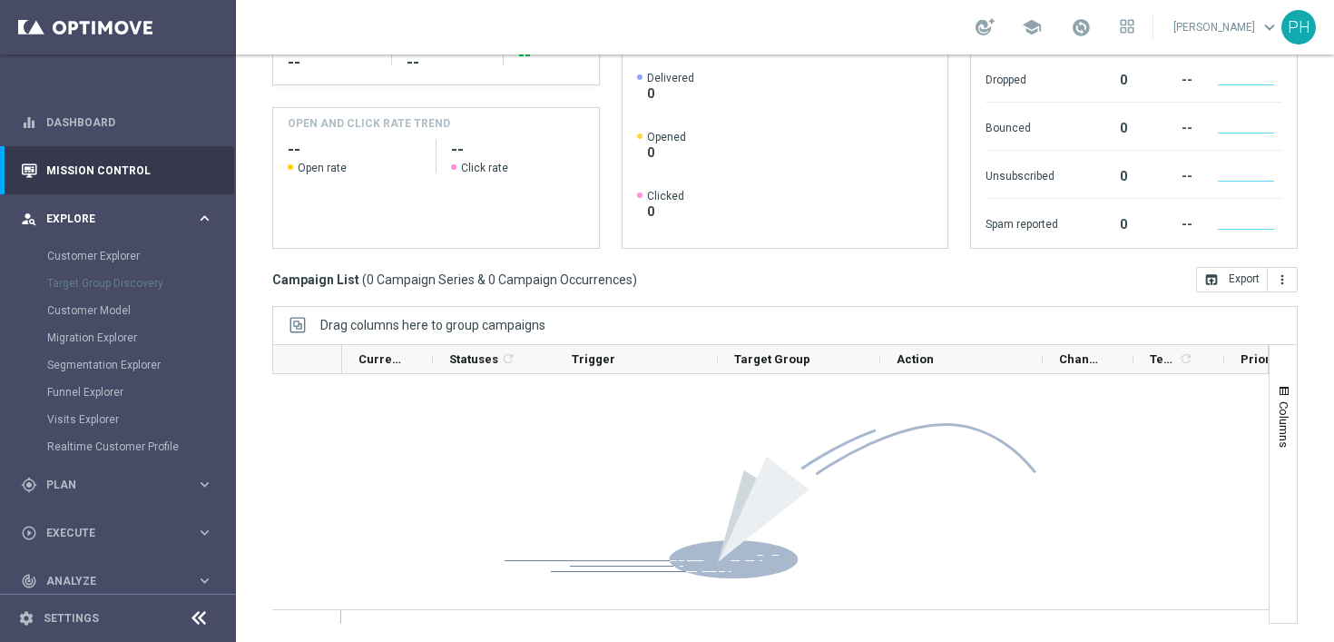
click at [206, 217] on icon "keyboard_arrow_right" at bounding box center [204, 218] width 17 height 17
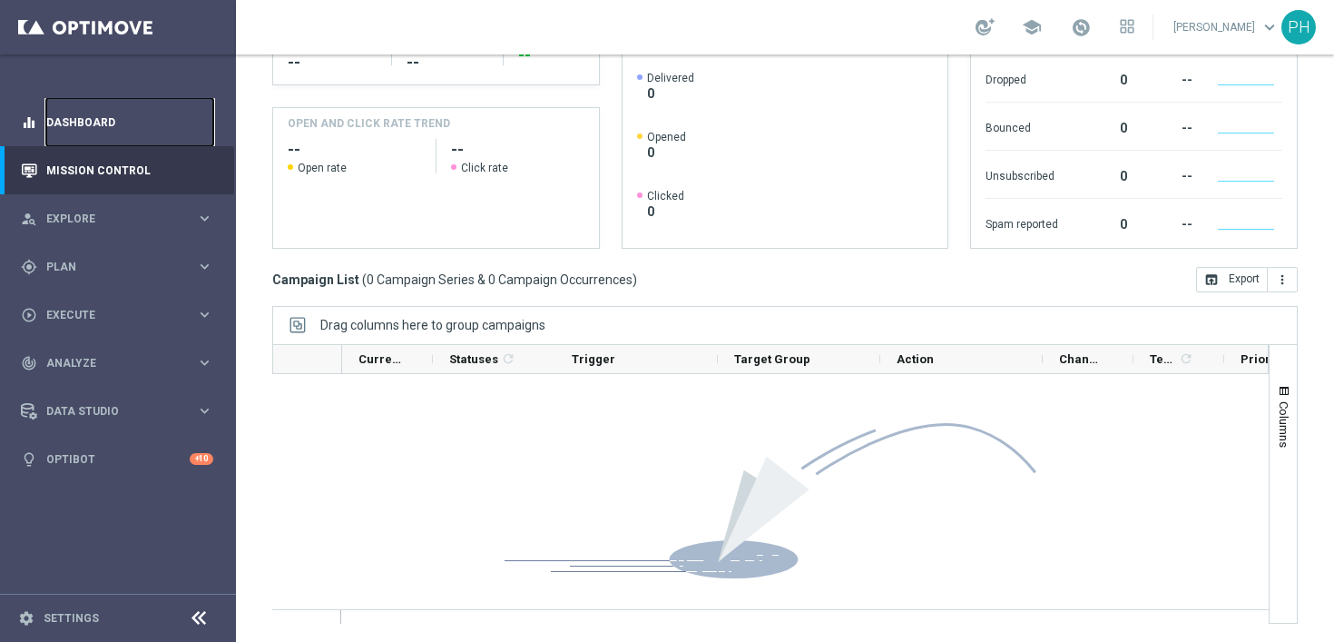
click at [91, 123] on link "Dashboard" at bounding box center [129, 122] width 167 height 48
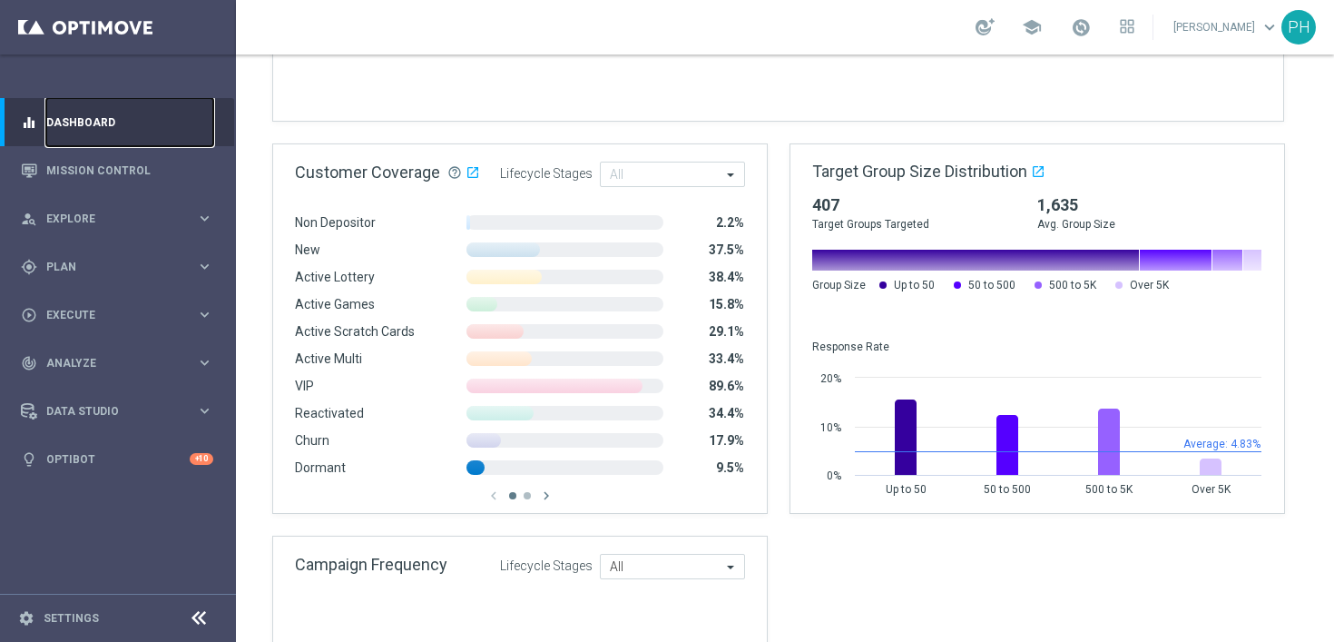
scroll to position [1520, 0]
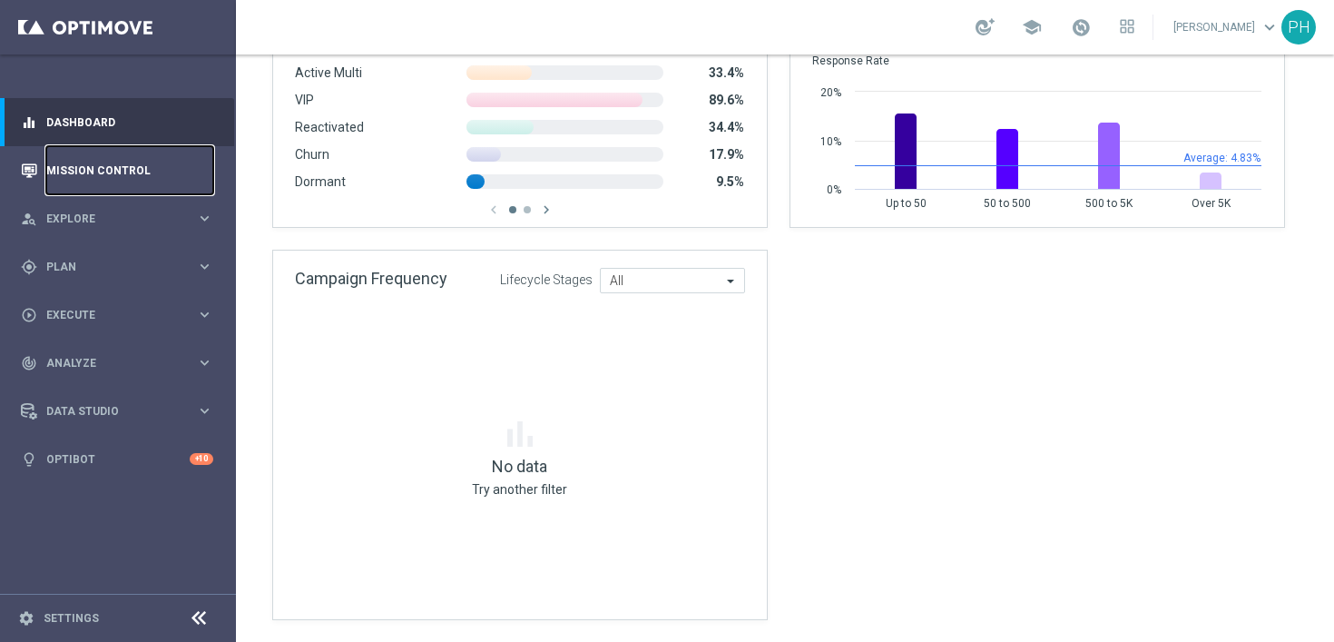
click at [129, 169] on link "Mission Control" at bounding box center [129, 170] width 167 height 48
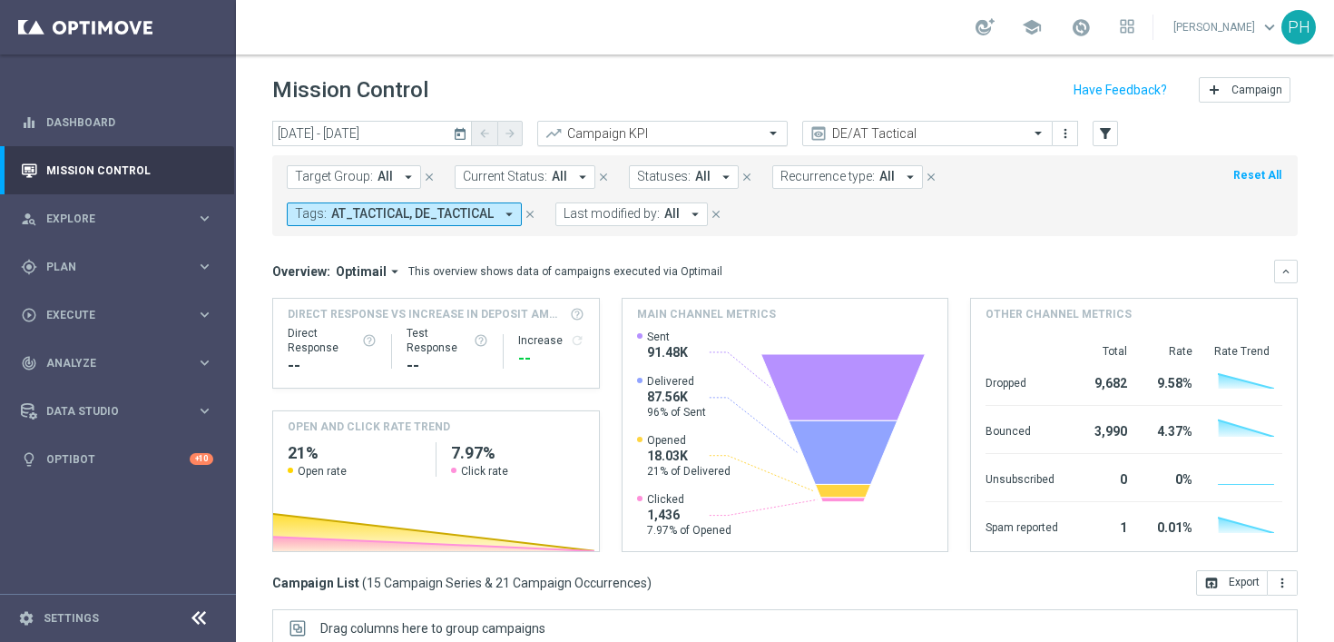
click at [696, 133] on input "text" at bounding box center [644, 133] width 194 height 15
click at [1013, 221] on form "Target Group: All arrow_drop_down close Current Status: All arrow_drop_down clo…" at bounding box center [745, 195] width 916 height 61
click at [501, 213] on button "Tags: AT_TACTICAL, DE_TACTICAL arrow_drop_down" at bounding box center [404, 214] width 235 height 24
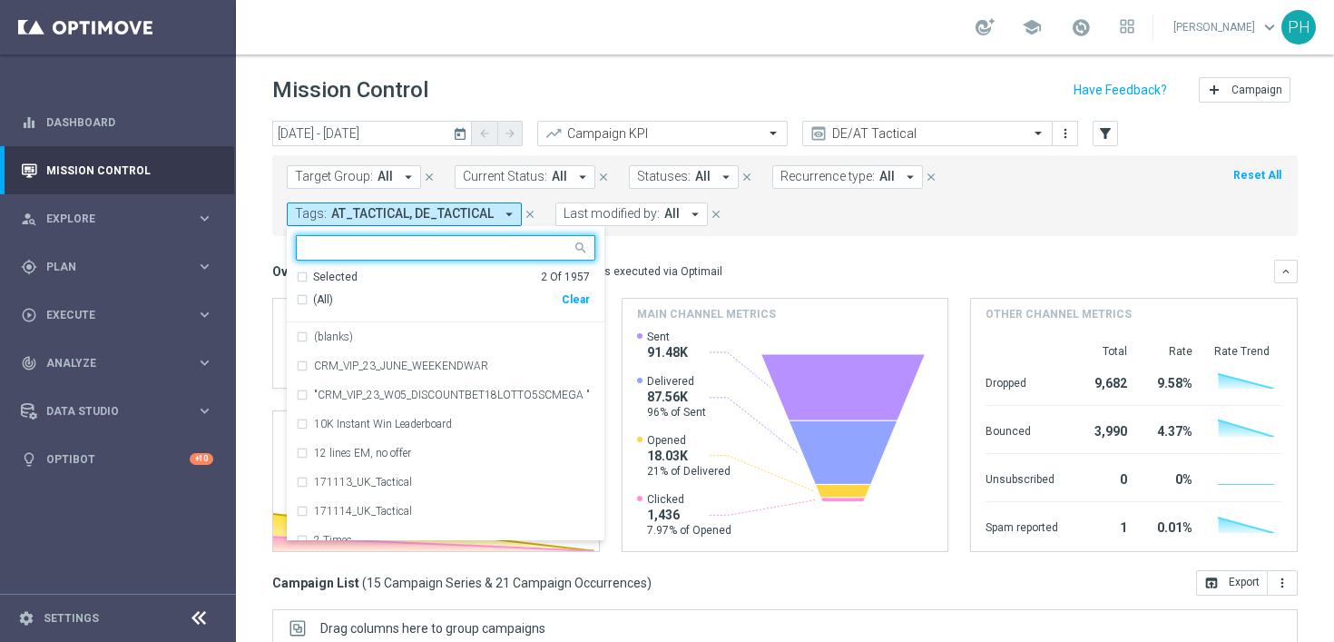
click at [298, 299] on div "(All)" at bounding box center [429, 299] width 266 height 15
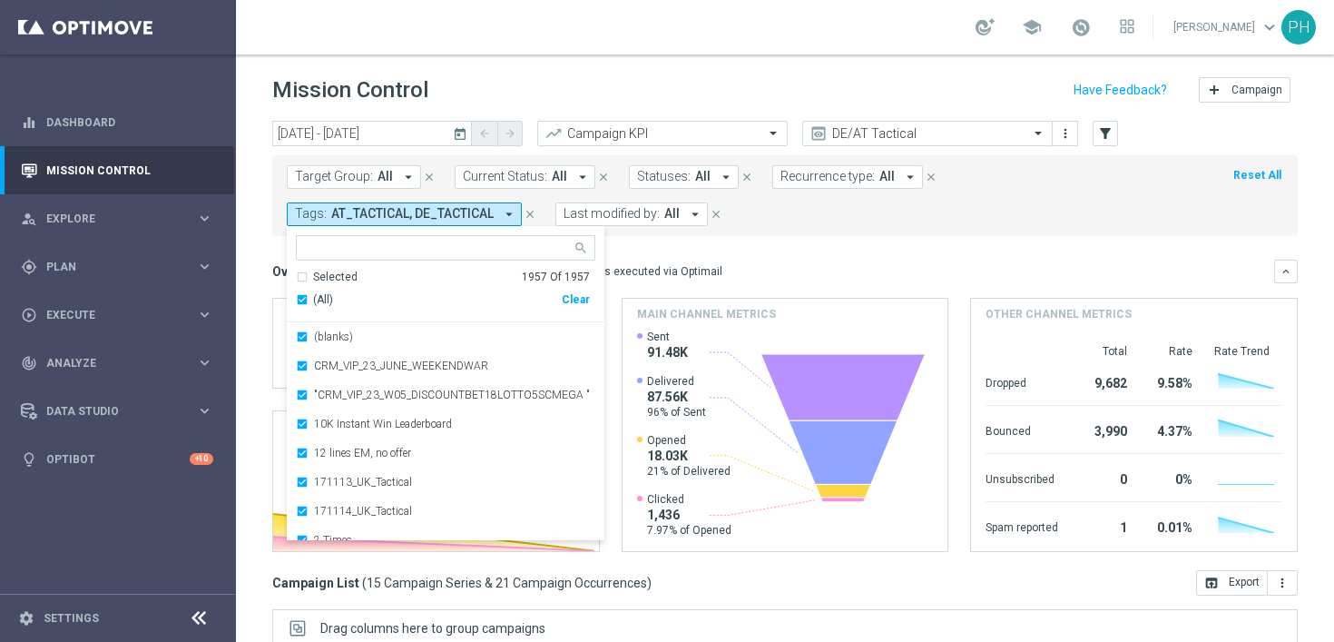
click at [714, 245] on mini-dashboard "Overview: Optimail arrow_drop_down This overview shows data of campaigns execut…" at bounding box center [785, 403] width 1026 height 334
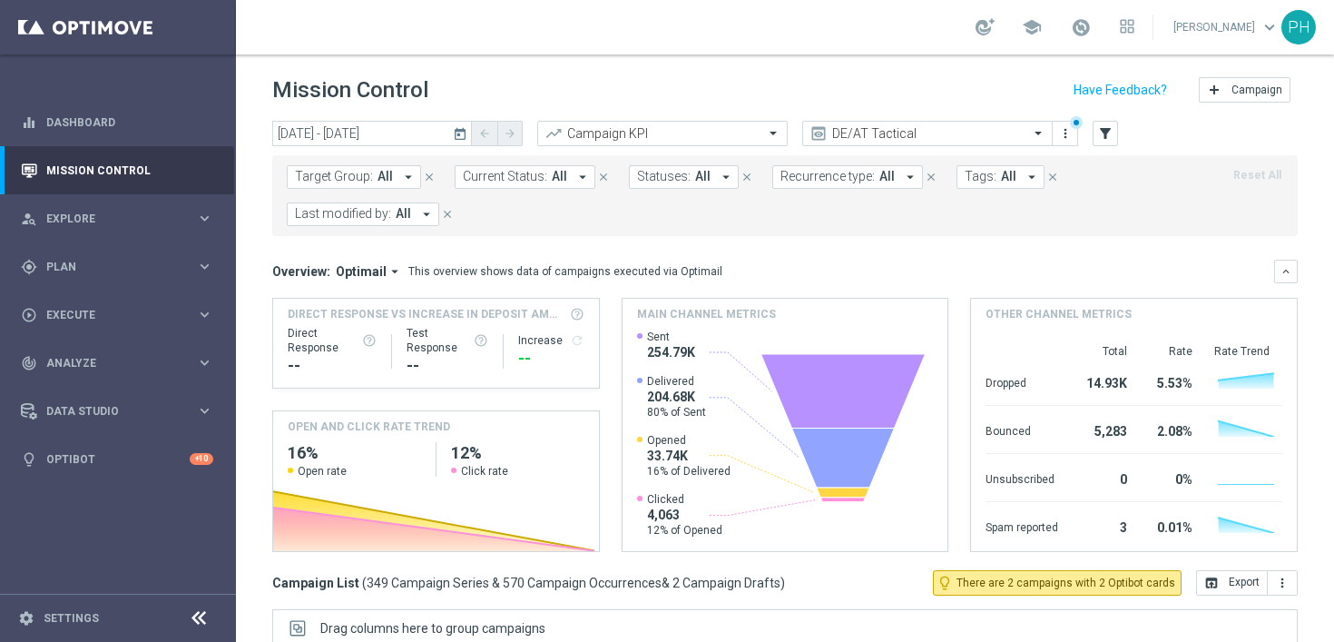
click at [389, 177] on span "All" at bounding box center [385, 176] width 15 height 15
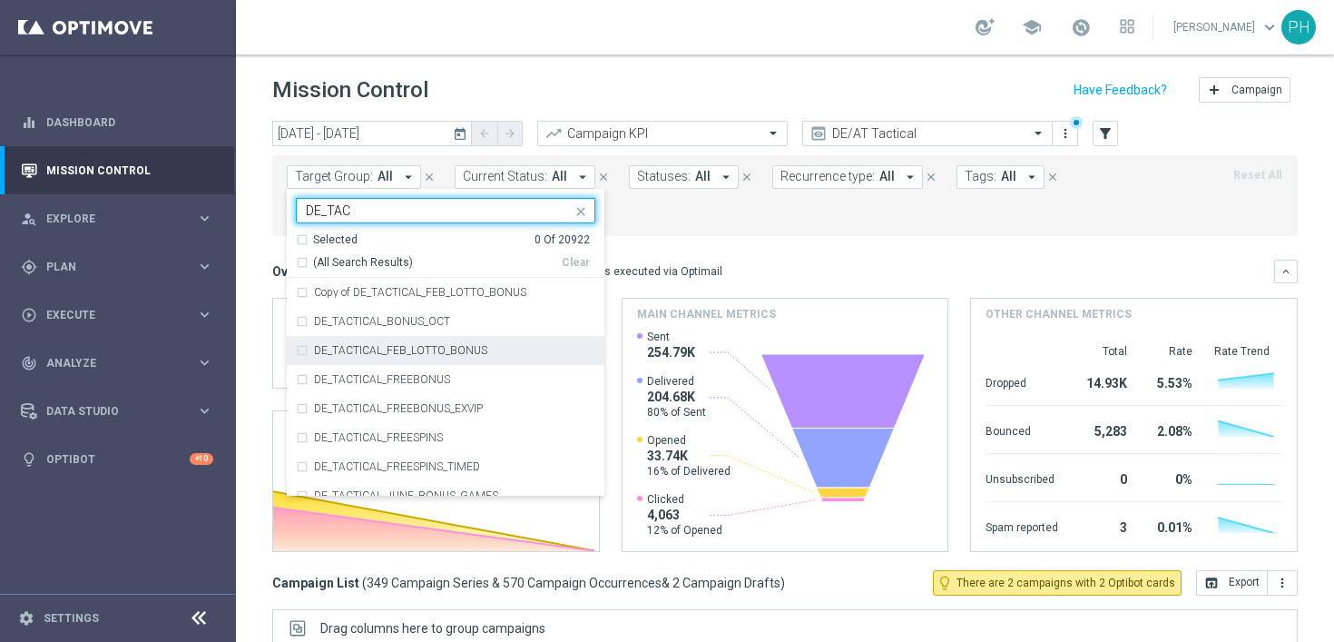
type input "DE_TAC"
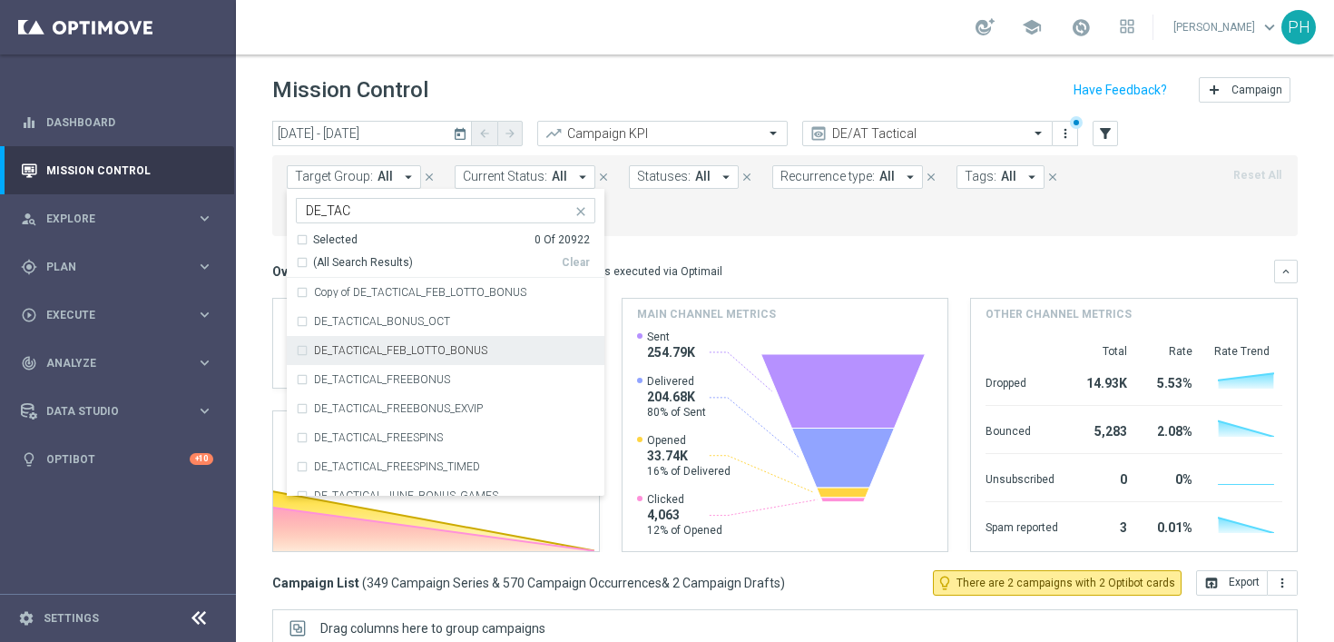
click at [759, 236] on mini-dashboard "Overview: Optimail arrow_drop_down This overview shows data of campaigns execut…" at bounding box center [785, 403] width 1026 height 334
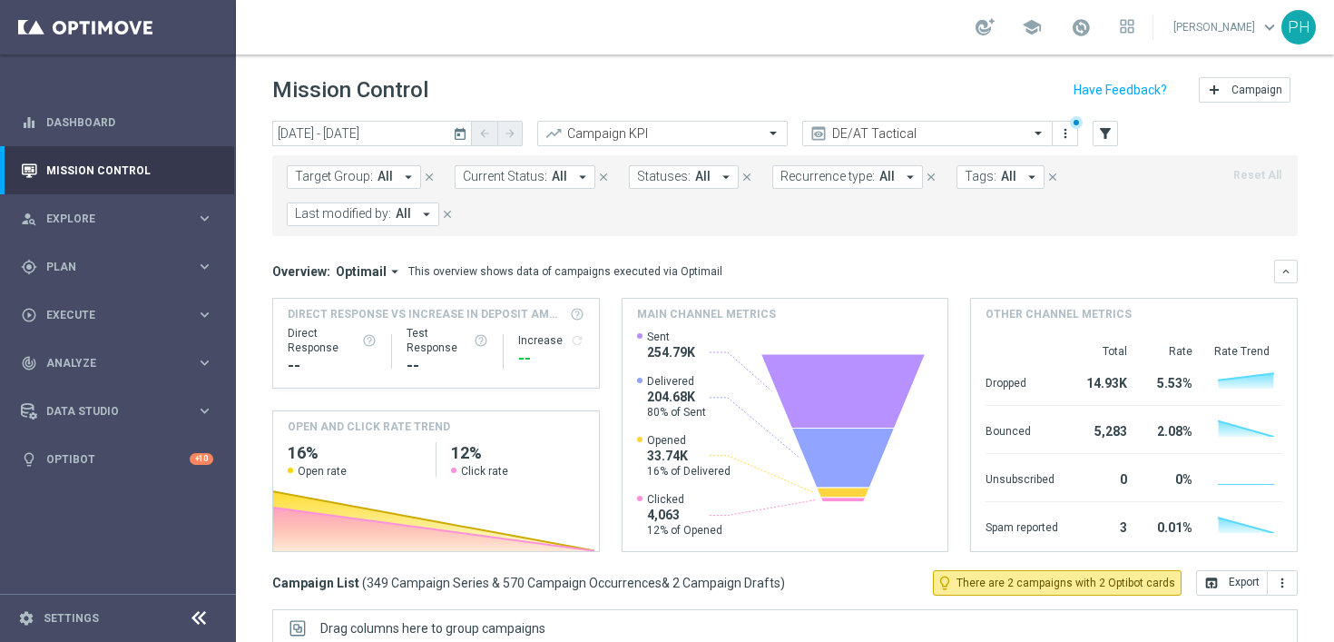
click at [1024, 182] on icon "arrow_drop_down" at bounding box center [1032, 177] width 16 height 16
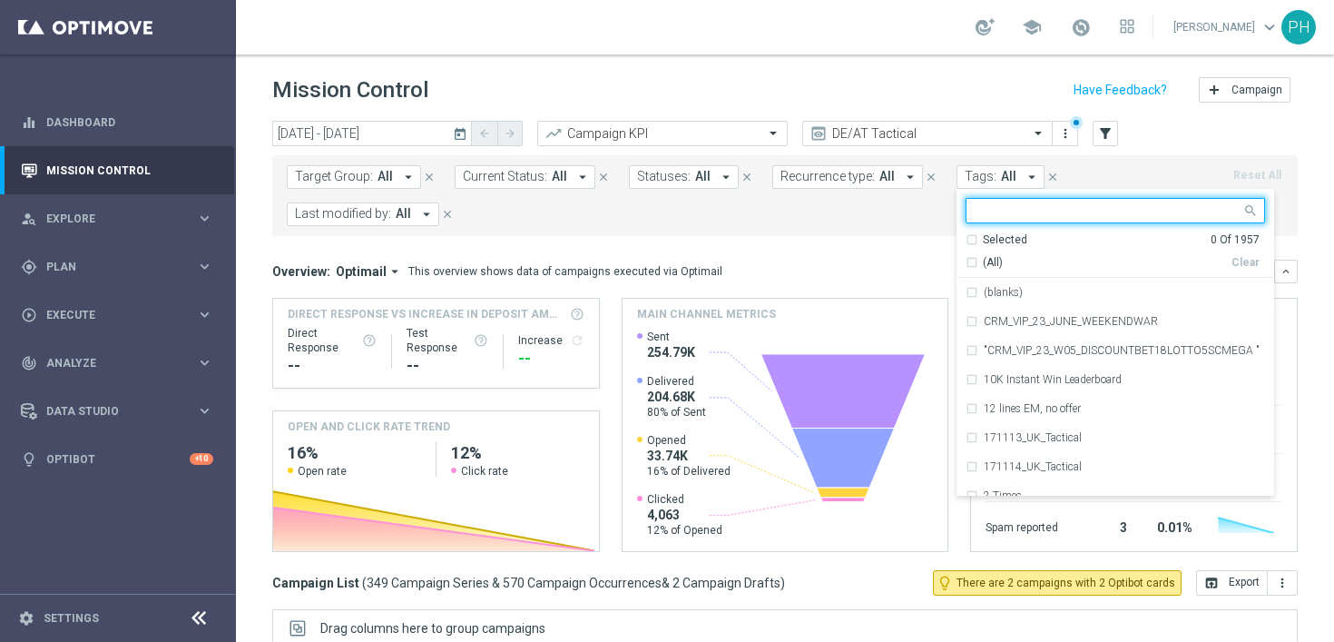
click at [1014, 211] on input "text" at bounding box center [1109, 210] width 266 height 15
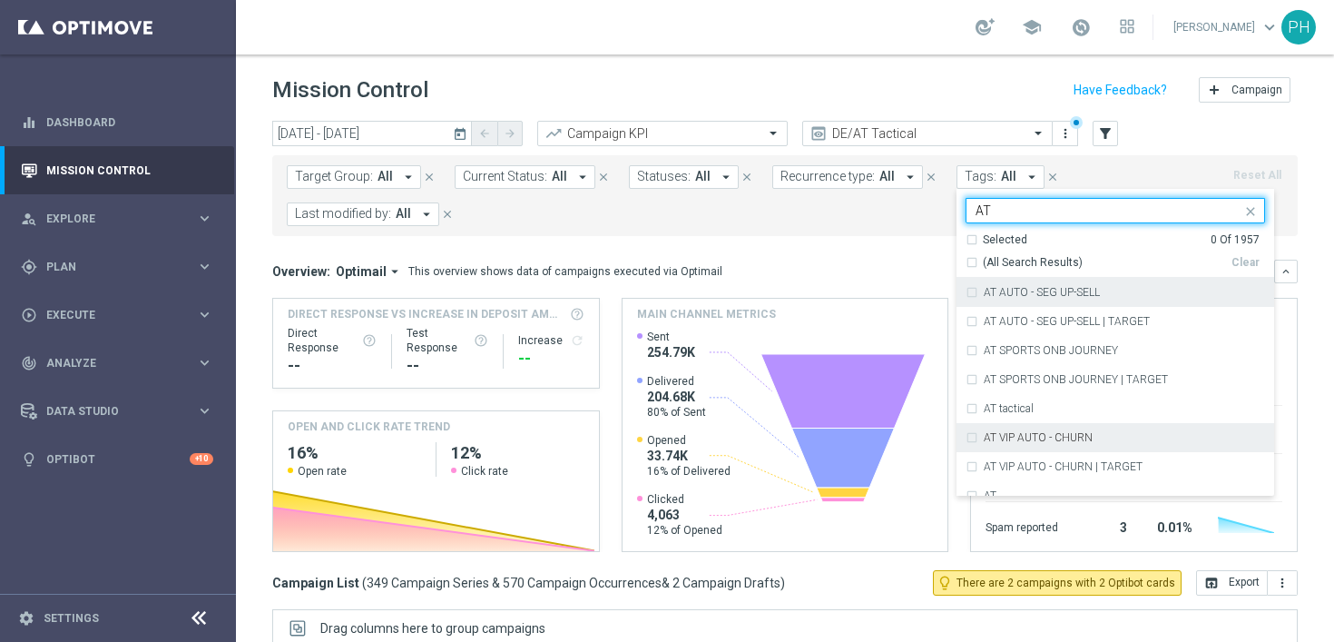
scroll to position [345, 0]
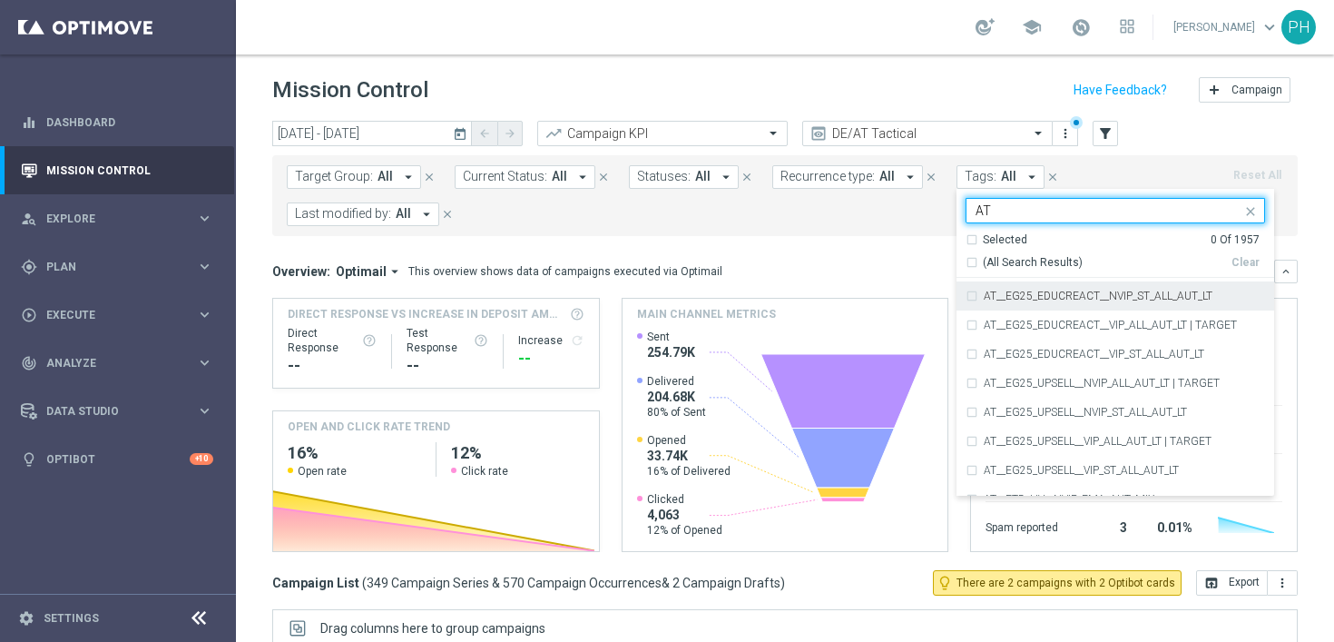
type input "AT"
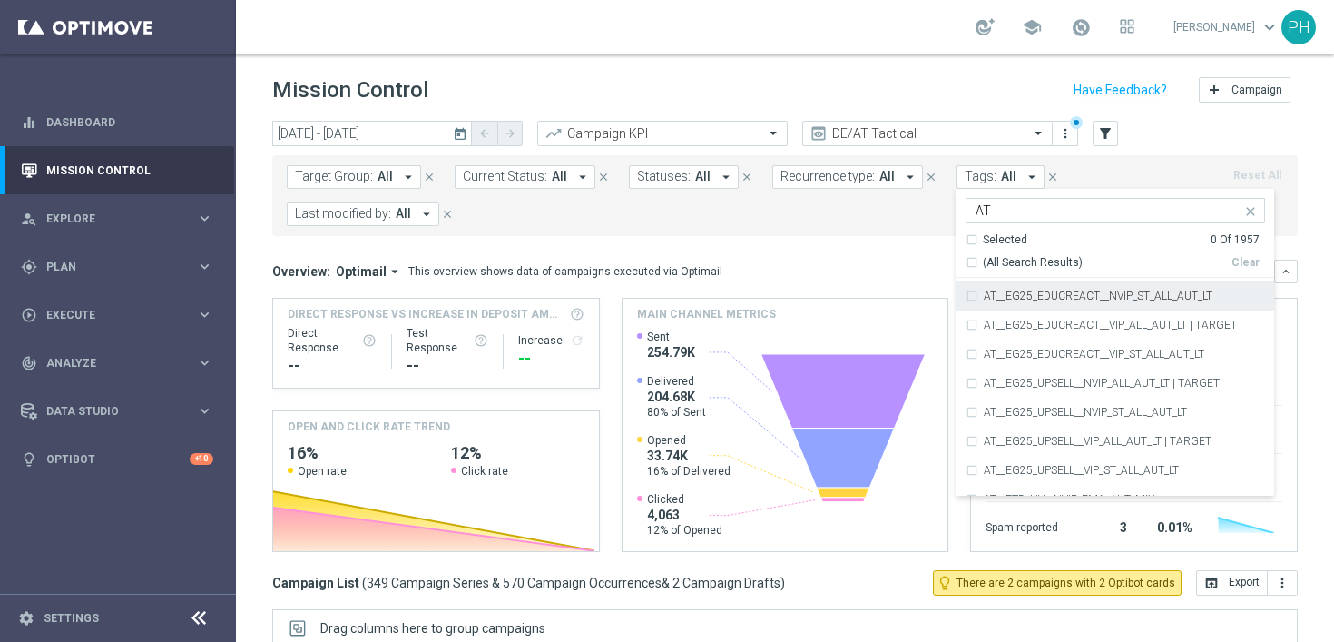
click at [820, 228] on div "Target Group: All arrow_drop_down close Current Status: All arrow_drop_down clo…" at bounding box center [785, 195] width 1026 height 81
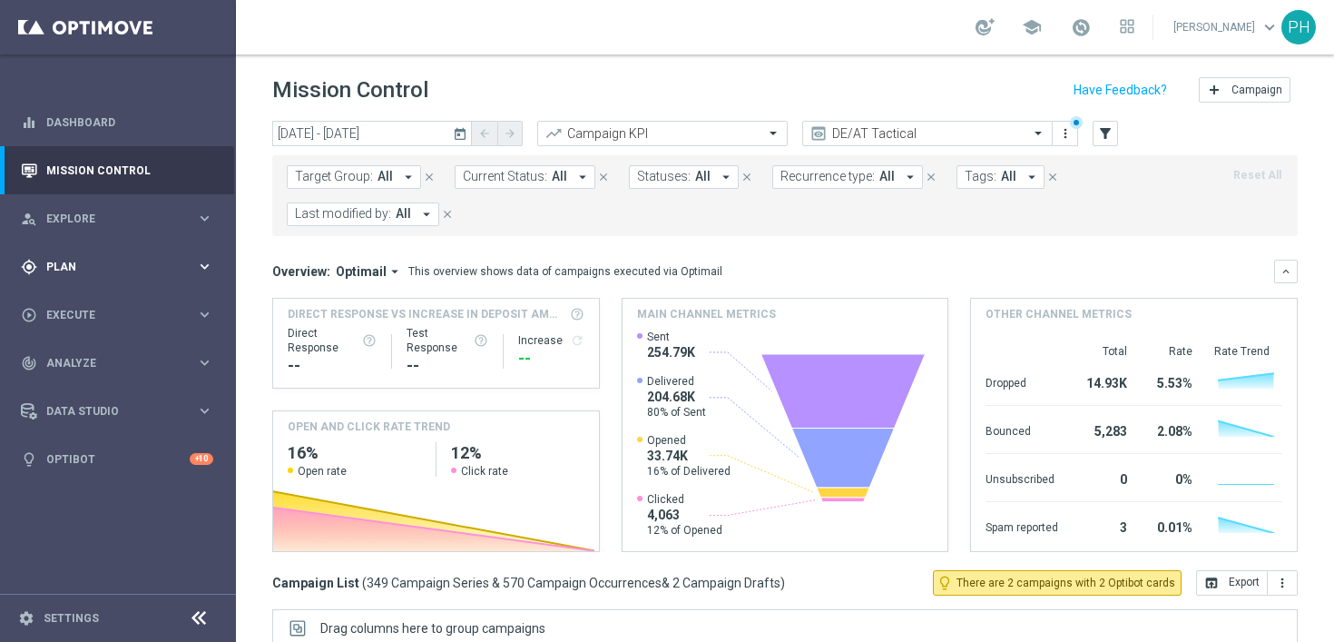
click at [203, 261] on icon "keyboard_arrow_right" at bounding box center [204, 266] width 17 height 17
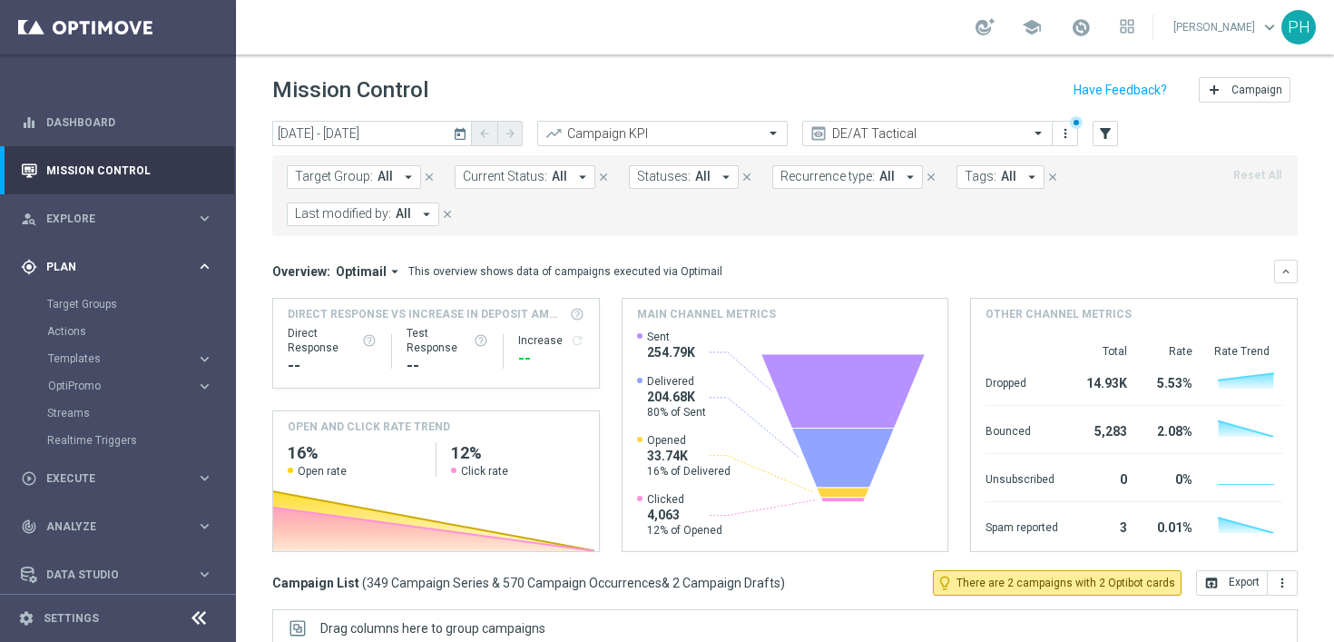
click at [204, 263] on icon "keyboard_arrow_right" at bounding box center [204, 266] width 17 height 17
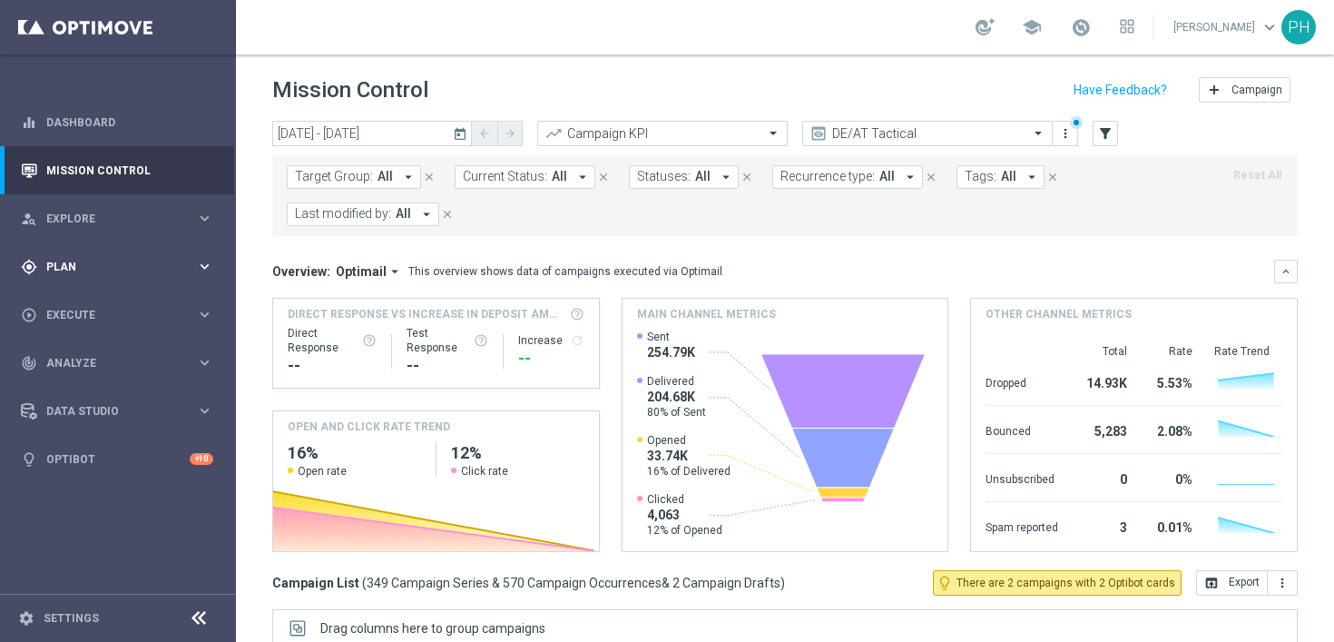
click at [208, 266] on icon "keyboard_arrow_right" at bounding box center [204, 266] width 17 height 17
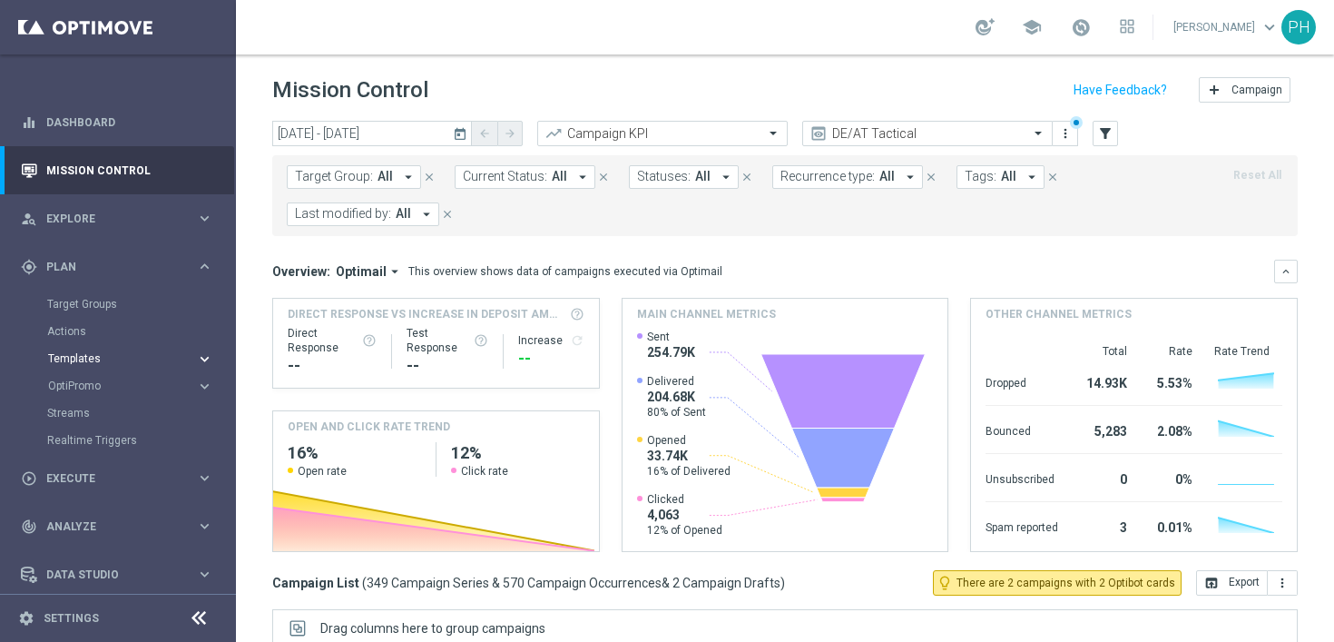
click at [202, 354] on icon "keyboard_arrow_right" at bounding box center [204, 358] width 17 height 17
click at [147, 463] on link "Embedded Messaging" at bounding box center [122, 467] width 133 height 15
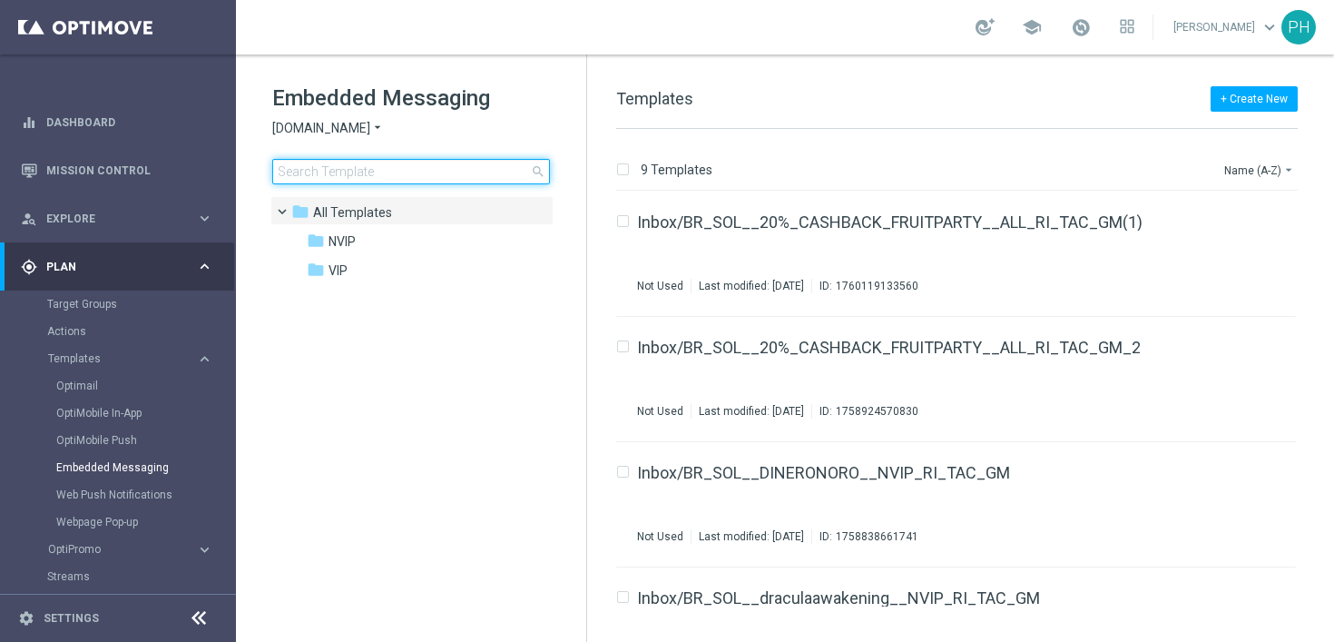
click at [389, 173] on input at bounding box center [411, 171] width 278 height 25
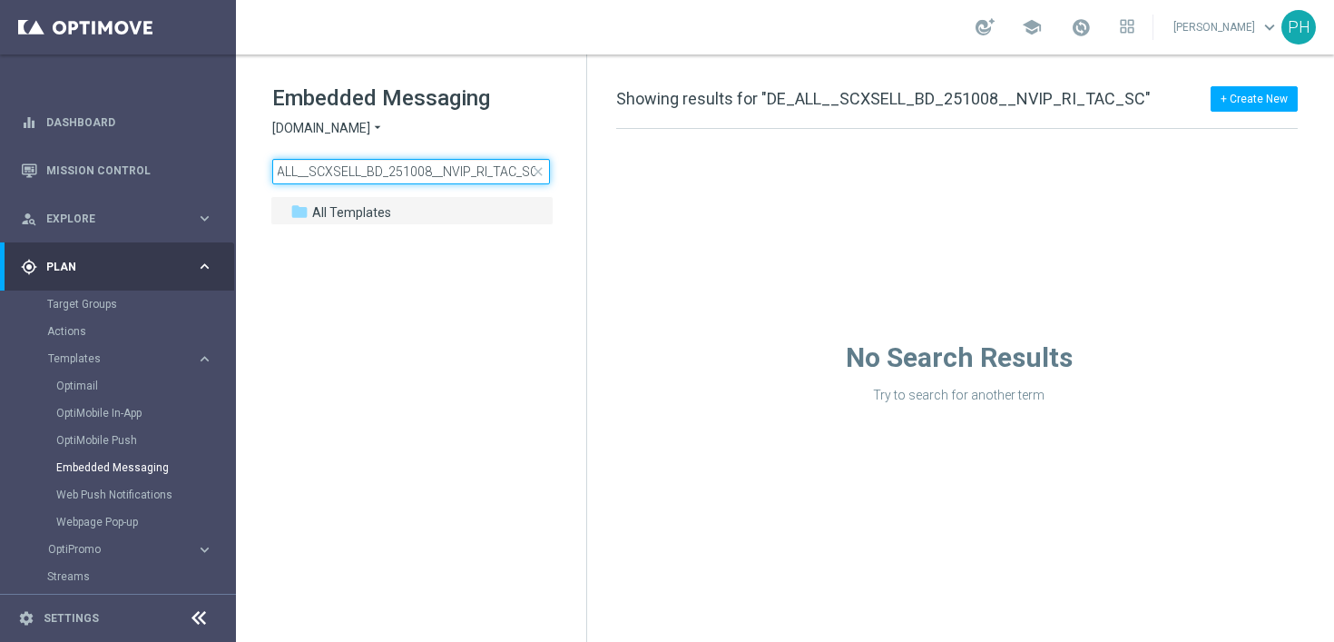
type input "DE_ALL__SCXSELL_BD_251008__NVIP_RI_TAC_SC"
click at [535, 170] on span "close" at bounding box center [538, 171] width 15 height 15
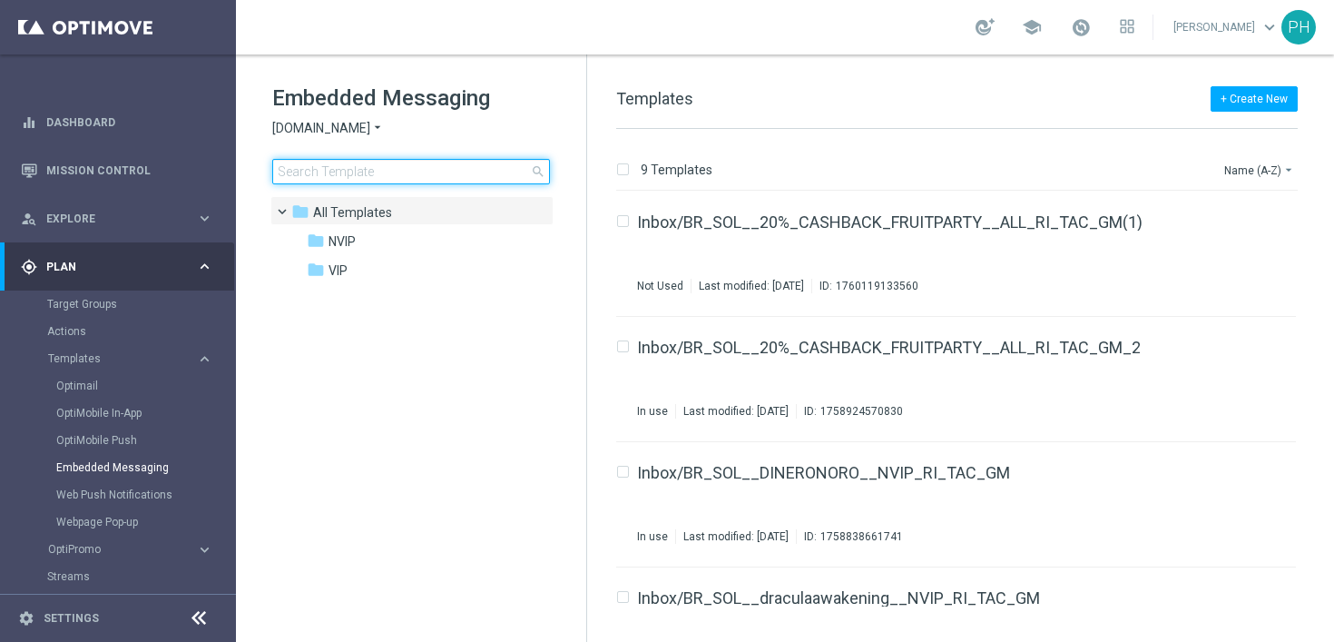
click at [357, 167] on input at bounding box center [411, 171] width 278 height 25
click at [405, 172] on input at bounding box center [411, 171] width 278 height 25
click at [389, 175] on input at bounding box center [411, 171] width 278 height 25
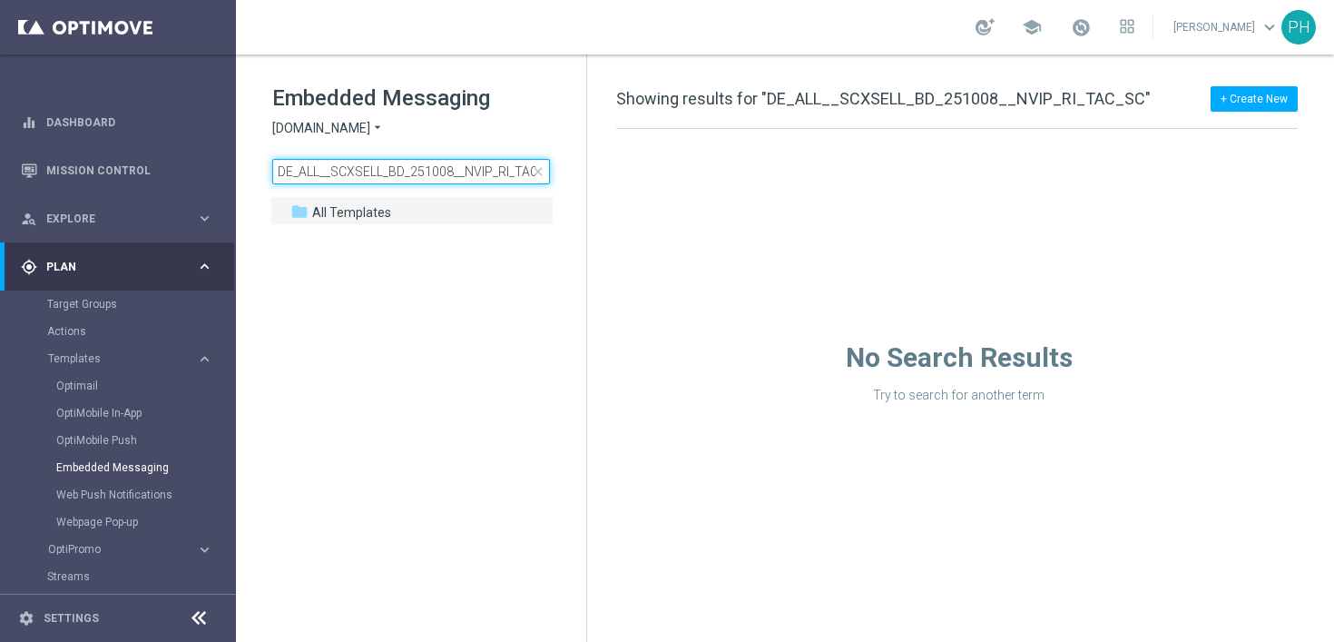
click at [434, 170] on input "DE_ALL__SCXSELL_BD_251008__NVIP_RI_TAC_SC" at bounding box center [411, 171] width 278 height 25
drag, startPoint x: 460, startPoint y: 169, endPoint x: 620, endPoint y: 186, distance: 160.7
click at [620, 186] on div "Embedded Messaging Sorteonline.bet.br arrow_drop_down × Sorteonline.bet.br DE_A…" at bounding box center [785, 347] width 1098 height 587
click at [444, 177] on input "DE_ALL__SCXSELL_BD_251008__NVIP_RI_TAC_SC" at bounding box center [411, 171] width 278 height 25
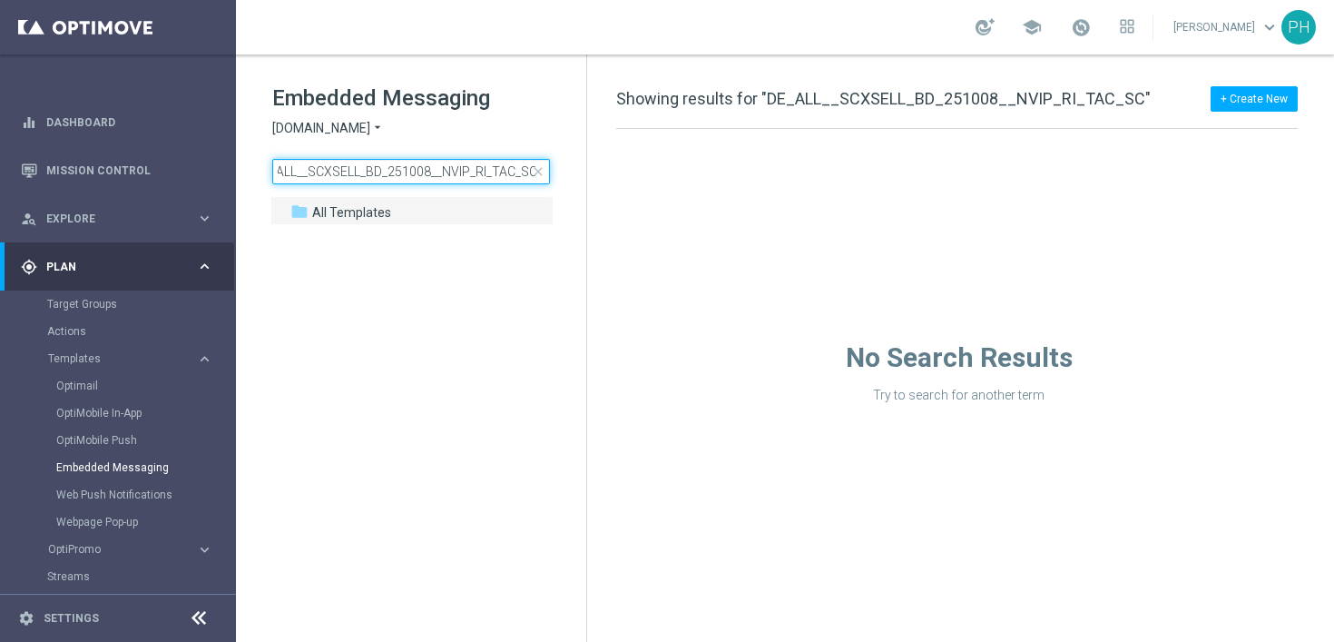
click at [494, 176] on input "DE_ALL__SCXSELL_BD_251008__NVIP_RI_TAC_SC" at bounding box center [411, 171] width 278 height 25
type input "DE_ALL__SCXSELL_BD_251008__NVIP_RI_TAC_SC"
click at [542, 171] on span "close" at bounding box center [538, 171] width 15 height 15
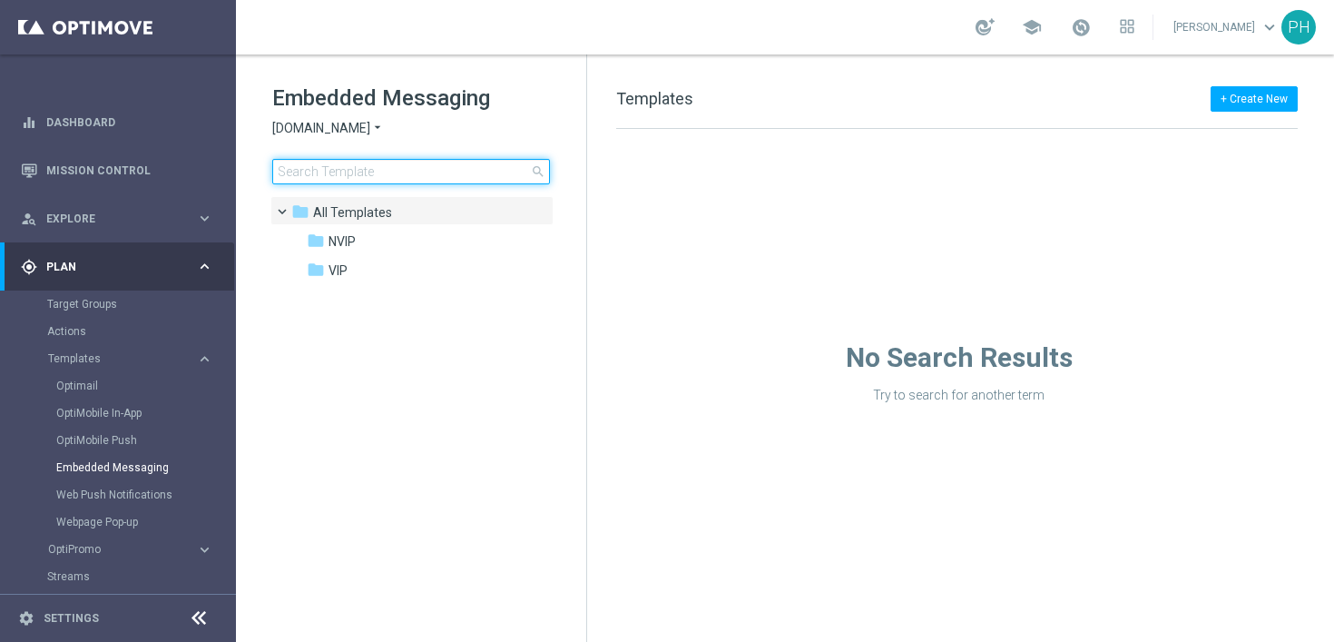
click at [457, 178] on input at bounding box center [411, 171] width 278 height 25
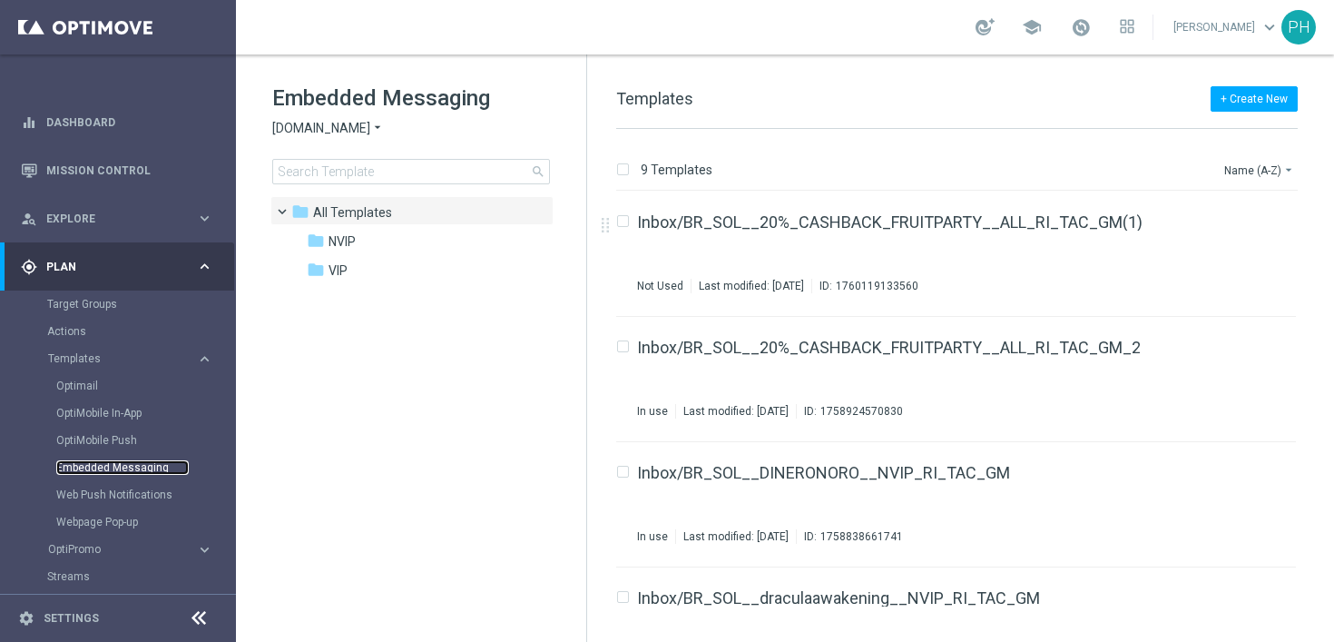
click at [146, 469] on link "Embedded Messaging" at bounding box center [122, 467] width 133 height 15
click at [200, 267] on icon "keyboard_arrow_right" at bounding box center [204, 266] width 17 height 17
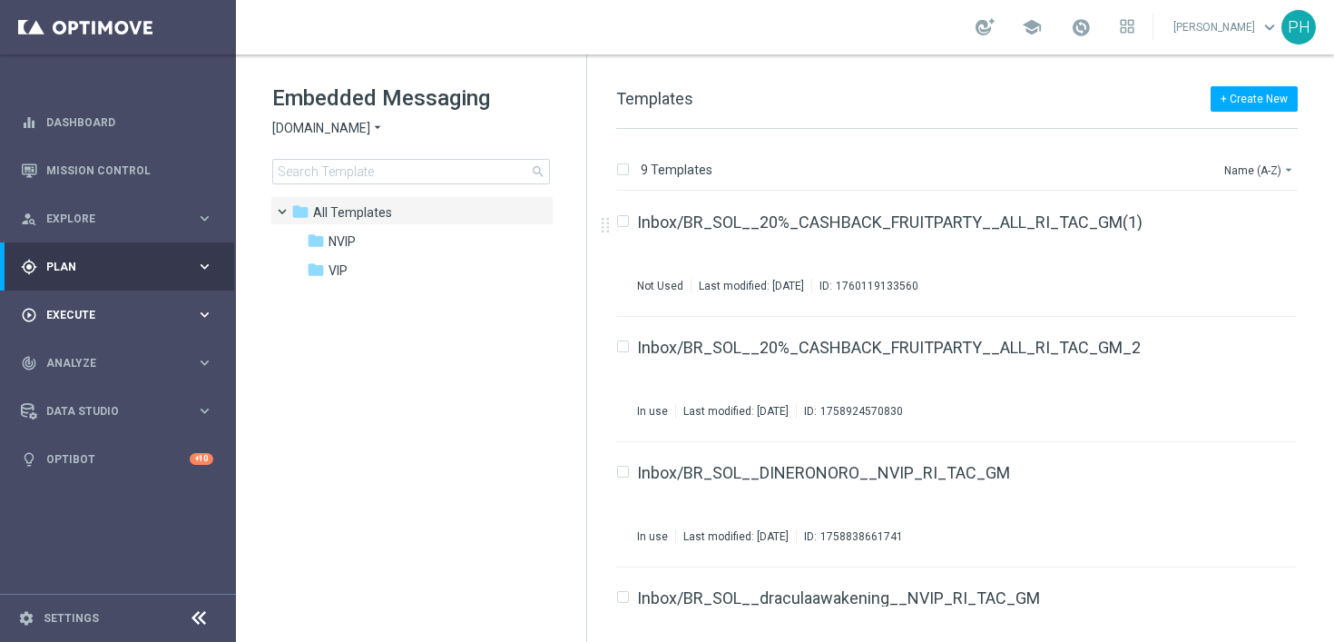
click at [201, 311] on icon "keyboard_arrow_right" at bounding box center [204, 314] width 17 height 17
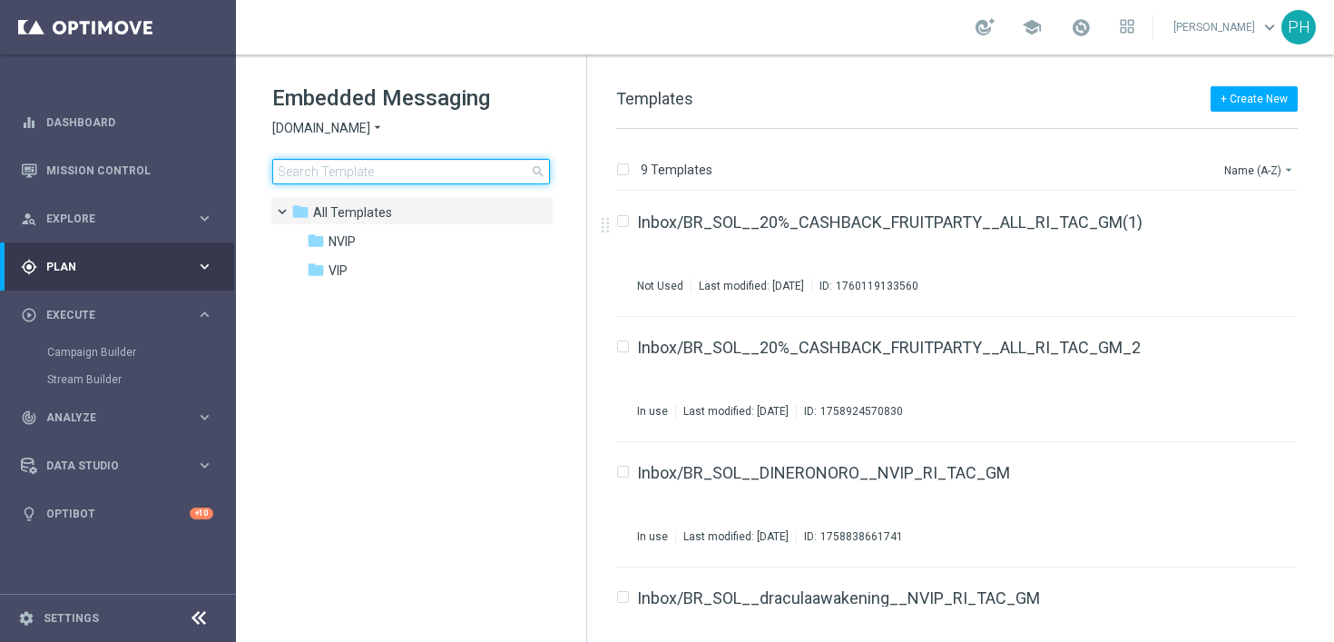
click at [318, 174] on input at bounding box center [411, 171] width 278 height 25
click at [364, 124] on span "[DOMAIN_NAME]" at bounding box center [321, 128] width 98 height 17
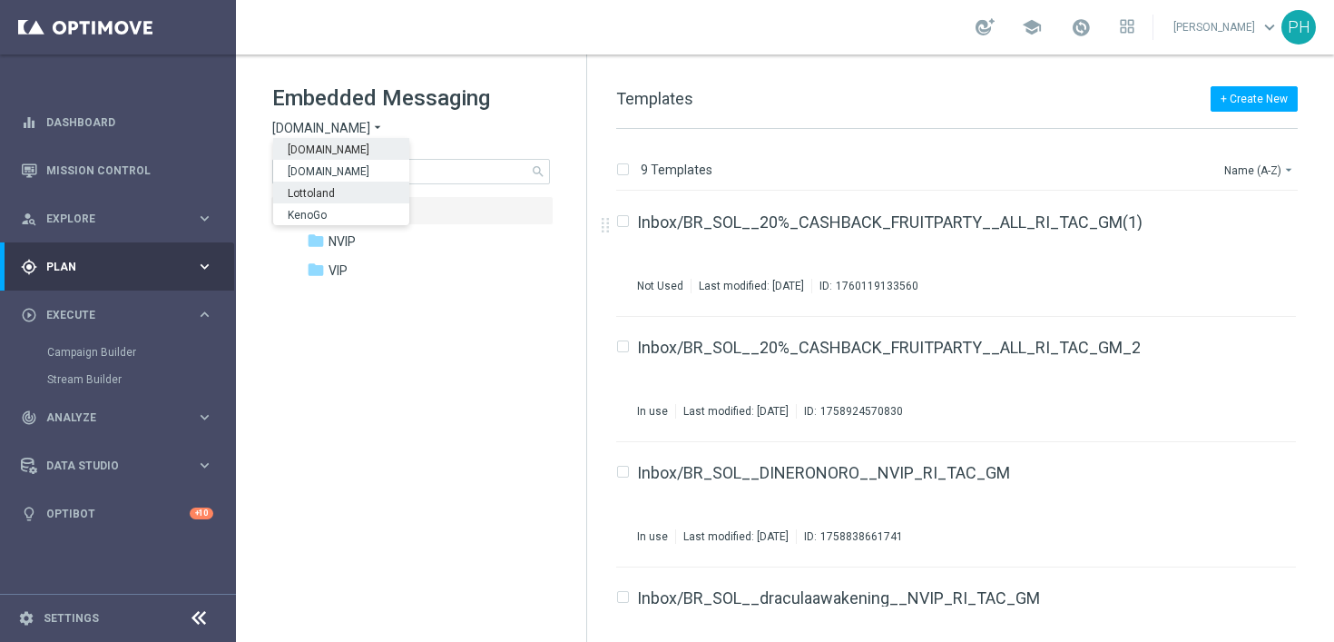
click at [337, 192] on div "Lottoland" at bounding box center [341, 193] width 136 height 22
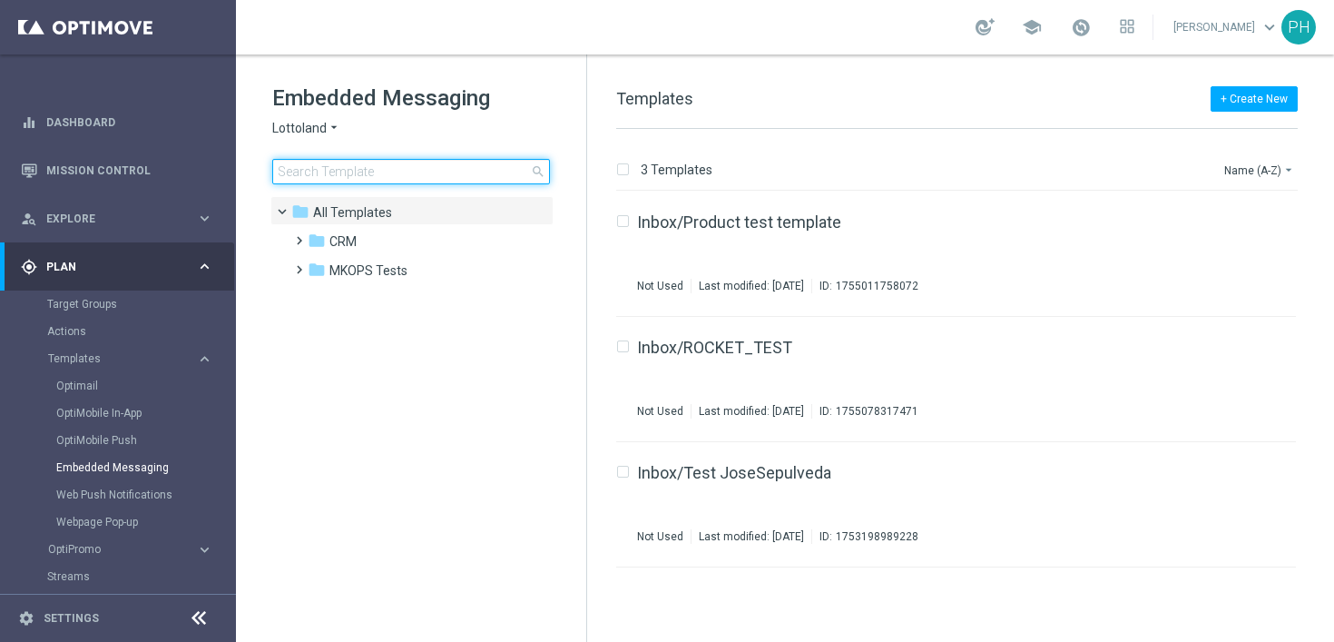
click at [347, 178] on input at bounding box center [411, 171] width 278 height 25
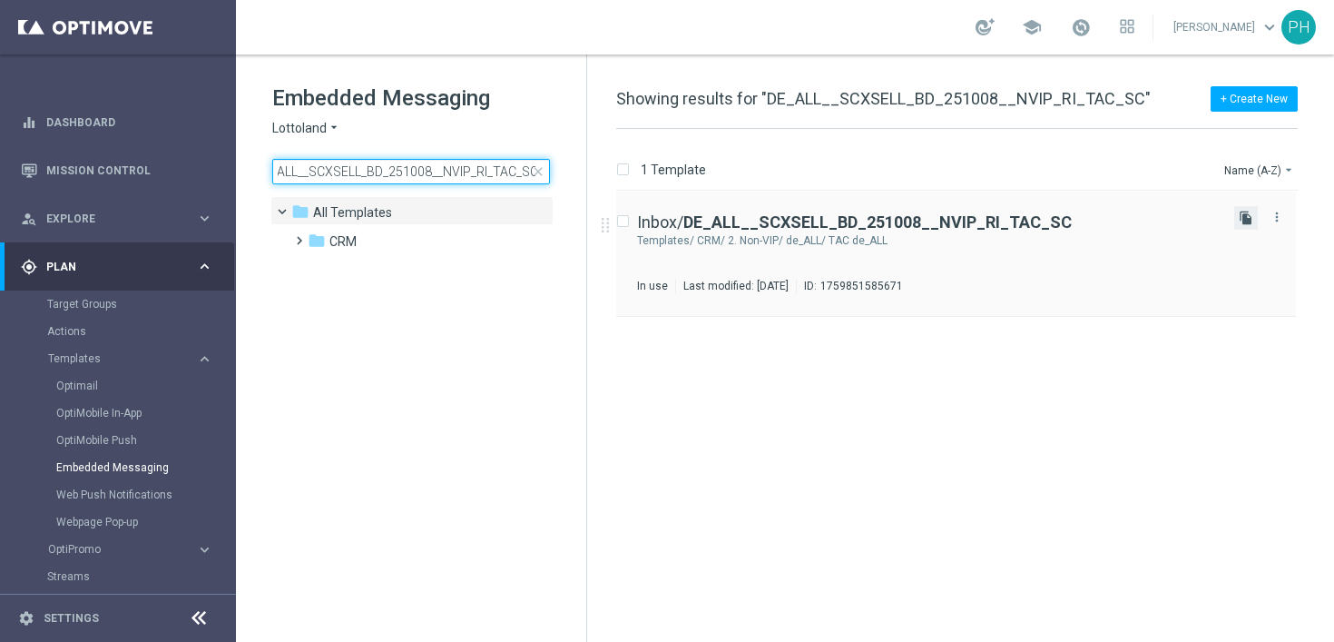
type input "DE_ALL__SCXSELL_BD_251008__NVIP_RI_TAC_SC"
click at [1245, 218] on icon "file_copy" at bounding box center [1246, 218] width 15 height 15
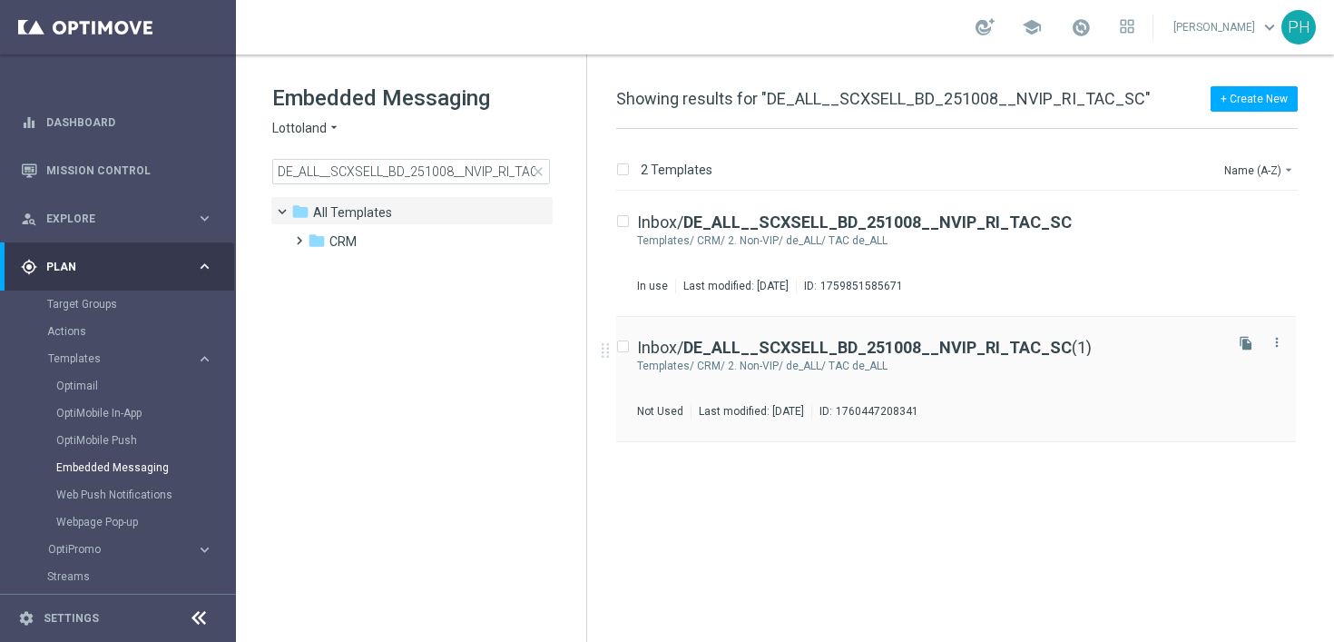
click at [1051, 372] on div "CRM/ 2. Non-VIP/ de_ALL/ TAC de_ALL" at bounding box center [958, 366] width 523 height 15
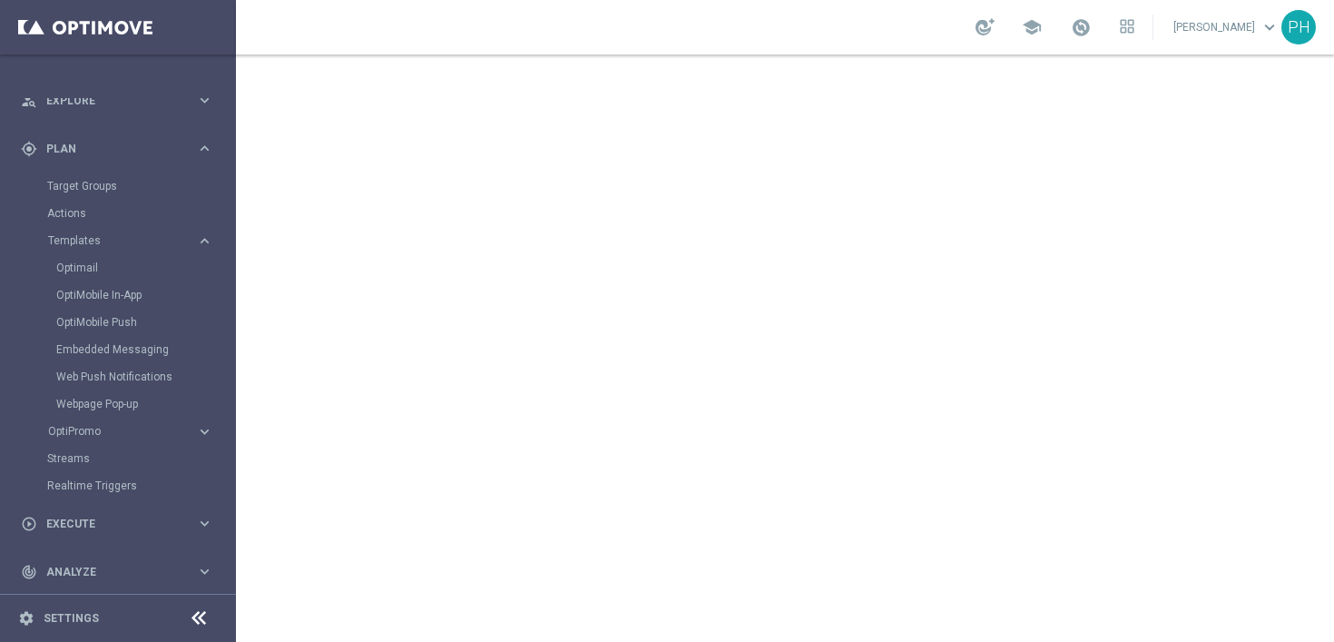
scroll to position [10, 0]
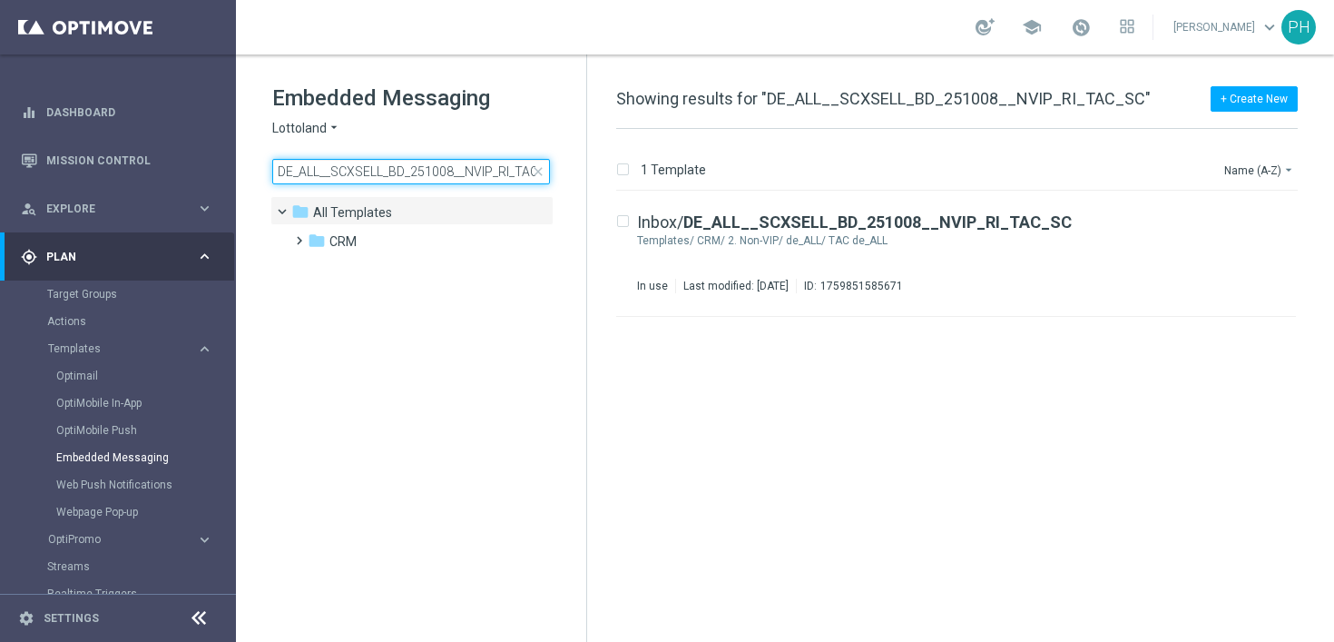
click at [274, 166] on input "DE_ALL__SCXSELL_BD_251008__NVIP_RI_TAC_SC" at bounding box center [411, 171] width 278 height 25
drag, startPoint x: 273, startPoint y: 166, endPoint x: 660, endPoint y: 190, distance: 387.4
click at [660, 189] on div "Embedded Messaging Lottoland arrow_drop_down × Lottoland DE_ALL__SCXSELL_BD_251…" at bounding box center [785, 347] width 1098 height 587
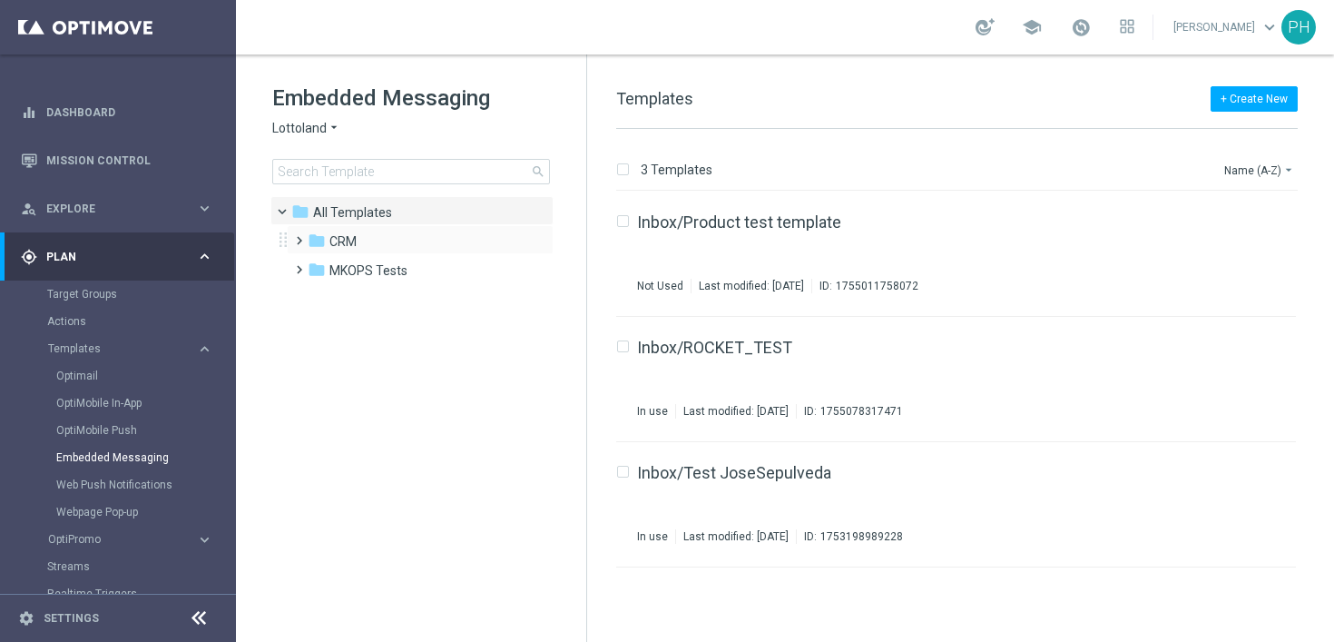
click at [300, 236] on span at bounding box center [295, 232] width 8 height 7
click at [318, 294] on span at bounding box center [314, 290] width 8 height 7
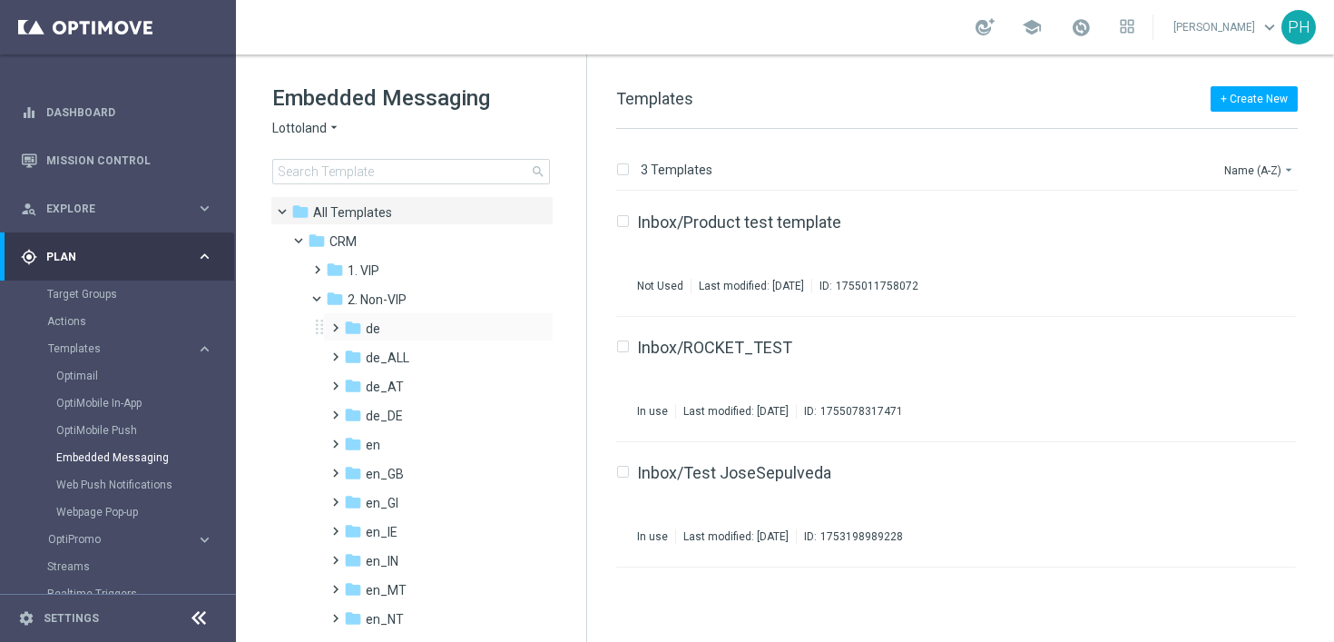
scroll to position [26, 0]
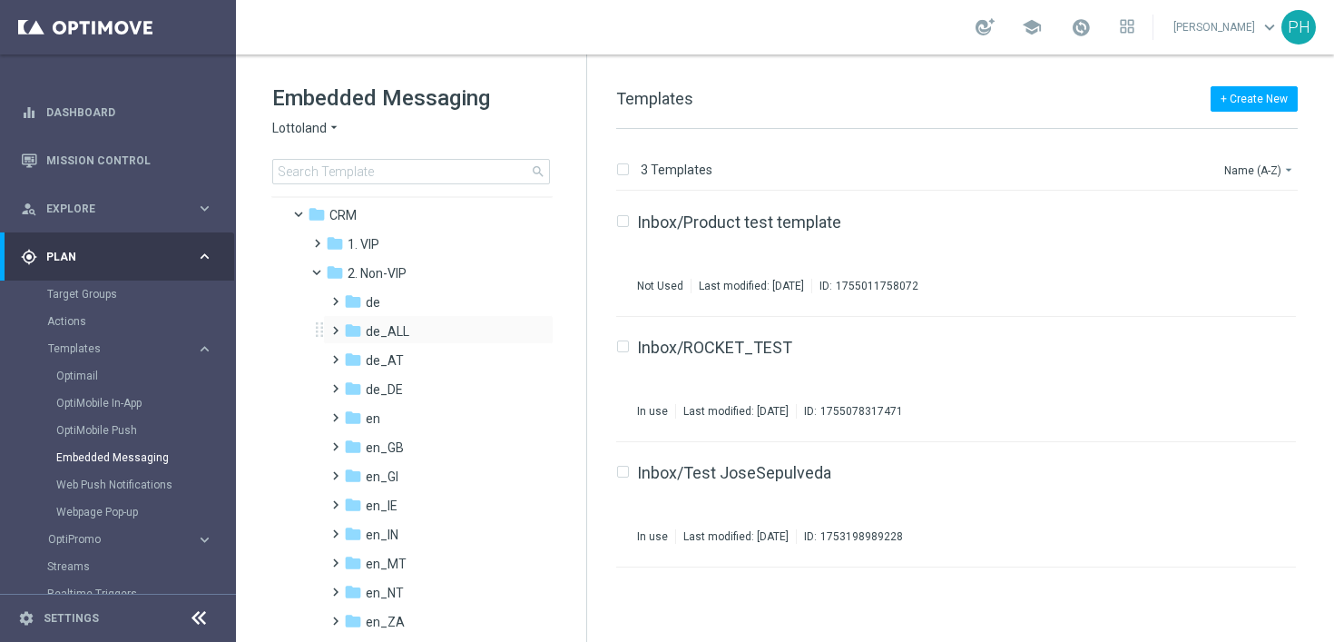
click at [336, 326] on span at bounding box center [332, 322] width 8 height 7
click at [334, 413] on span at bounding box center [332, 409] width 8 height 7
click at [354, 471] on span at bounding box center [350, 467] width 8 height 7
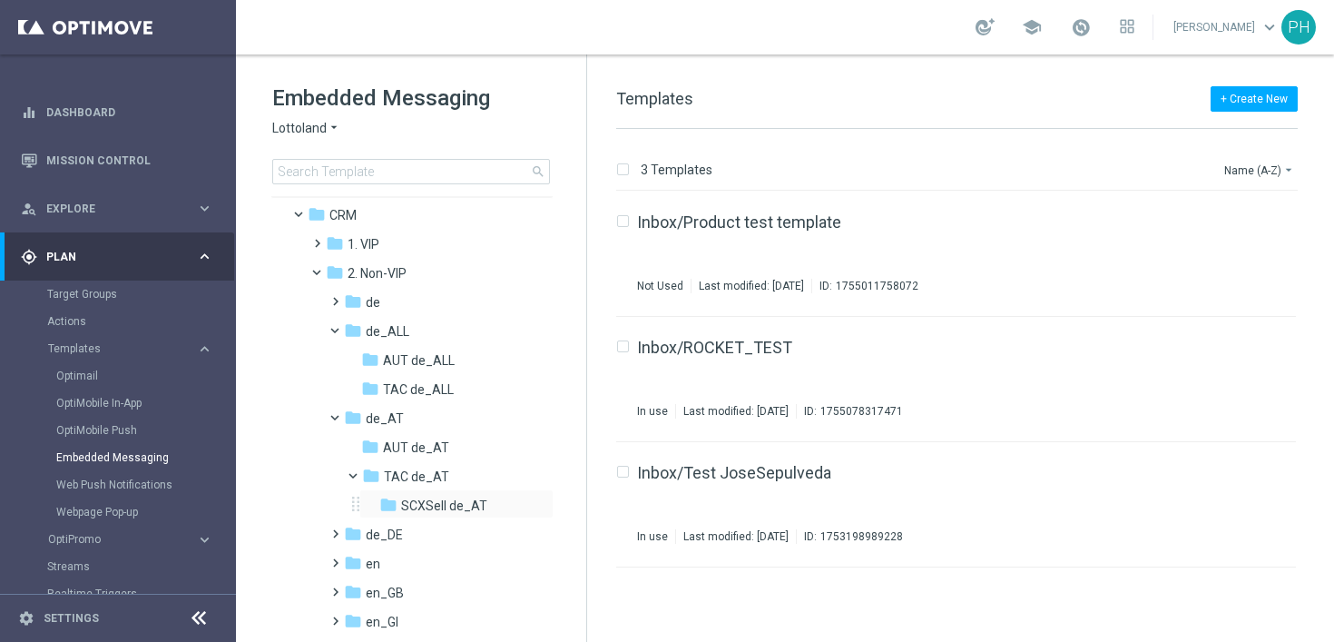
click at [449, 495] on div "folder SCXSell de_AT more_vert" at bounding box center [456, 503] width 194 height 29
click at [433, 508] on span "SCXSell de_AT" at bounding box center [444, 505] width 86 height 16
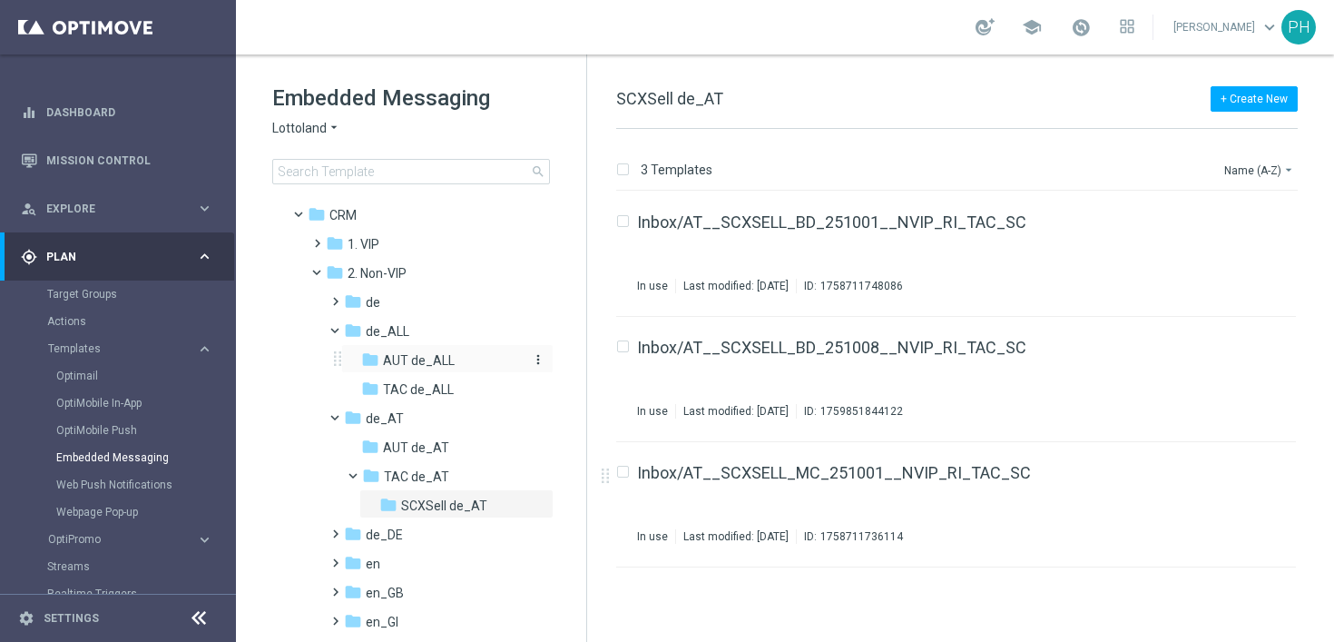
click at [440, 360] on span "AUT de_ALL" at bounding box center [419, 360] width 72 height 16
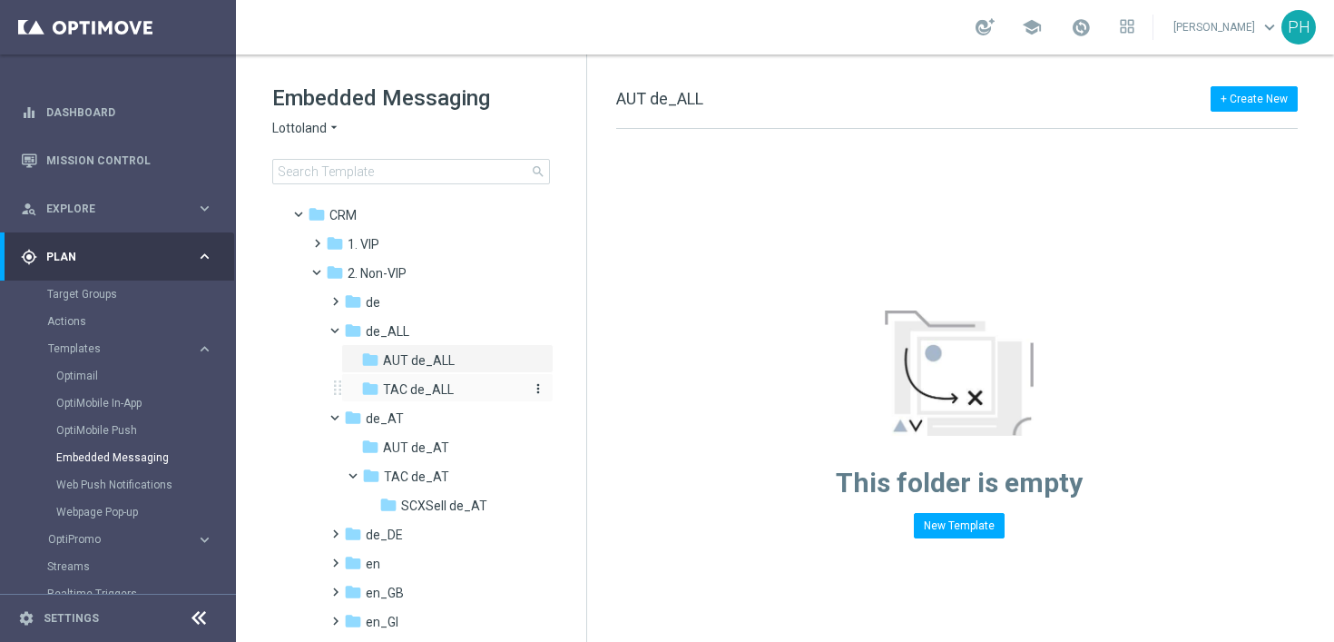
click at [456, 383] on div "folder TAC de_ALL" at bounding box center [442, 389] width 163 height 21
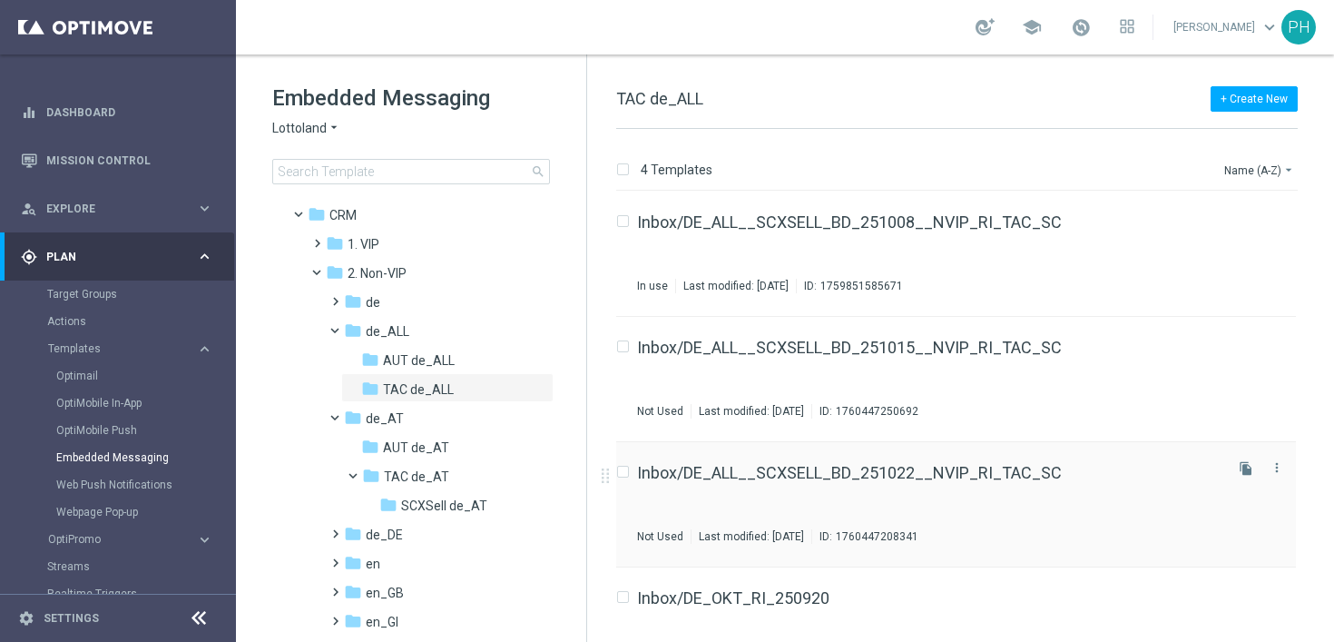
click at [903, 501] on div "Inbox/DE_ALL__SCXSELL_BD_251022__NVIP_RI_TAC_SC Not Used Last modified: Tuesday…" at bounding box center [928, 504] width 583 height 79
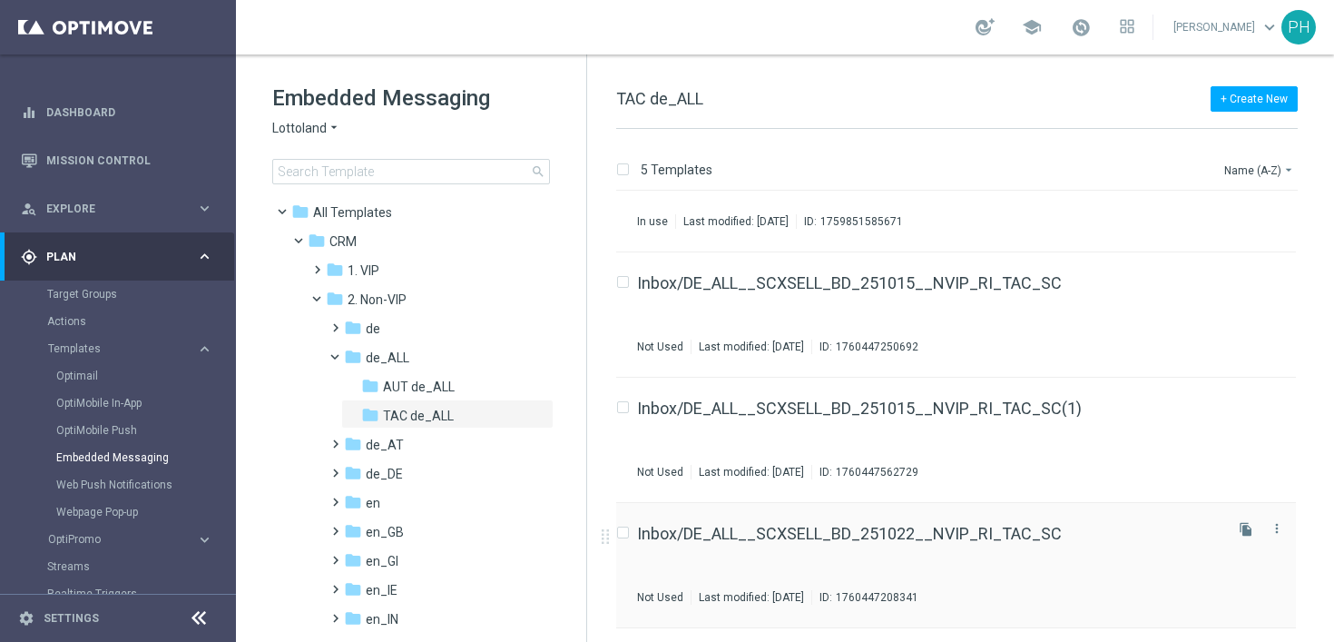
scroll to position [154, 0]
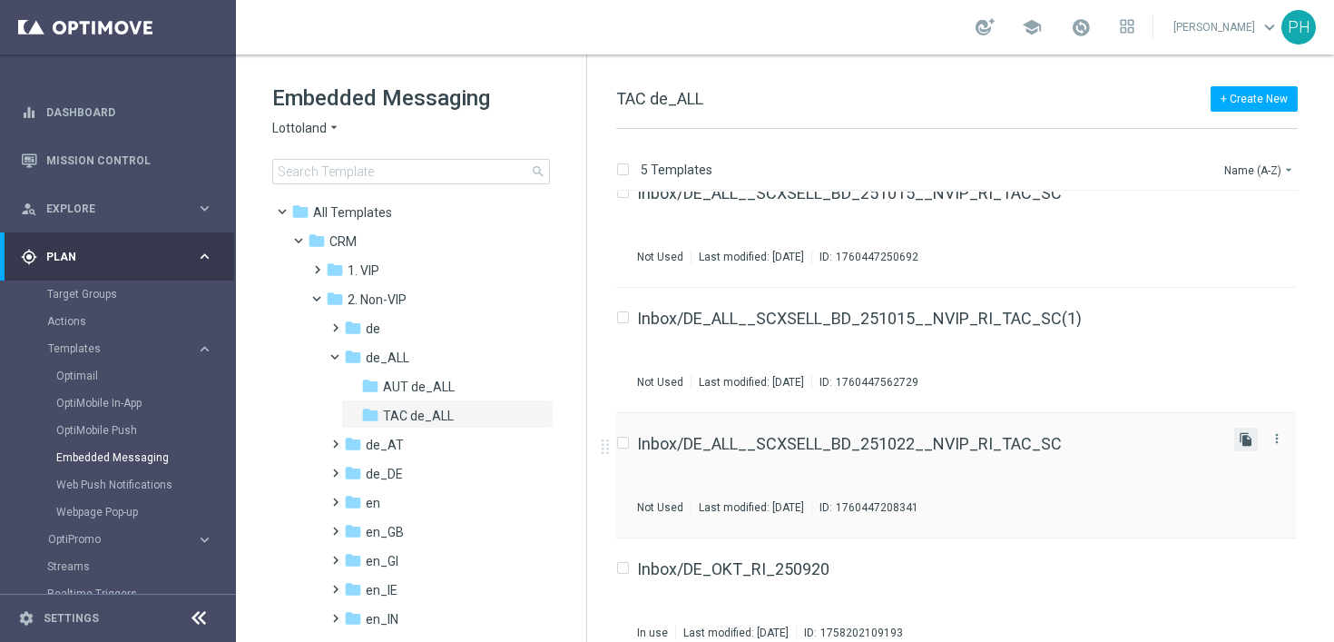
click at [1245, 441] on icon "file_copy" at bounding box center [1246, 439] width 15 height 15
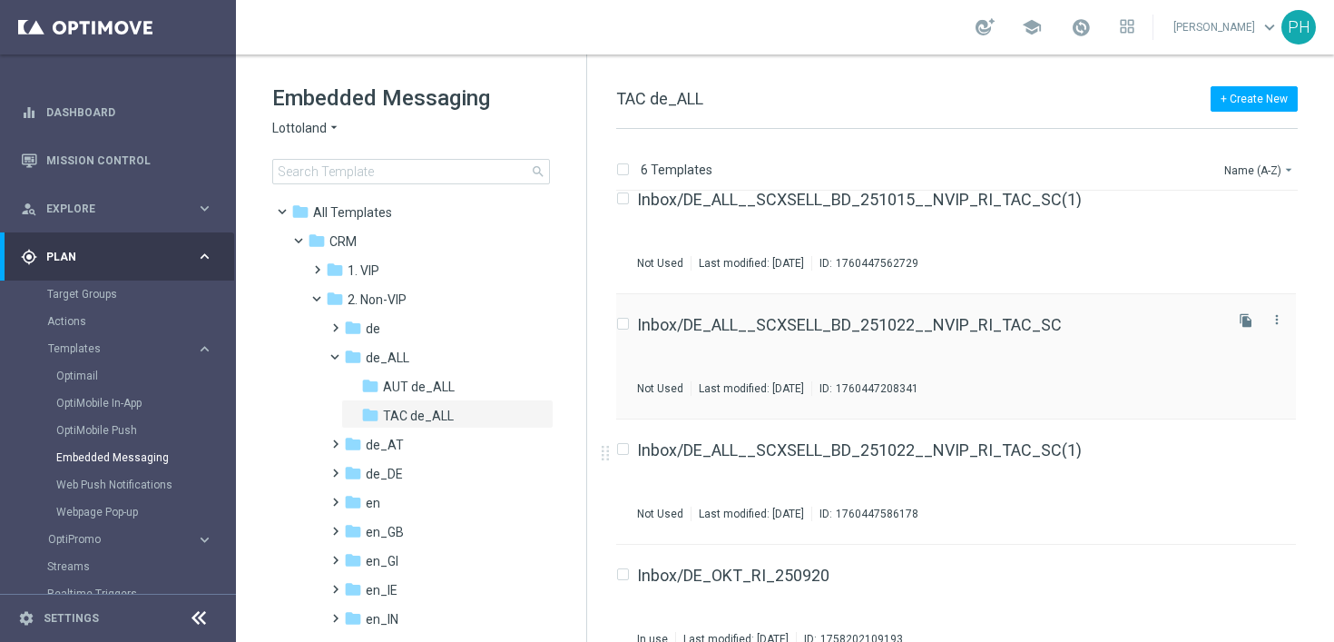
scroll to position [301, 0]
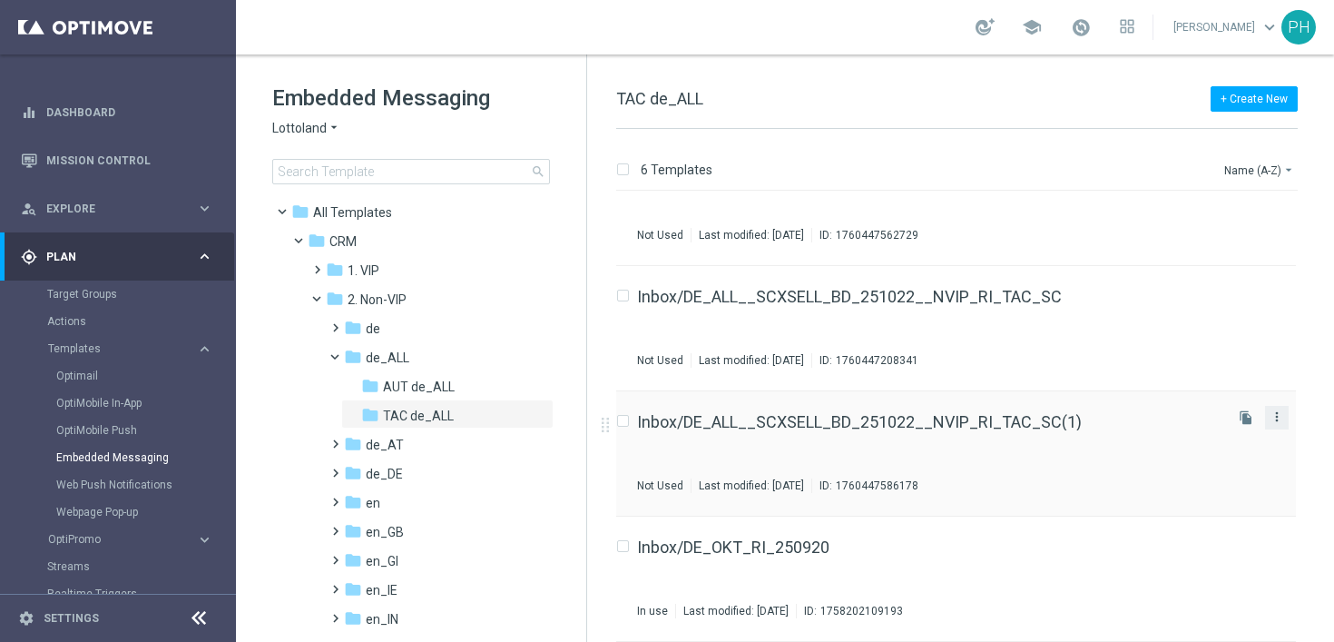
click at [1277, 423] on icon "more_vert" at bounding box center [1277, 416] width 15 height 15
click at [1208, 428] on div "send Move" at bounding box center [1191, 436] width 145 height 25
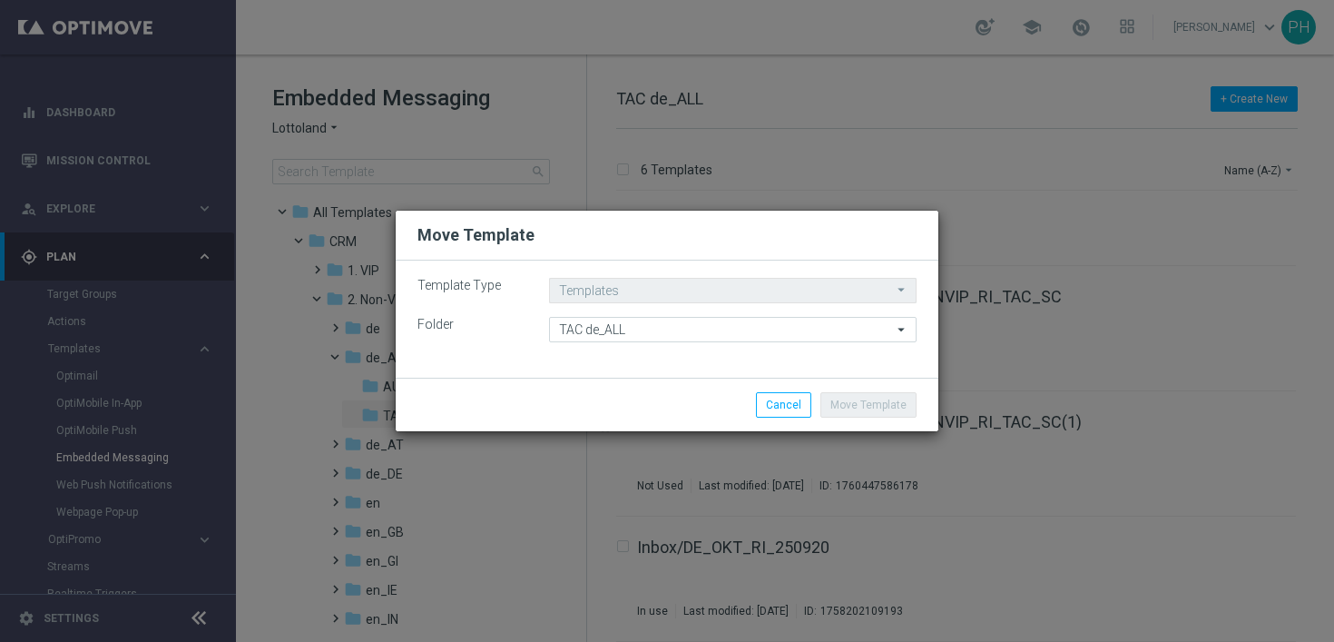
drag, startPoint x: 637, startPoint y: 232, endPoint x: 686, endPoint y: 226, distance: 49.4
click at [686, 226] on div "Move Template" at bounding box center [667, 235] width 526 height 22
click at [647, 330] on input "TAC de_ALL" at bounding box center [733, 329] width 368 height 25
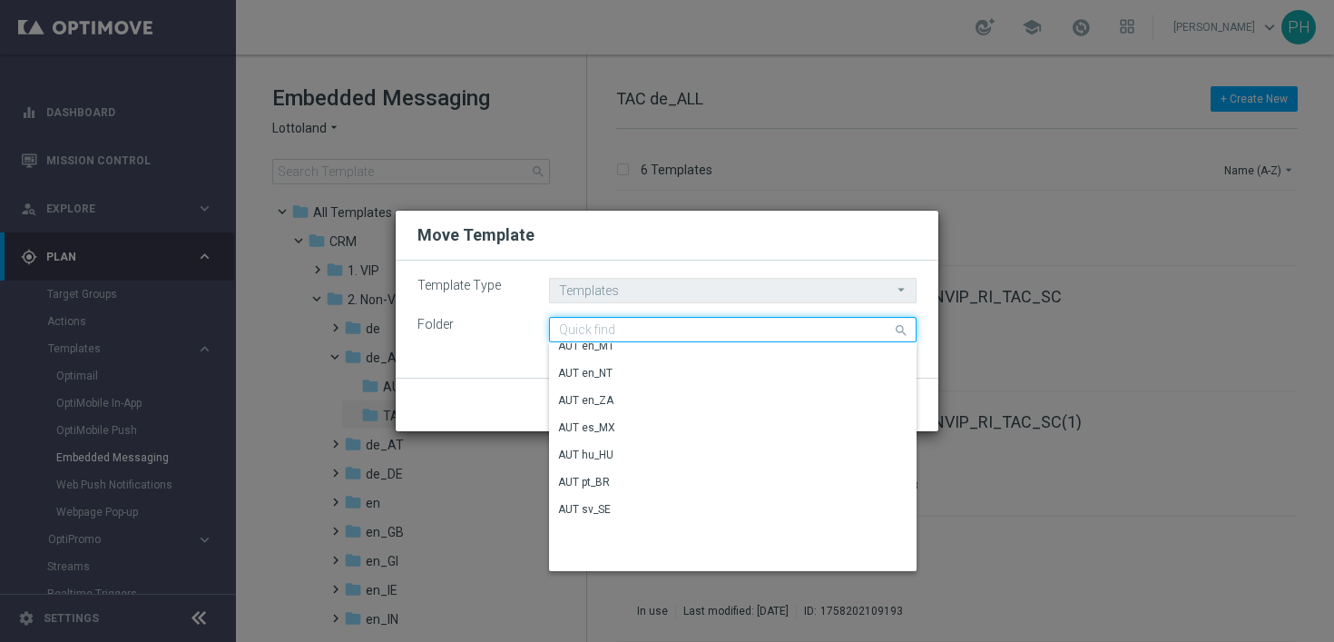
scroll to position [0, 0]
drag, startPoint x: 598, startPoint y: 326, endPoint x: 622, endPoint y: 330, distance: 23.9
click at [602, 326] on input "de_AT" at bounding box center [733, 329] width 368 height 25
click at [618, 325] on input "de_AT" at bounding box center [733, 329] width 368 height 25
type input "d"
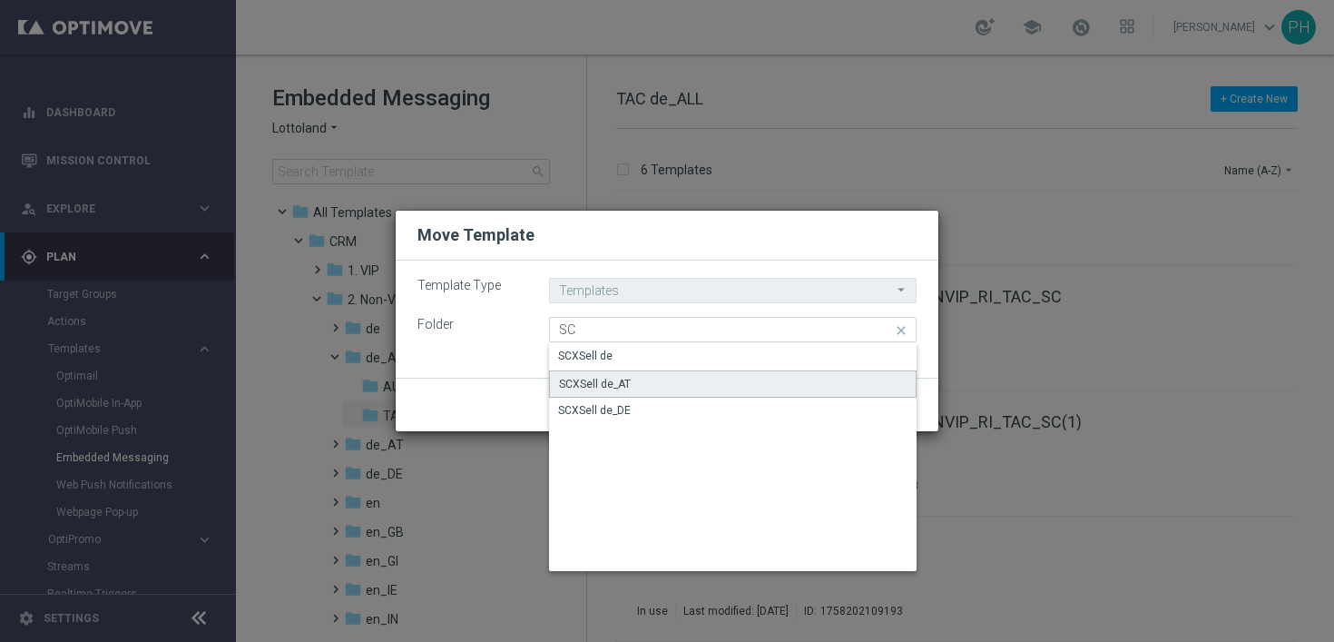
click at [624, 383] on div "SCXSell de_AT" at bounding box center [595, 384] width 72 height 16
type input "SCXSell de_AT"
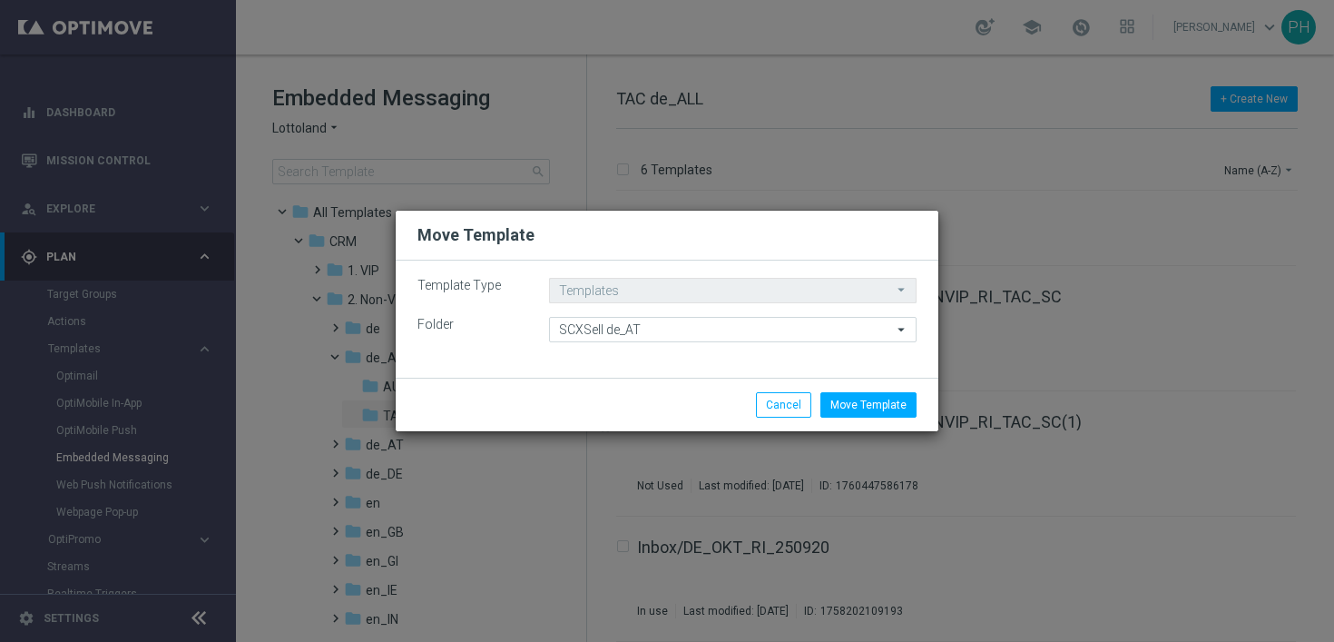
click at [625, 388] on div "Move Template Cancel" at bounding box center [667, 405] width 543 height 54
click at [890, 408] on button "Move Template" at bounding box center [869, 404] width 96 height 25
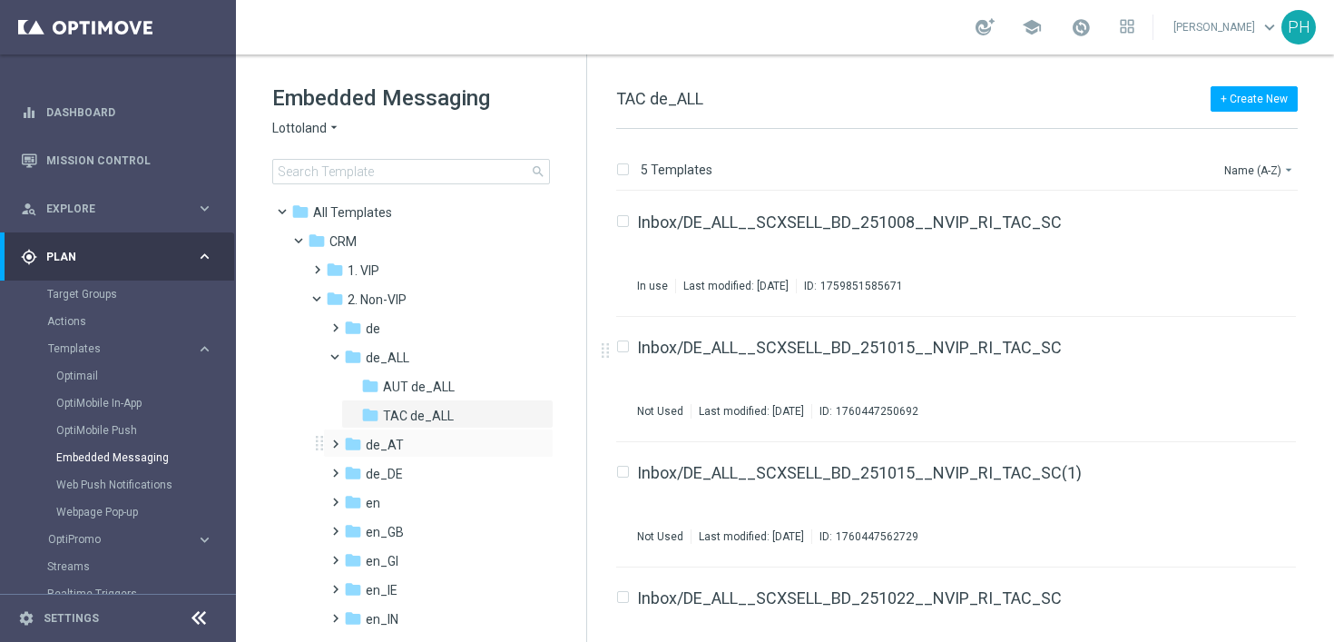
click at [334, 439] on span at bounding box center [332, 435] width 8 height 7
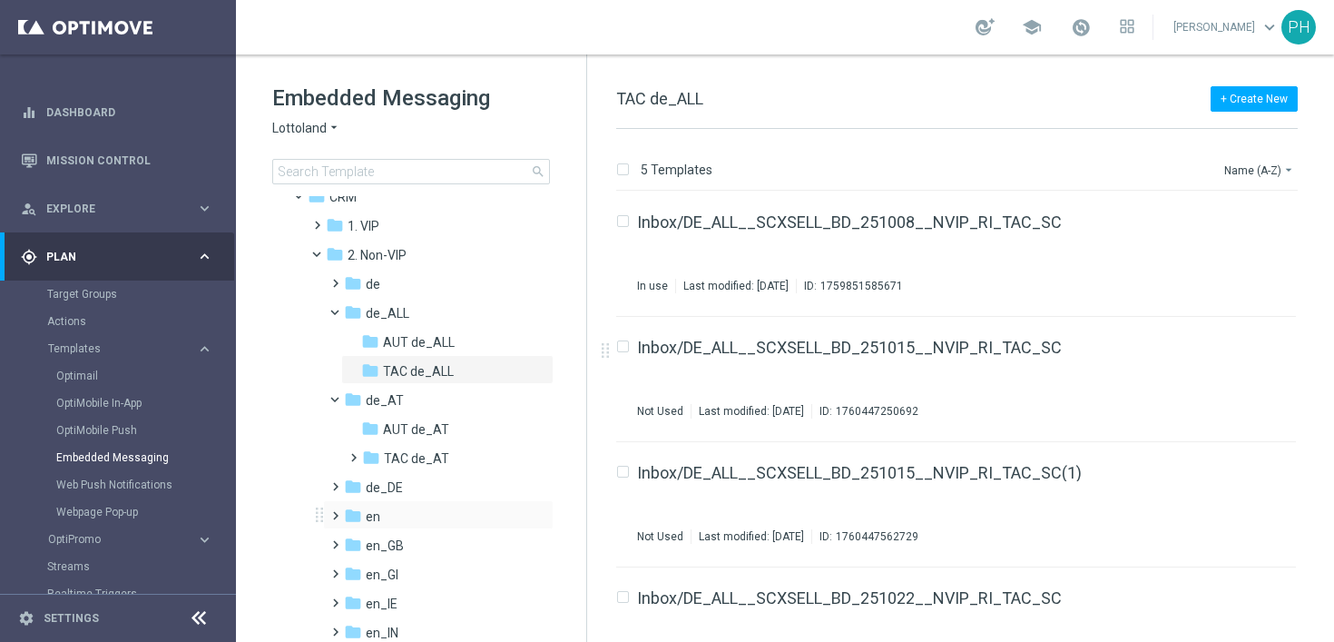
scroll to position [76, 0]
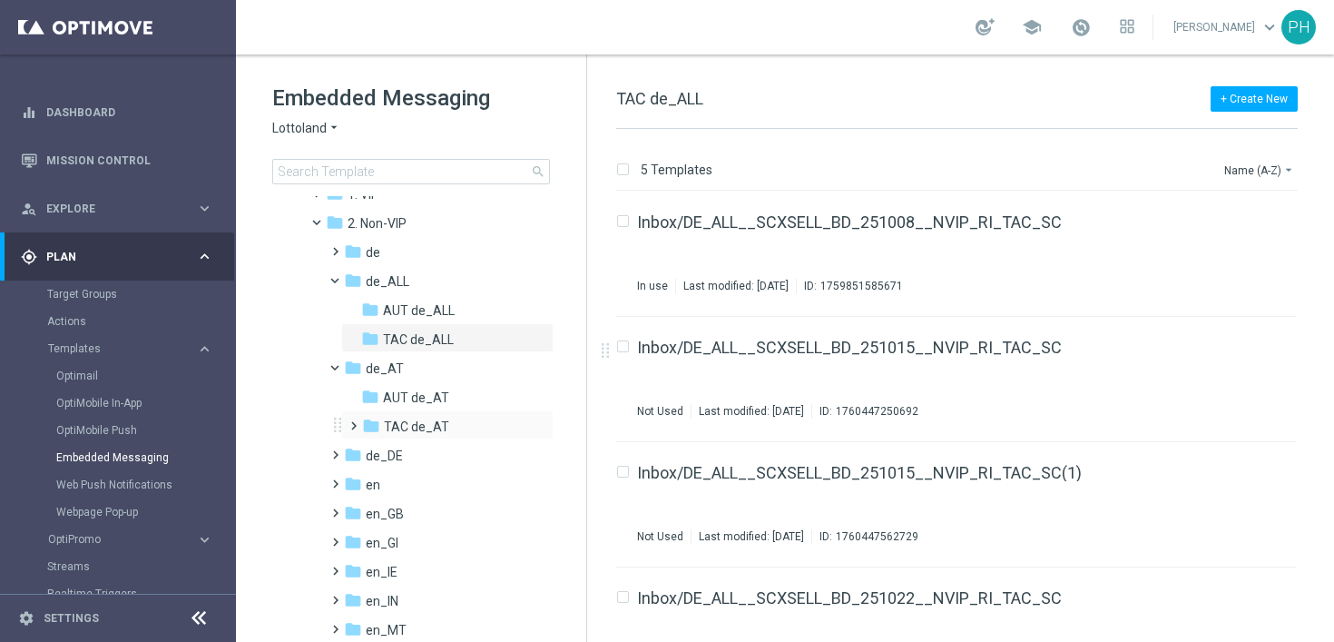
click at [353, 421] on span at bounding box center [350, 417] width 8 height 7
click at [451, 457] on span "SCXSell de_AT" at bounding box center [444, 456] width 86 height 16
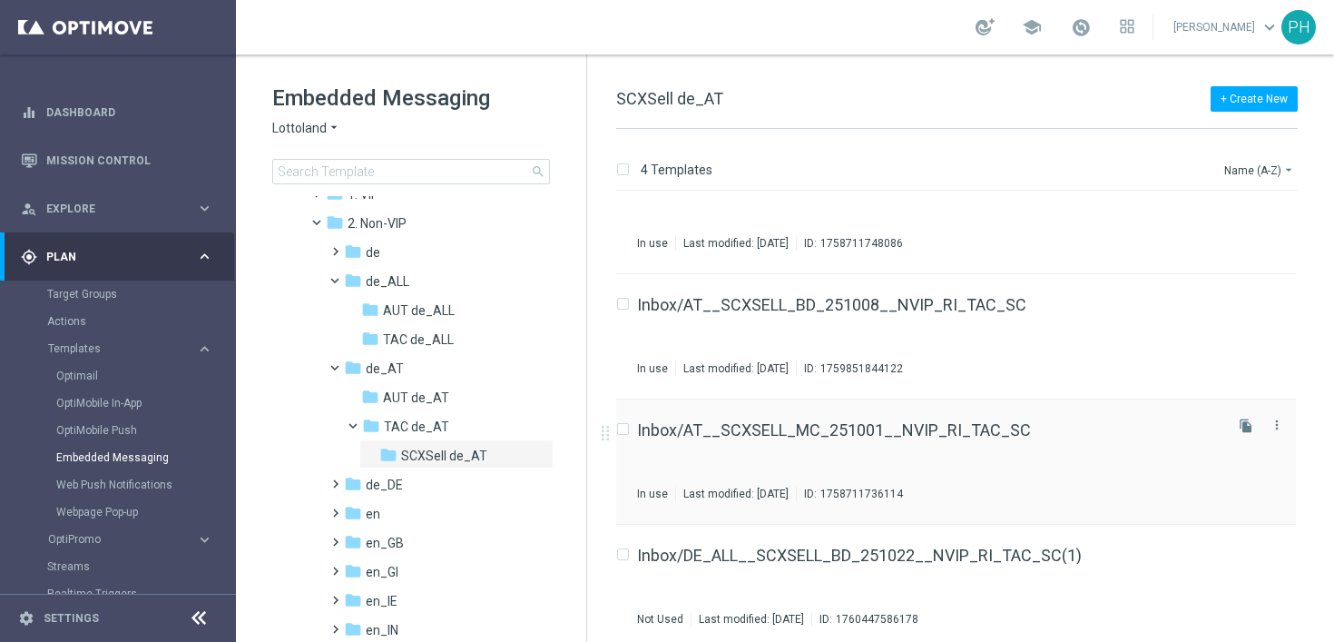
scroll to position [51, 0]
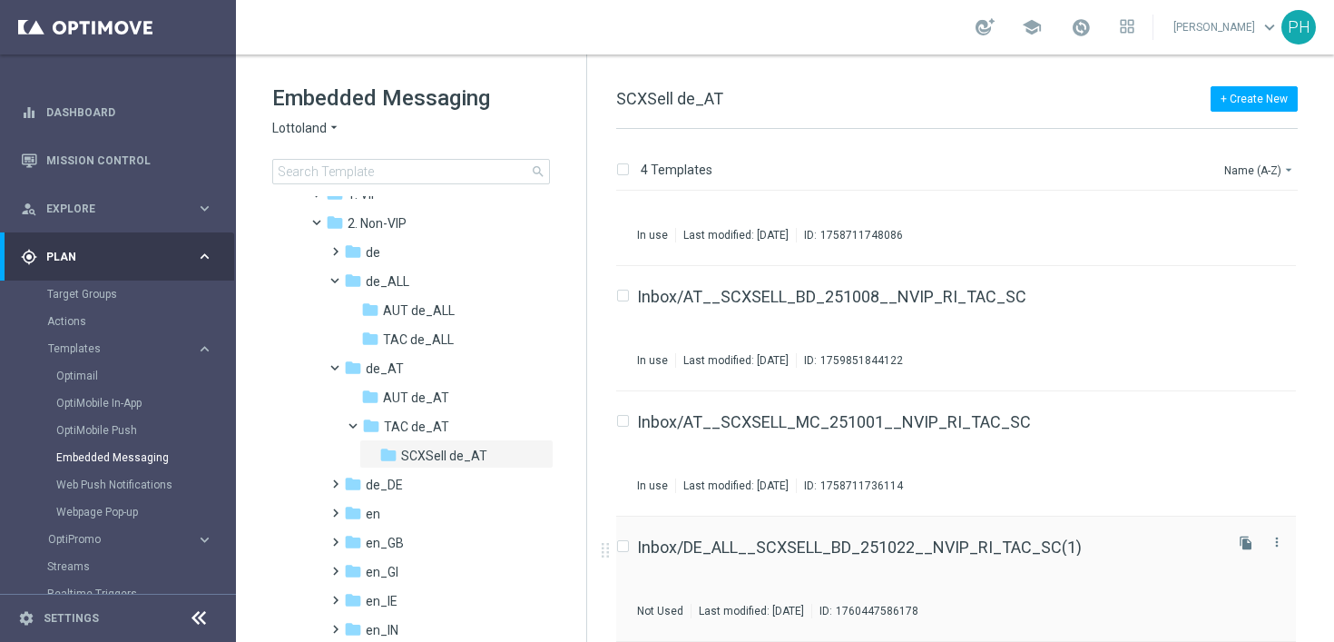
click at [1028, 566] on div "Inbox/DE_ALL__SCXSELL_BD_251022__NVIP_RI_TAC_SC(1) Not Used Last modified: Tues…" at bounding box center [928, 578] width 583 height 79
